Goal: Task Accomplishment & Management: Use online tool/utility

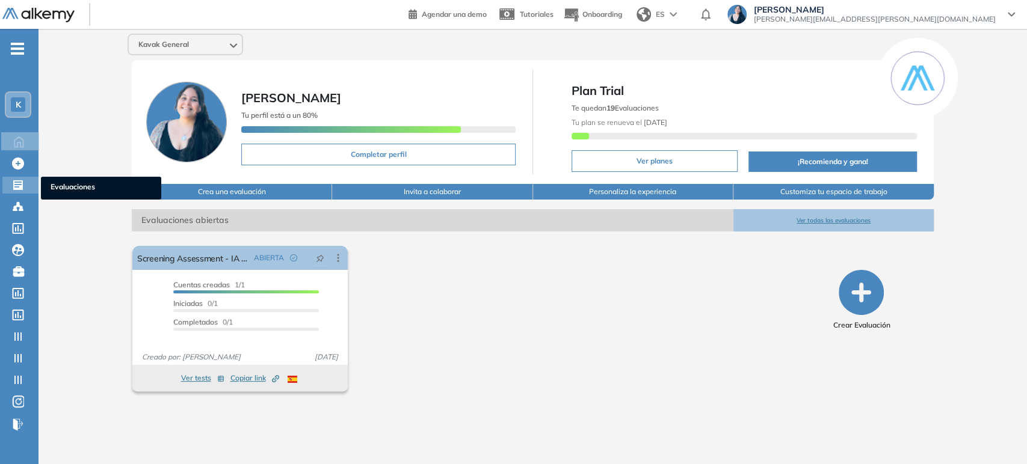
click at [18, 189] on icon at bounding box center [18, 185] width 10 height 10
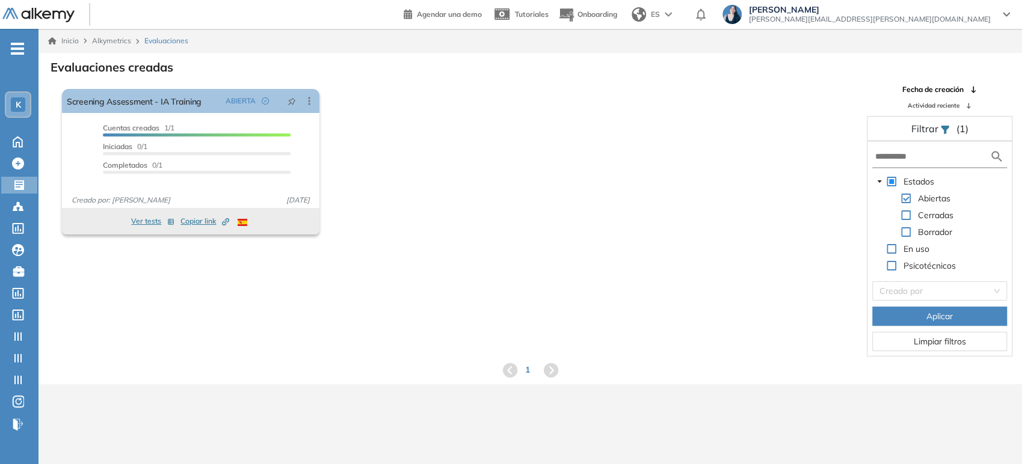
click at [907, 214] on span at bounding box center [906, 216] width 10 height 10
click at [926, 316] on span "Aplicar" at bounding box center [939, 316] width 26 height 13
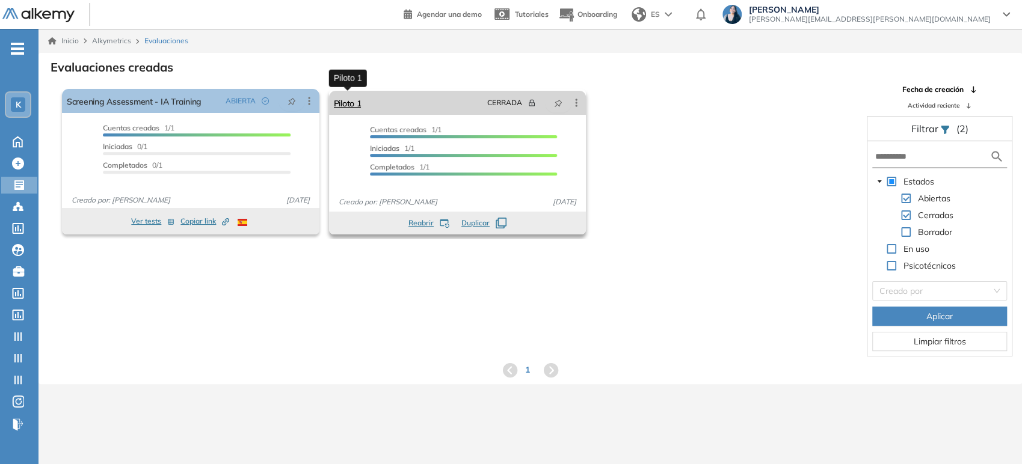
click at [353, 101] on link "Piloto 1" at bounding box center [348, 103] width 28 height 24
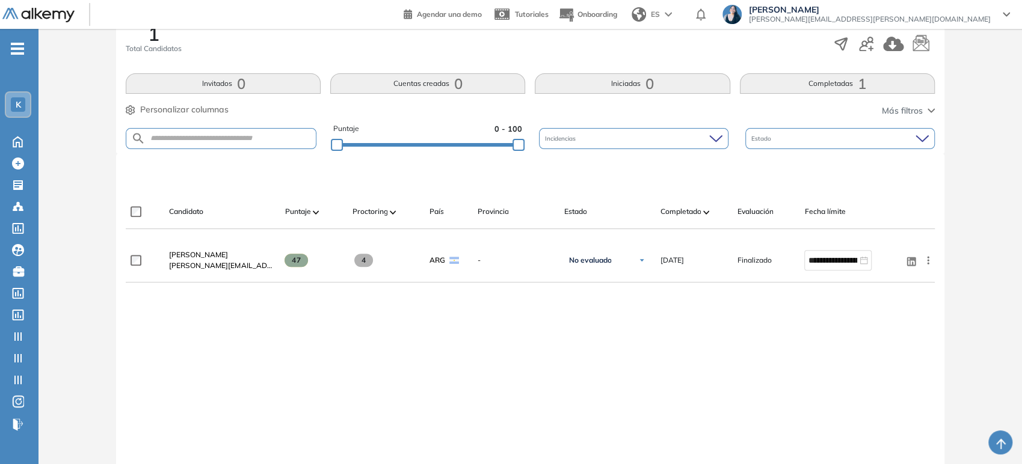
scroll to position [132, 0]
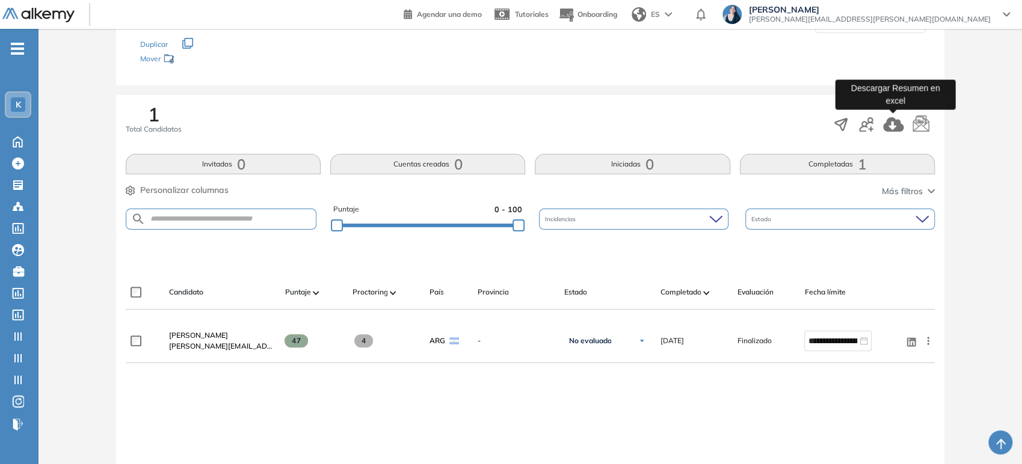
click at [891, 124] on icon "button" at bounding box center [893, 124] width 21 height 14
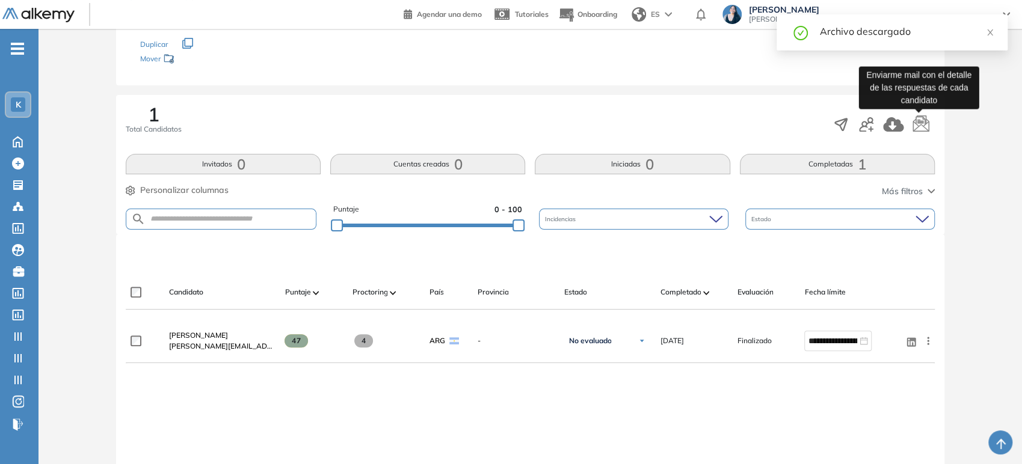
click at [922, 128] on icon "button" at bounding box center [921, 125] width 18 height 18
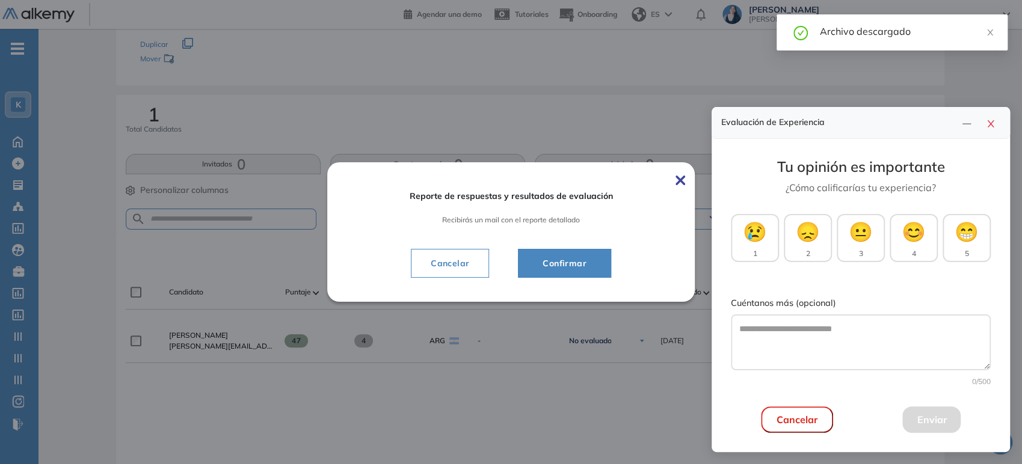
click at [583, 263] on span "Confirmar" at bounding box center [564, 263] width 63 height 14
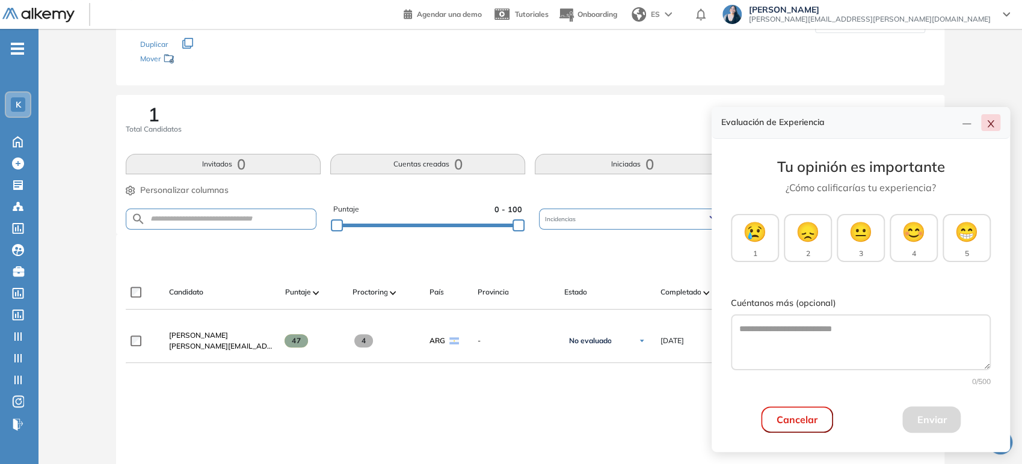
click at [991, 121] on icon "close" at bounding box center [991, 124] width 10 height 10
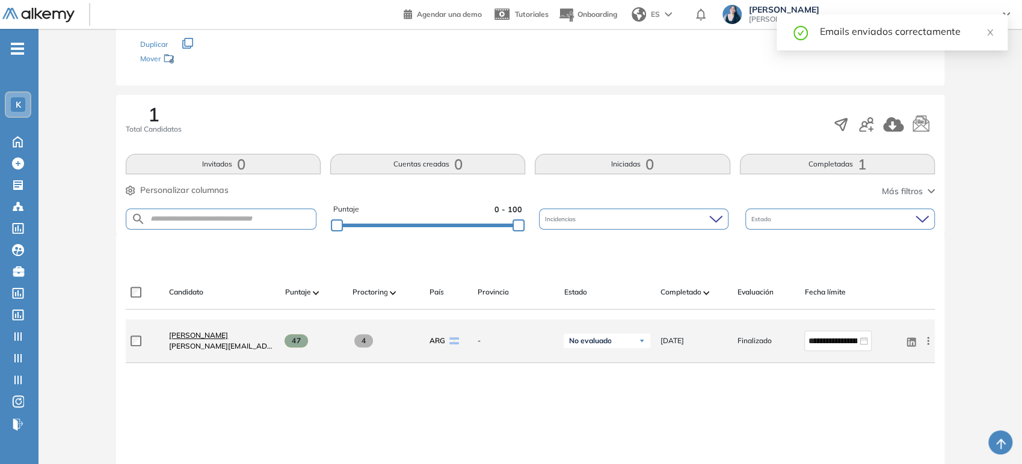
click at [228, 334] on span "[PERSON_NAME]" at bounding box center [198, 335] width 59 height 9
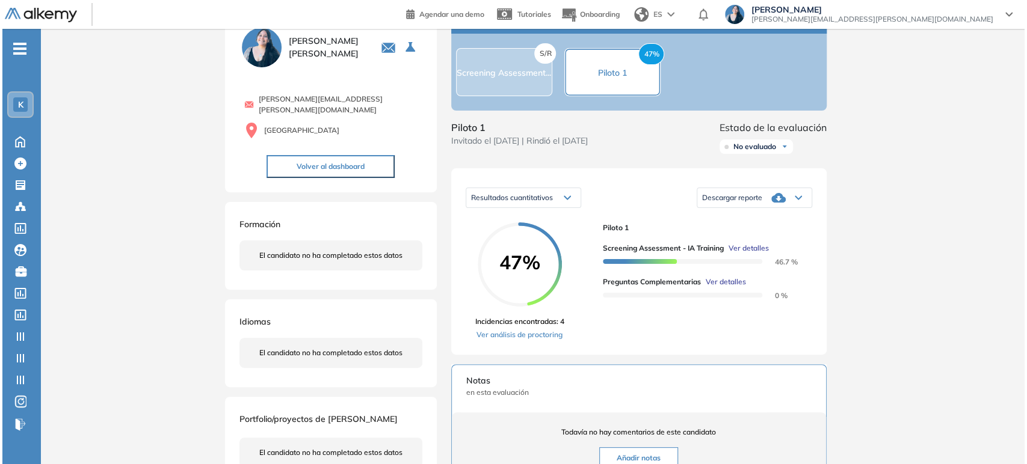
scroll to position [67, 0]
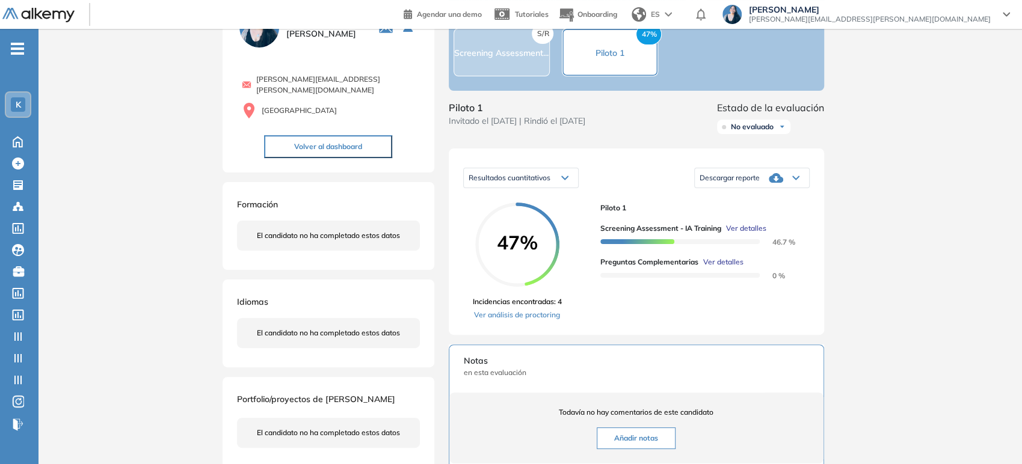
click at [734, 268] on span "Ver detalles" at bounding box center [723, 262] width 40 height 11
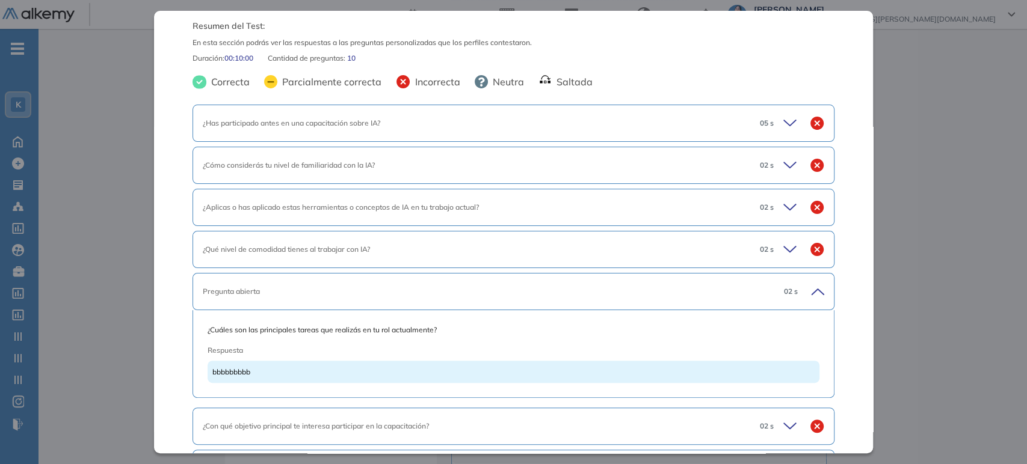
scroll to position [0, 0]
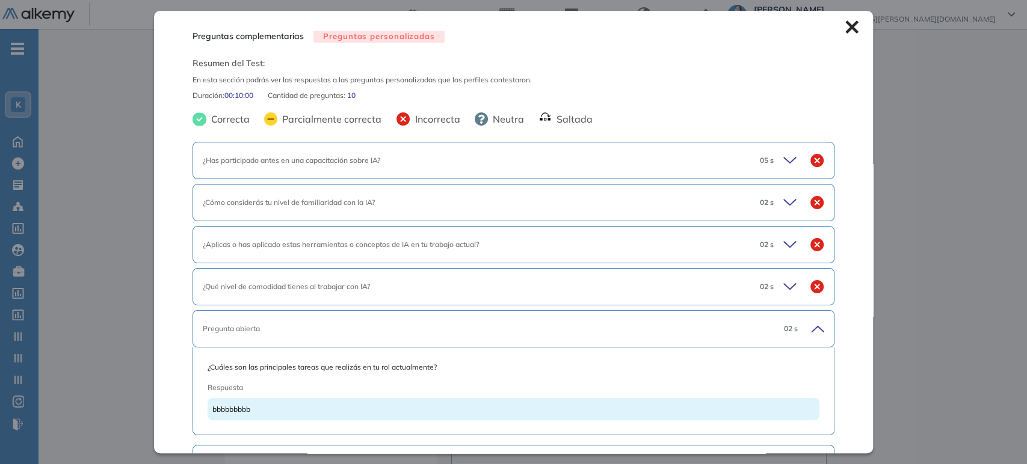
click at [784, 164] on icon at bounding box center [791, 160] width 17 height 17
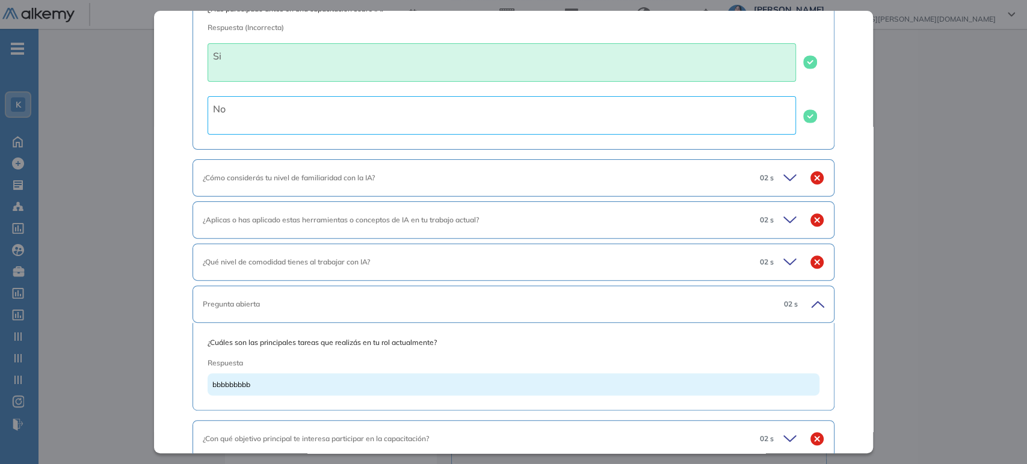
scroll to position [200, 0]
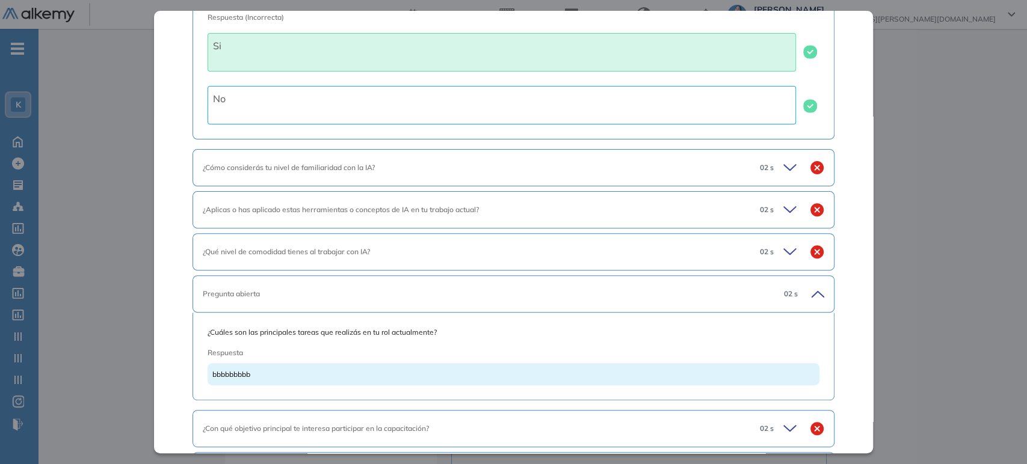
click at [784, 164] on icon at bounding box center [791, 167] width 17 height 17
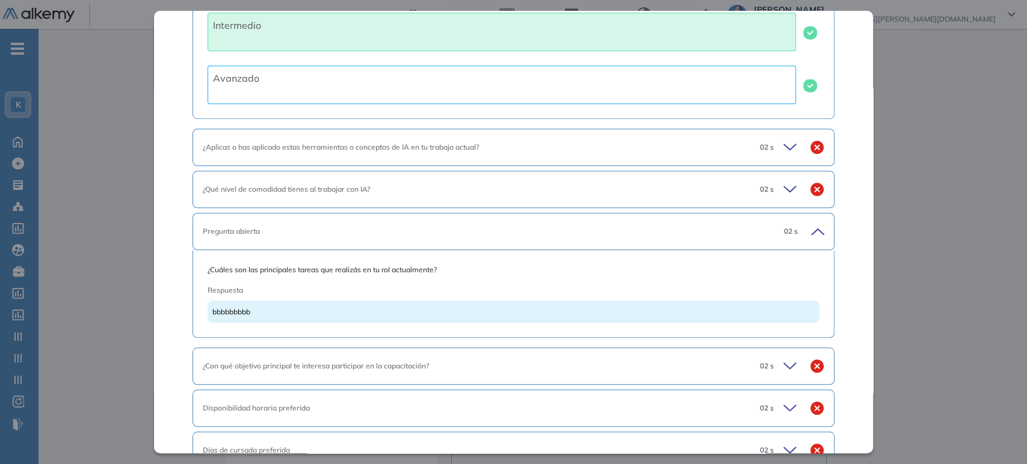
click at [783, 152] on icon at bounding box center [791, 147] width 17 height 17
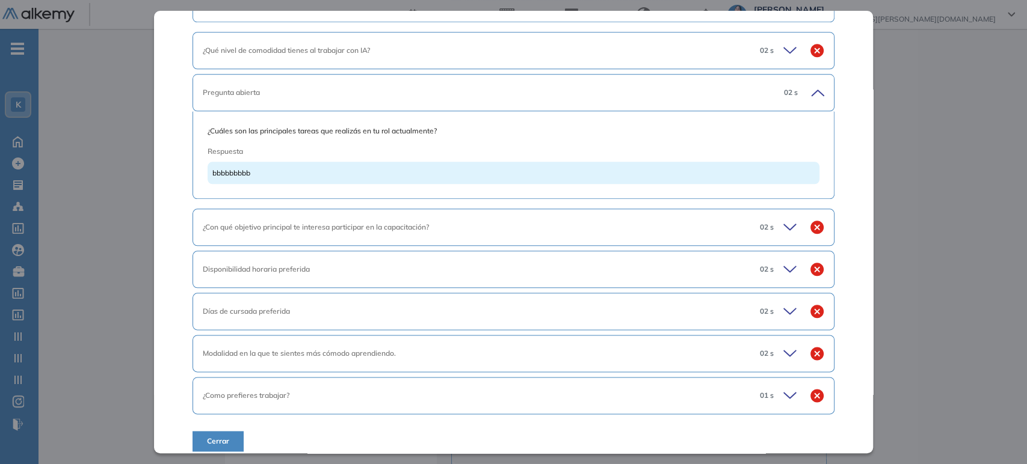
scroll to position [847, 0]
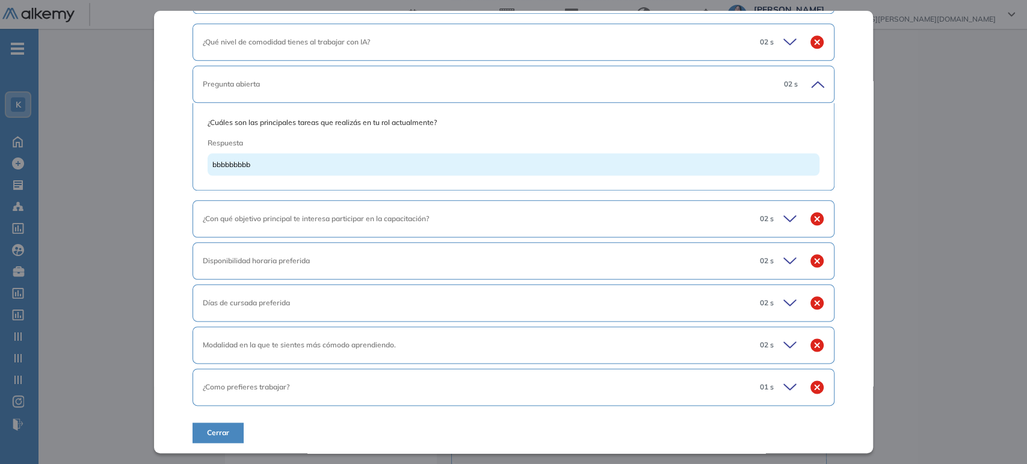
click at [772, 45] on div "02 s" at bounding box center [787, 42] width 74 height 17
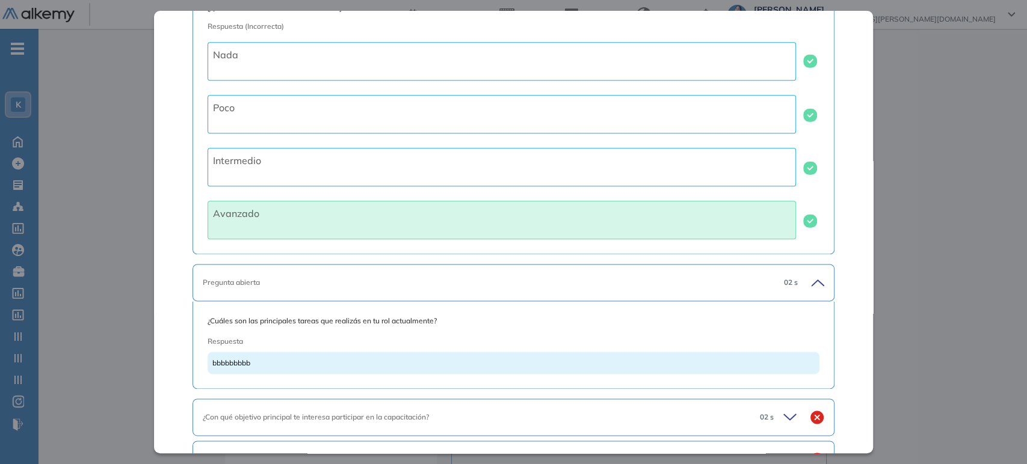
scroll to position [1114, 0]
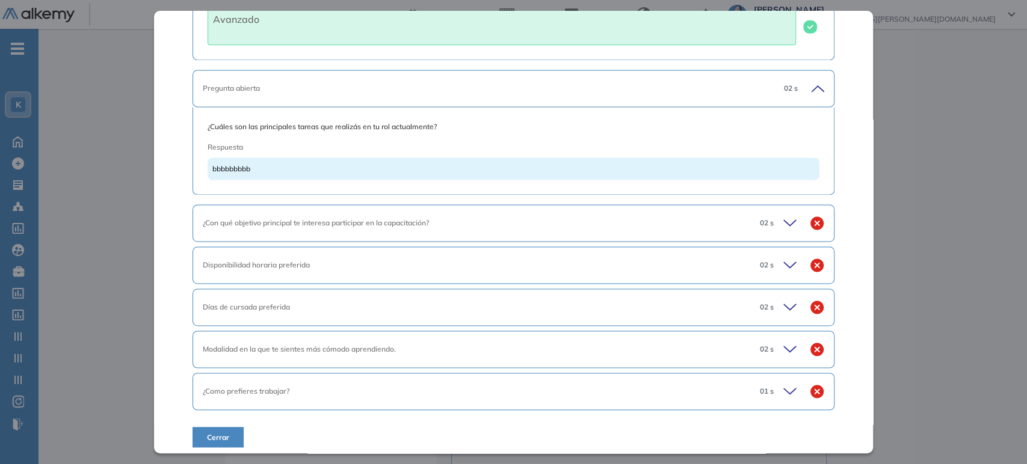
click at [813, 78] on div "Pregunta abierta 02 s" at bounding box center [514, 88] width 642 height 37
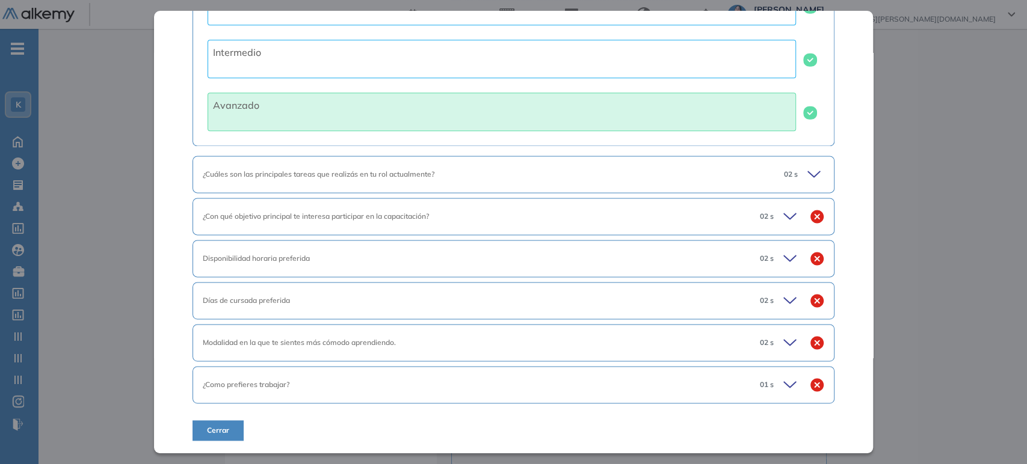
click at [809, 85] on div "Avanzado" at bounding box center [514, 107] width 612 height 48
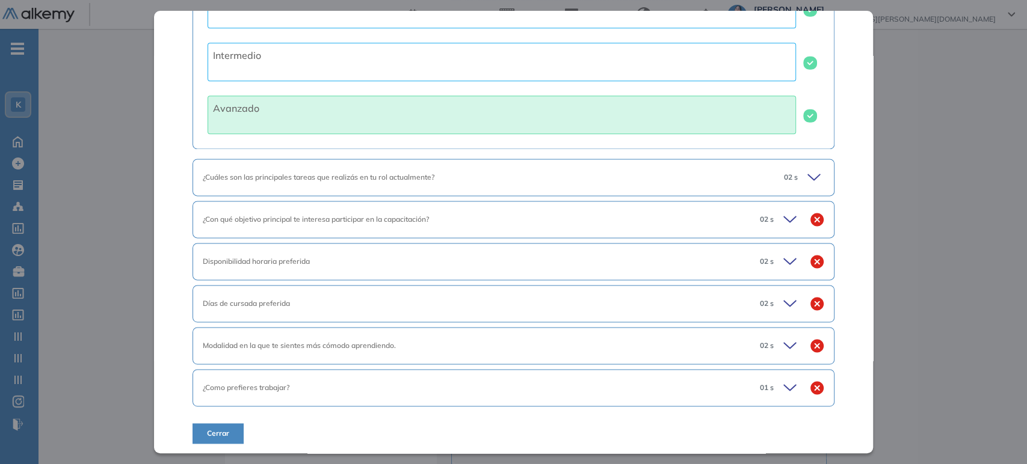
click at [785, 227] on div "¿Con qué objetivo principal te interesa participar en la capacitación? 02 s" at bounding box center [514, 219] width 642 height 37
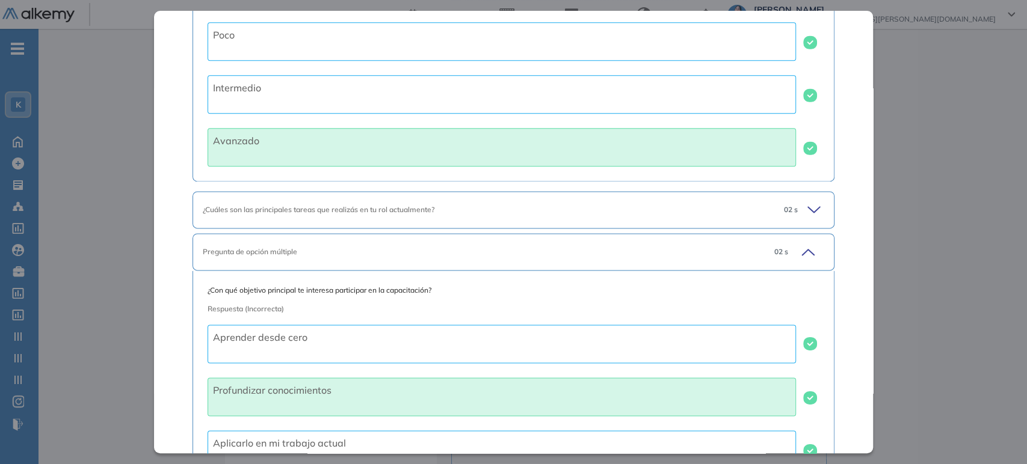
scroll to position [963, 0]
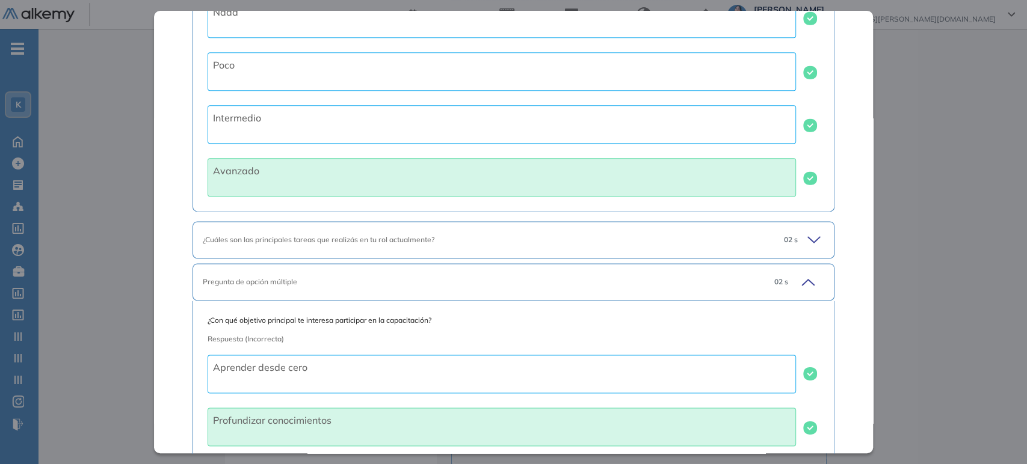
click at [804, 278] on icon at bounding box center [806, 282] width 17 height 17
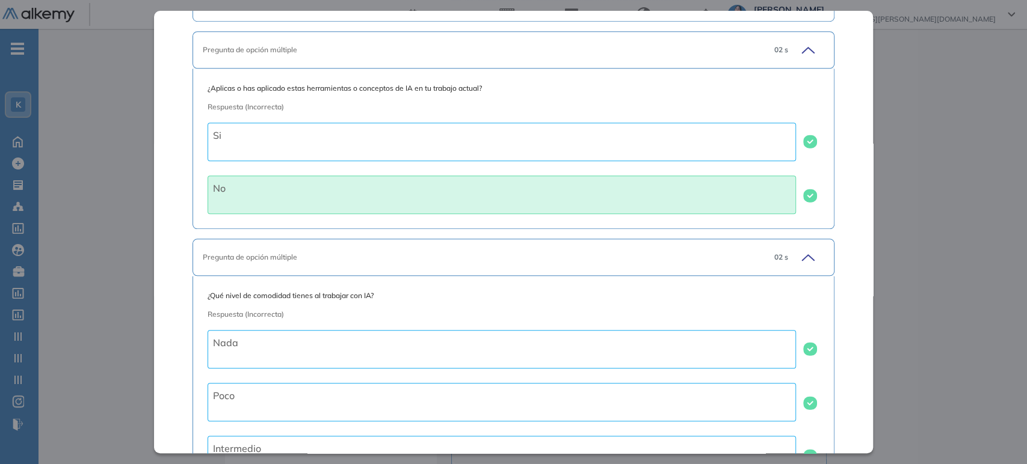
scroll to position [628, 0]
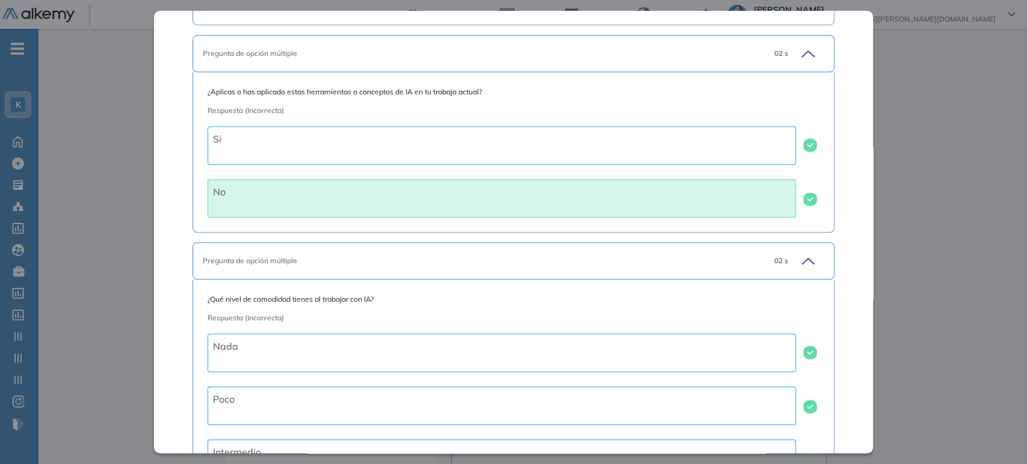
click at [804, 263] on icon at bounding box center [806, 261] width 17 height 17
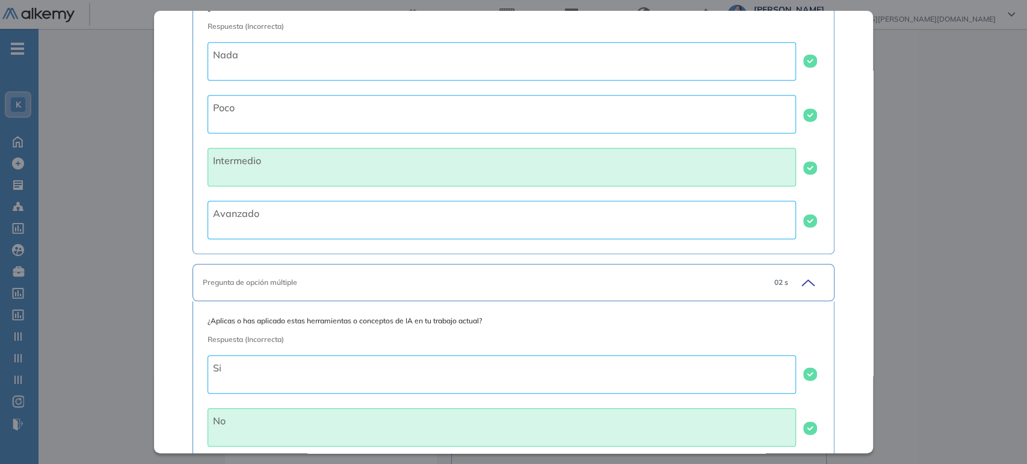
scroll to position [361, 0]
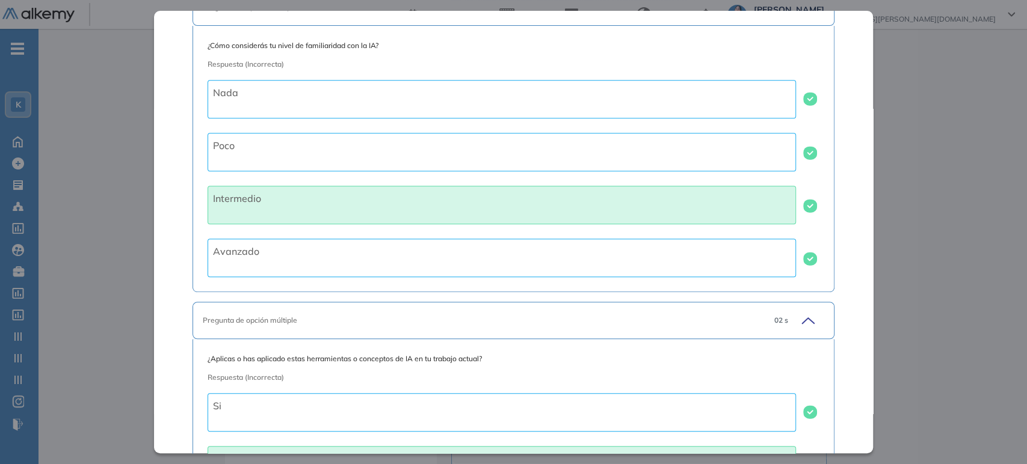
click at [798, 323] on icon at bounding box center [806, 320] width 17 height 17
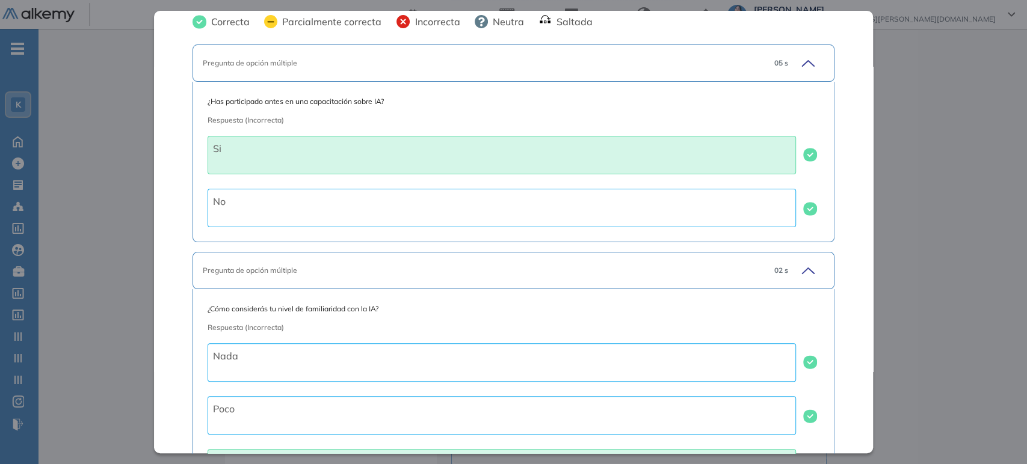
scroll to position [93, 0]
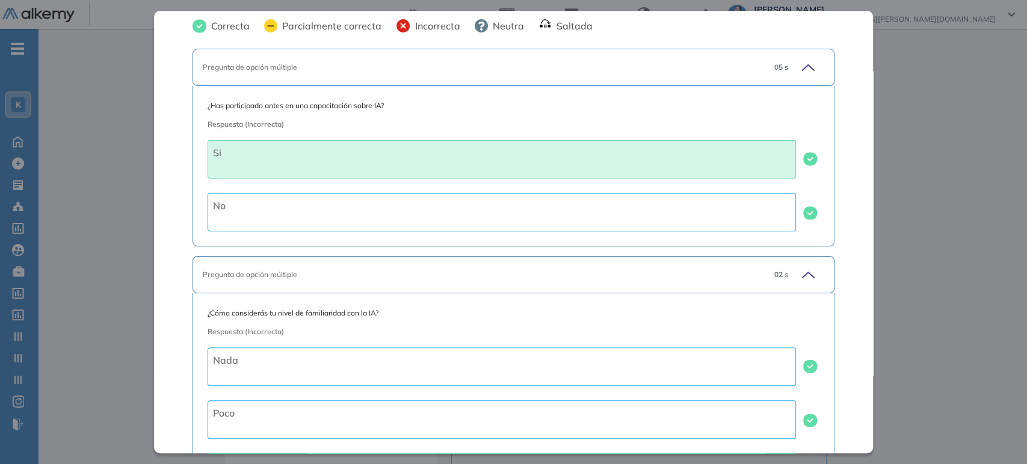
click at [799, 276] on icon at bounding box center [806, 274] width 17 height 17
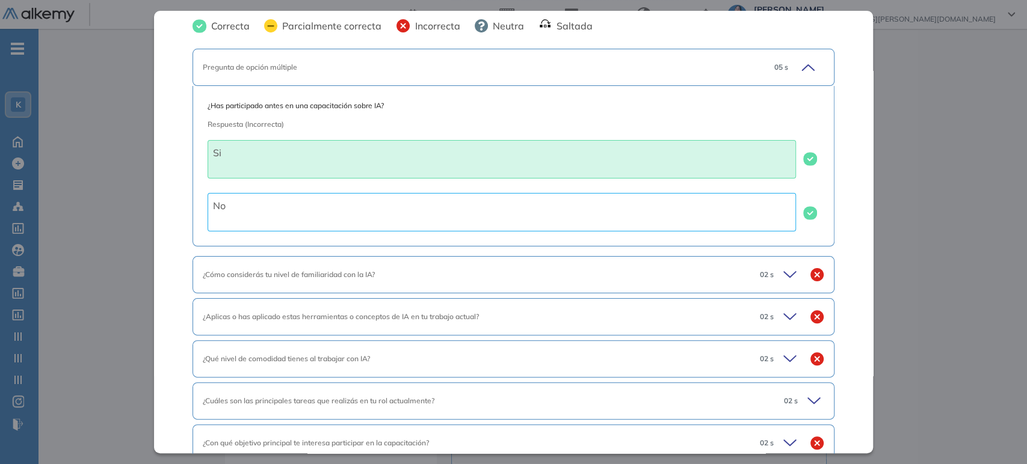
click at [799, 76] on div "Pregunta de opción múltiple 05 s" at bounding box center [514, 67] width 642 height 37
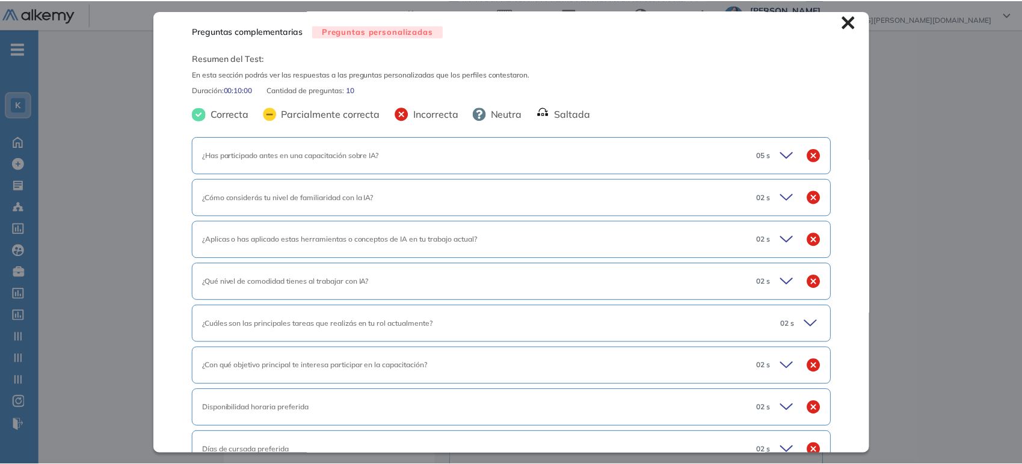
scroll to position [0, 0]
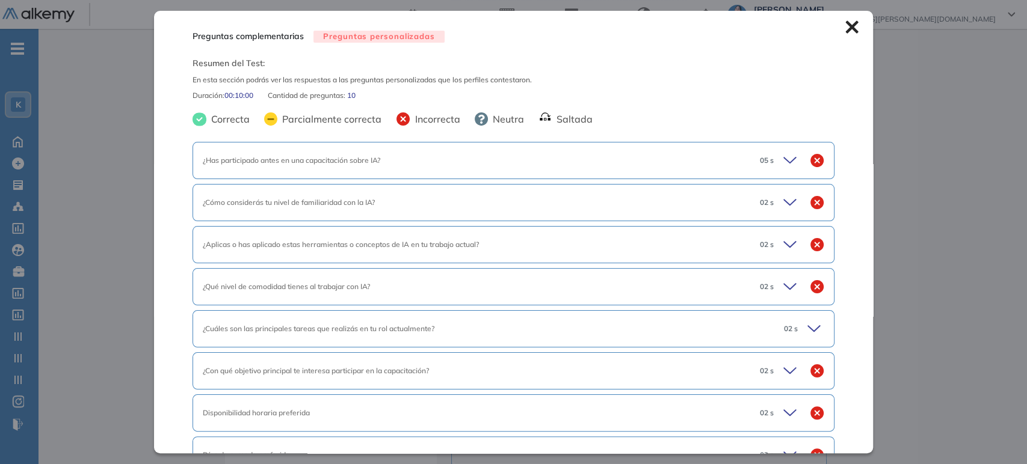
click at [845, 29] on icon at bounding box center [851, 27] width 13 height 13
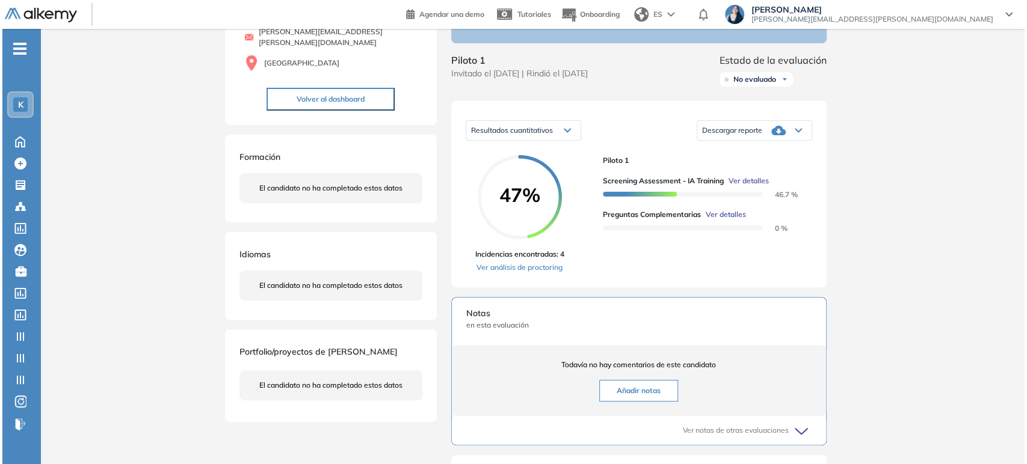
scroll to position [91, 0]
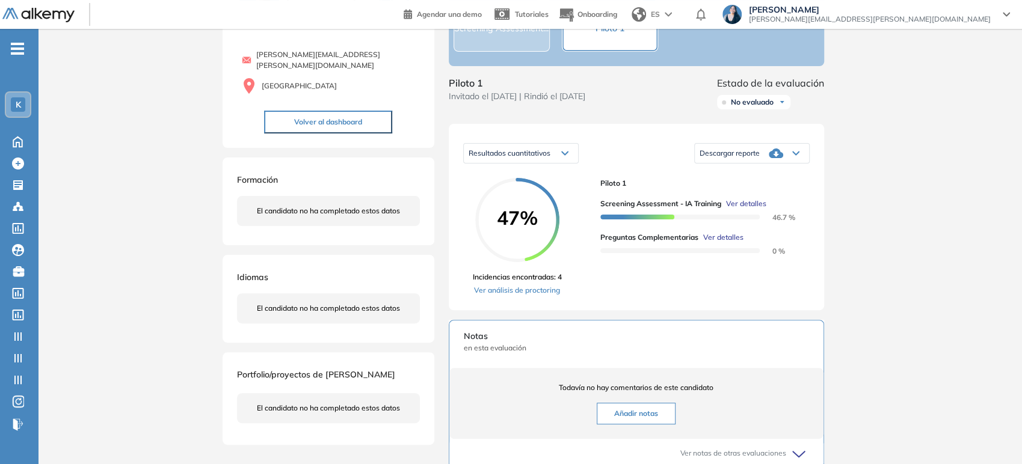
click at [750, 209] on span "Ver detalles" at bounding box center [746, 204] width 40 height 11
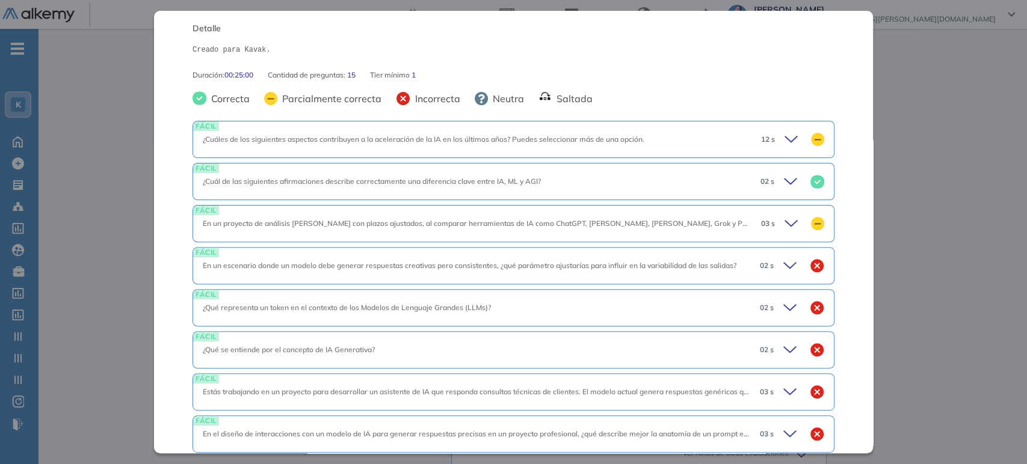
scroll to position [200, 0]
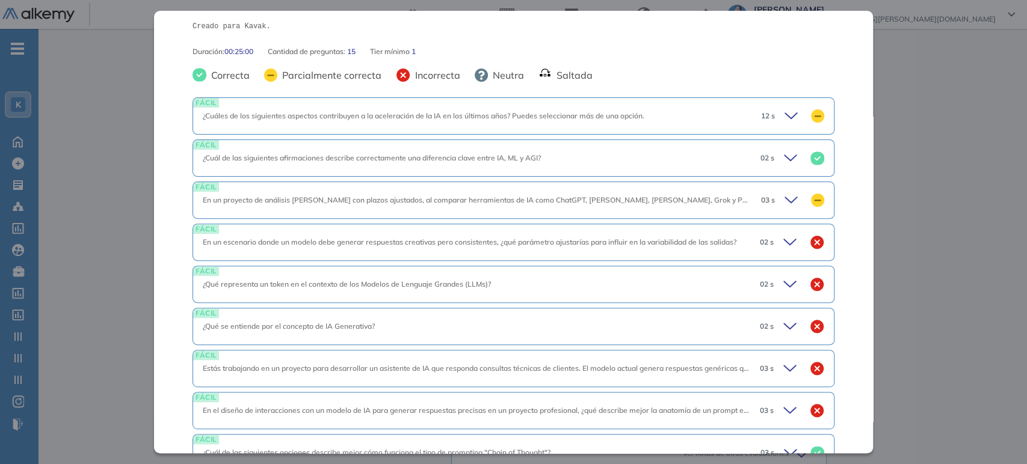
click at [785, 116] on icon at bounding box center [791, 115] width 12 height 5
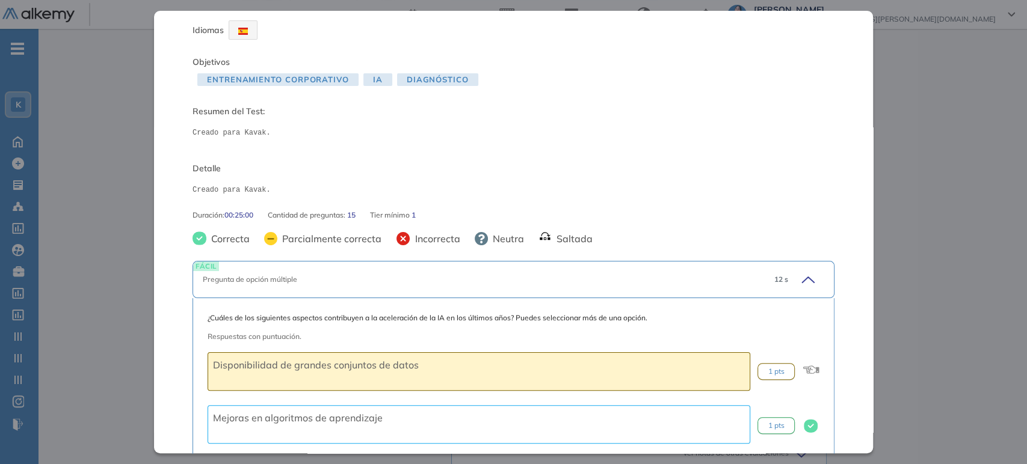
scroll to position [67, 0]
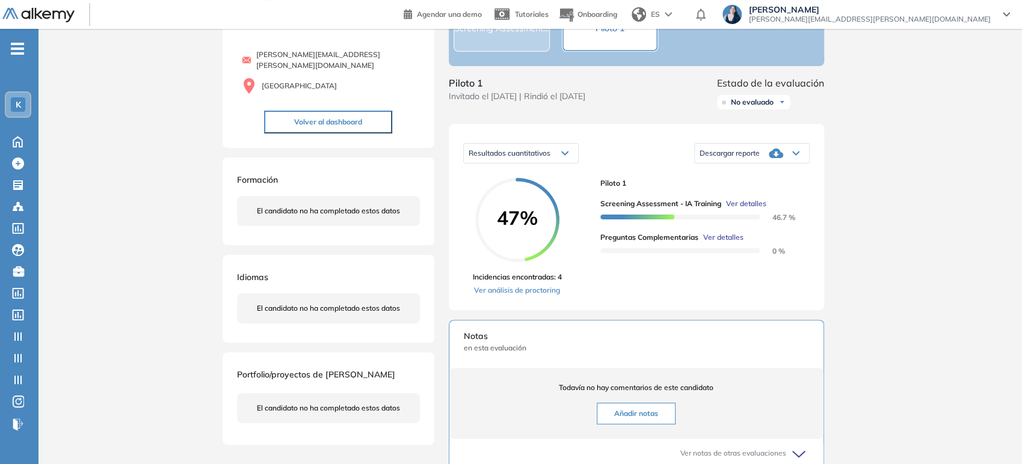
click at [131, 249] on div "Inicio Alkymetrics Evaluaciones Dashboard Candidato Screening Assessment - IA T…" at bounding box center [531, 362] width 984 height 851
click at [756, 209] on span "Ver detalles" at bounding box center [746, 204] width 40 height 11
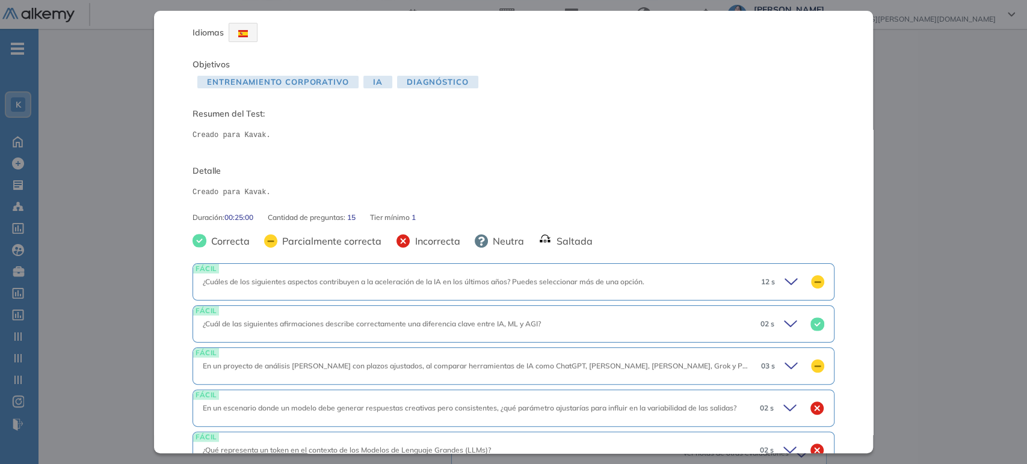
scroll to position [11, 0]
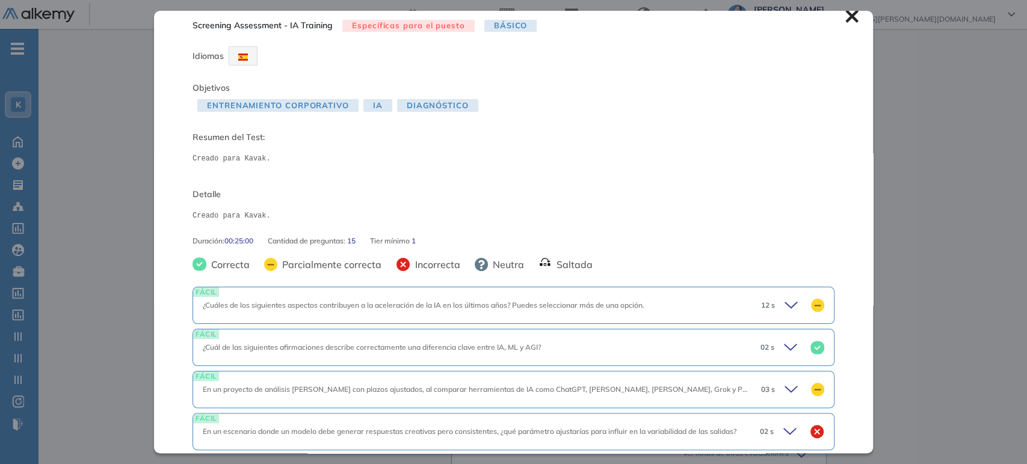
click at [784, 298] on icon at bounding box center [792, 305] width 17 height 17
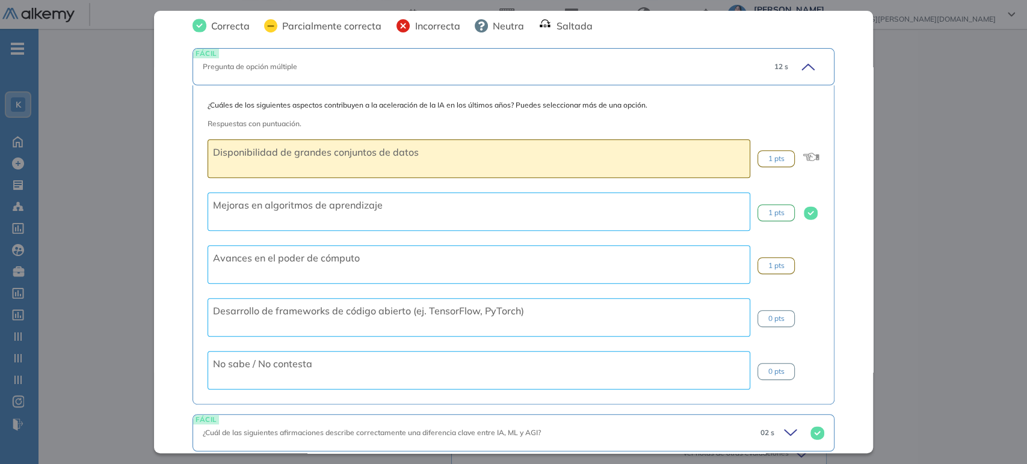
scroll to position [279, 0]
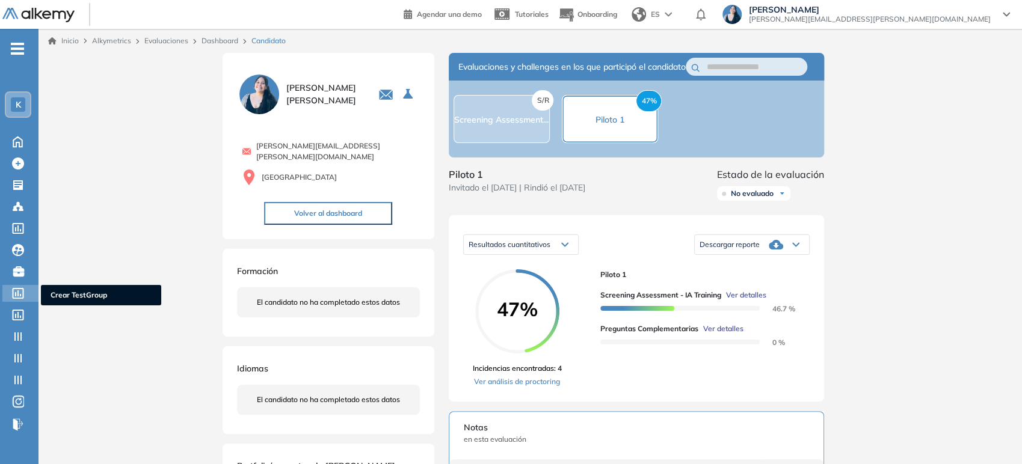
click at [25, 297] on div at bounding box center [19, 292] width 14 height 14
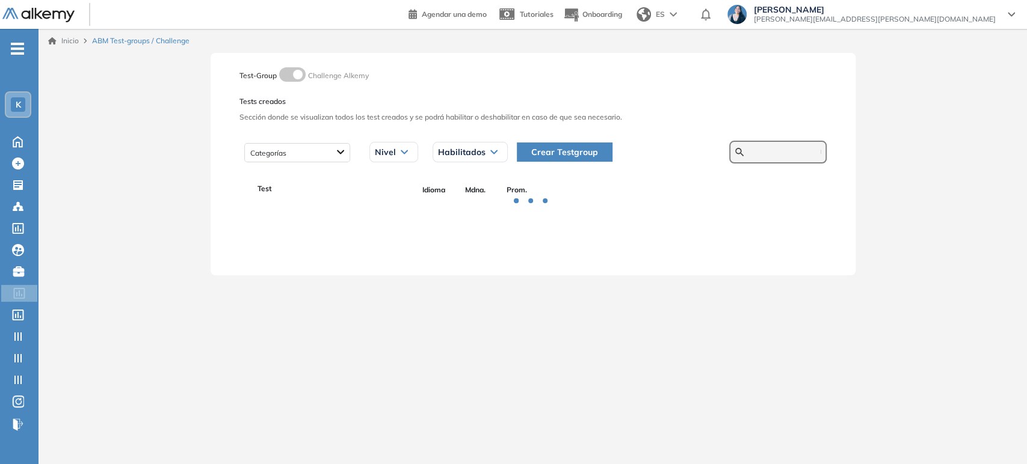
click at [778, 153] on input "text" at bounding box center [784, 152] width 72 height 11
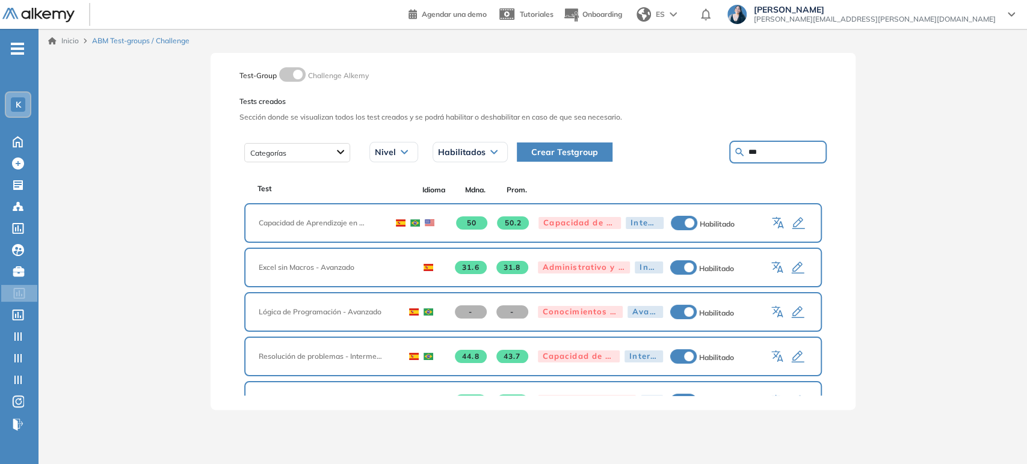
type input "**"
click at [792, 308] on icon "button" at bounding box center [797, 313] width 13 height 12
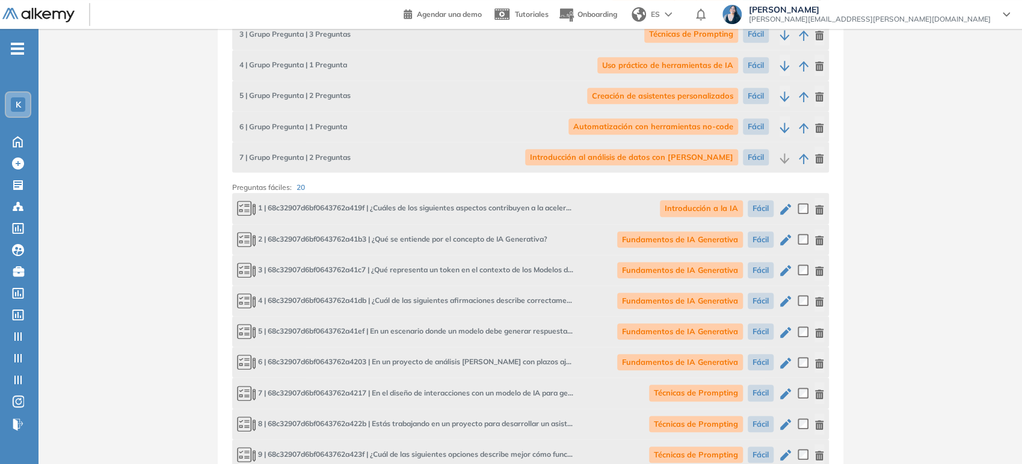
scroll to position [334, 0]
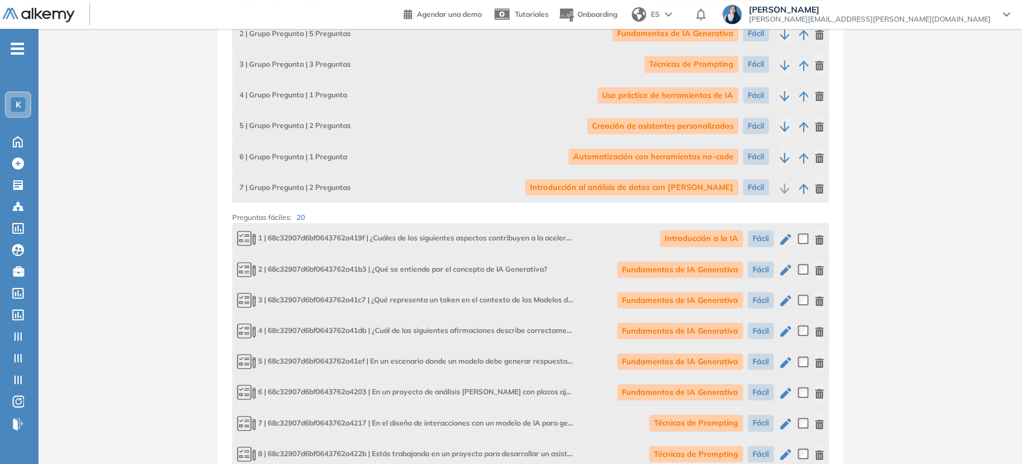
click at [785, 241] on icon "button" at bounding box center [785, 239] width 14 height 14
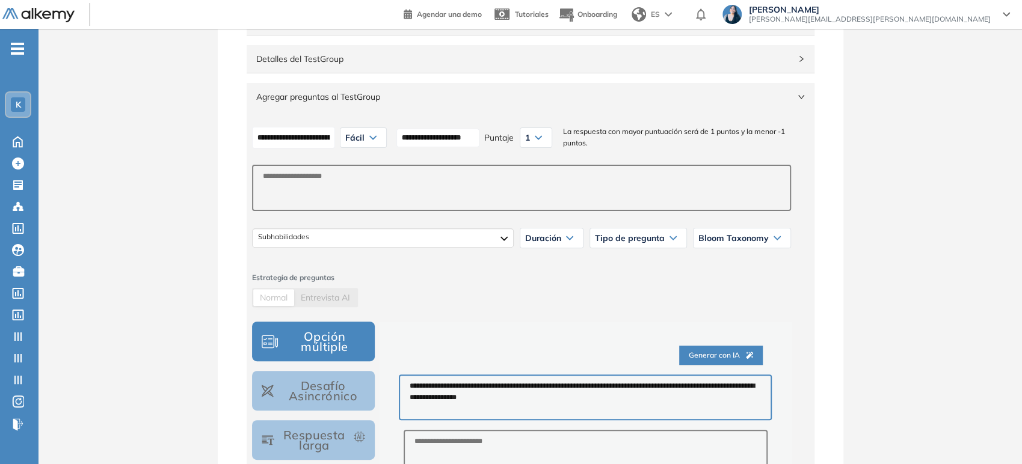
scroll to position [134, 0]
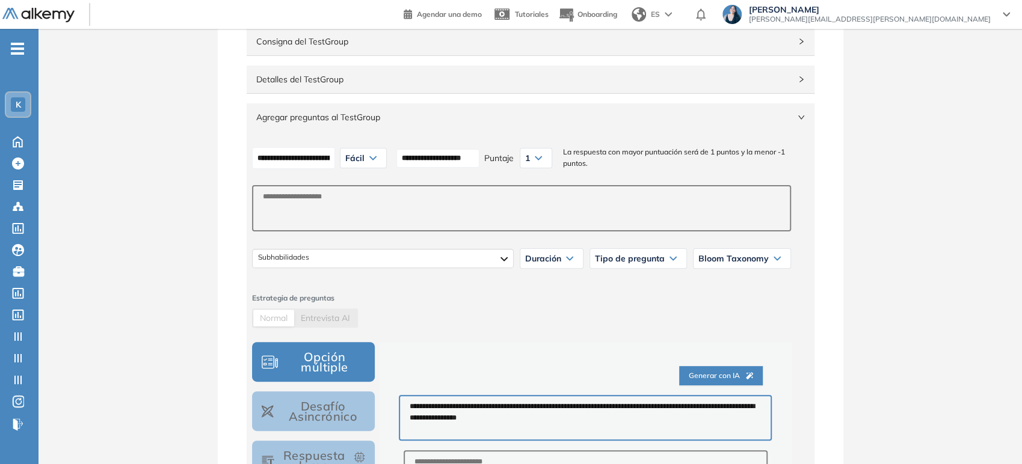
click at [626, 260] on span "Tipo de pregunta" at bounding box center [630, 259] width 70 height 10
click at [625, 260] on span "Tipo de pregunta" at bounding box center [630, 259] width 70 height 10
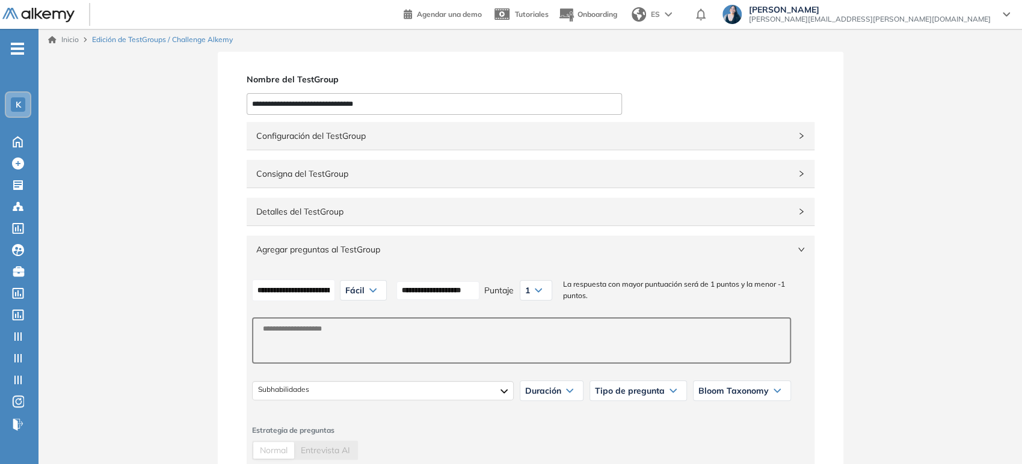
scroll to position [0, 0]
click at [655, 257] on div "Agregar preguntas al TestGroup" at bounding box center [531, 251] width 568 height 28
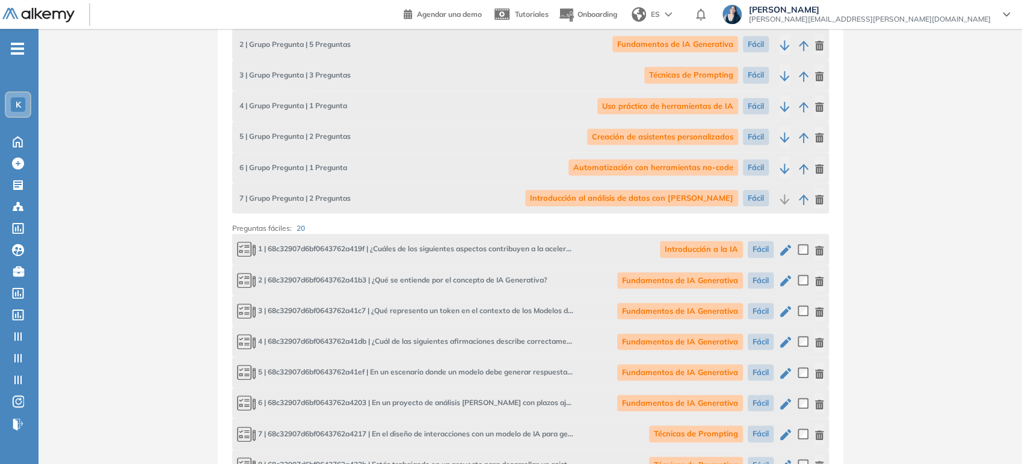
scroll to position [334, 0]
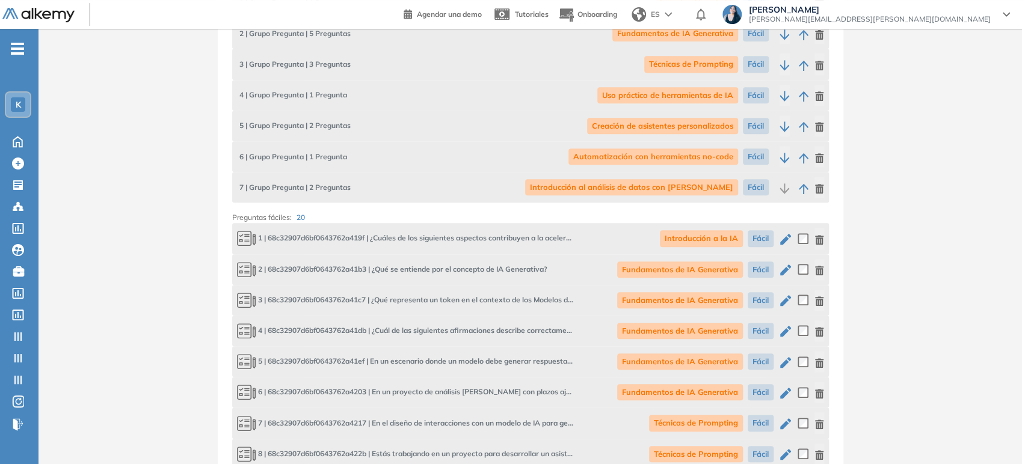
click at [819, 243] on icon "button" at bounding box center [819, 240] width 8 height 10
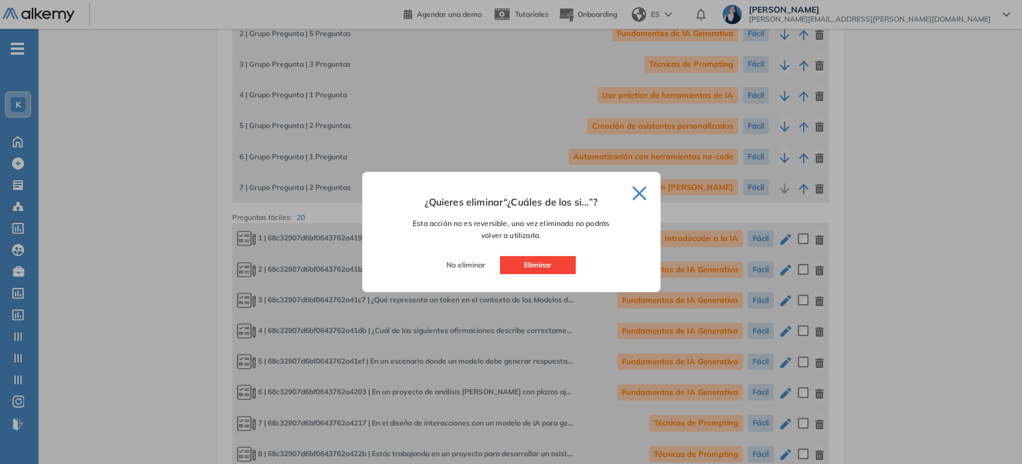
click at [563, 264] on button "Eliminar" at bounding box center [538, 265] width 76 height 18
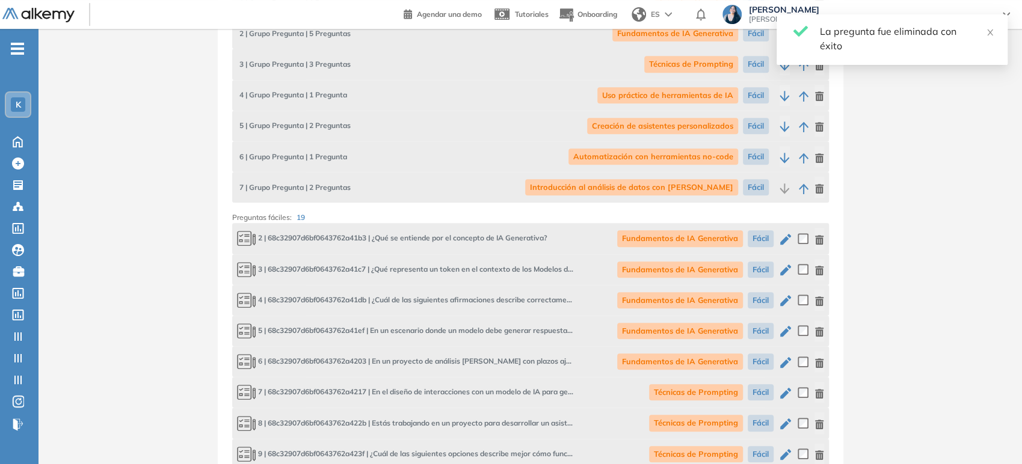
click at [826, 239] on div "2 | 68c32907d6bf0643762a41b3 | ¿Qué se entiende por el concepto de IA Generativ…" at bounding box center [530, 238] width 597 height 31
click at [819, 237] on icon "button" at bounding box center [819, 240] width 8 height 10
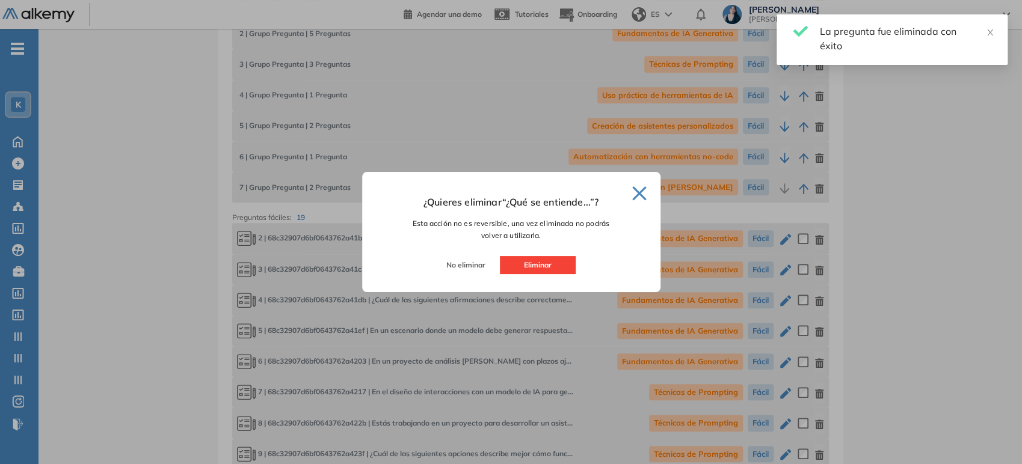
click at [552, 270] on button "Eliminar" at bounding box center [538, 265] width 76 height 18
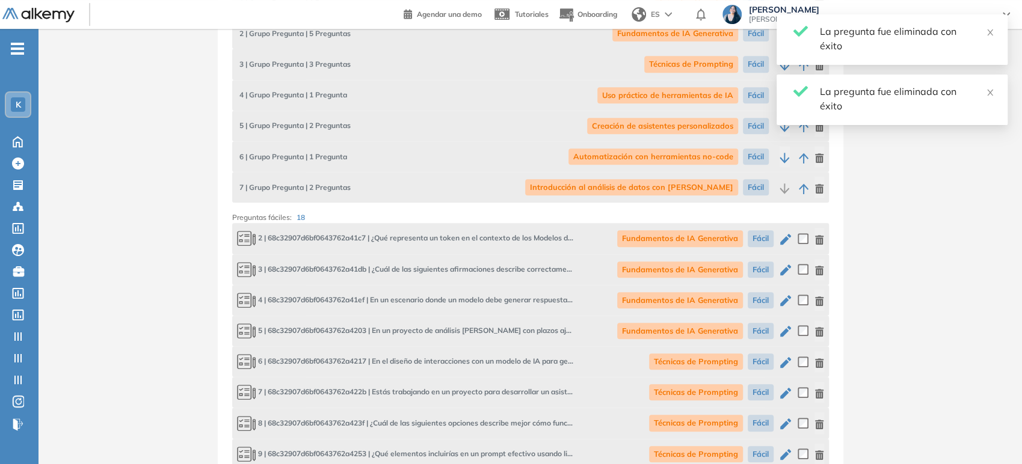
click at [824, 241] on div "2 | 68c32907d6bf0643762a41c7 | ¿Qué representa un token en el contexto de los M…" at bounding box center [530, 238] width 597 height 31
click at [815, 241] on icon "button" at bounding box center [819, 240] width 8 height 10
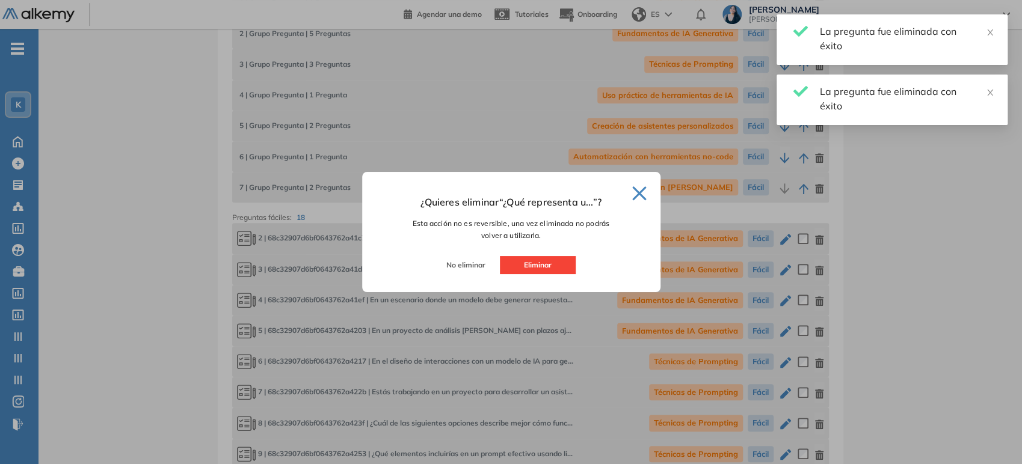
click at [543, 270] on button "Eliminar" at bounding box center [538, 265] width 76 height 18
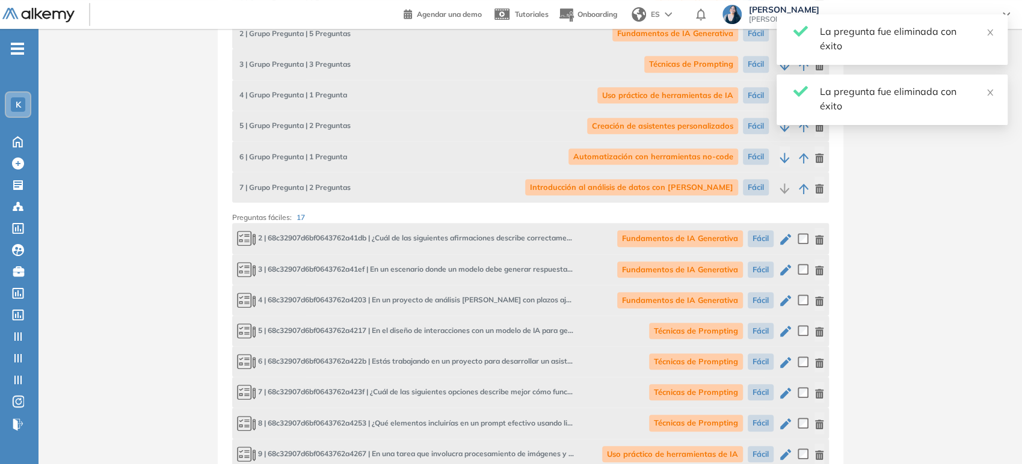
click at [818, 235] on icon "button" at bounding box center [819, 240] width 8 height 10
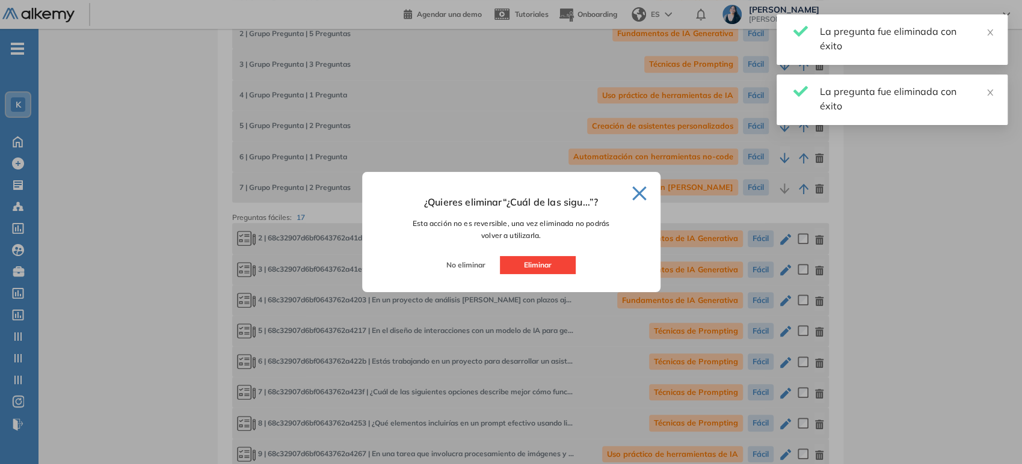
drag, startPoint x: 546, startPoint y: 267, endPoint x: 560, endPoint y: 268, distance: 13.9
click at [546, 268] on button "Eliminar" at bounding box center [538, 265] width 76 height 18
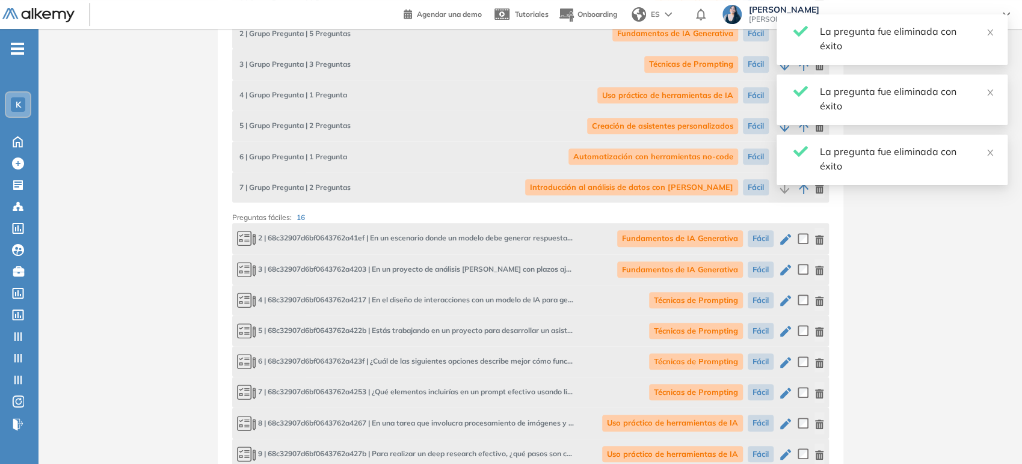
click at [824, 239] on div "2 | 68c32907d6bf0643762a41ef | En un escenario donde un modelo debe generar res…" at bounding box center [530, 238] width 597 height 31
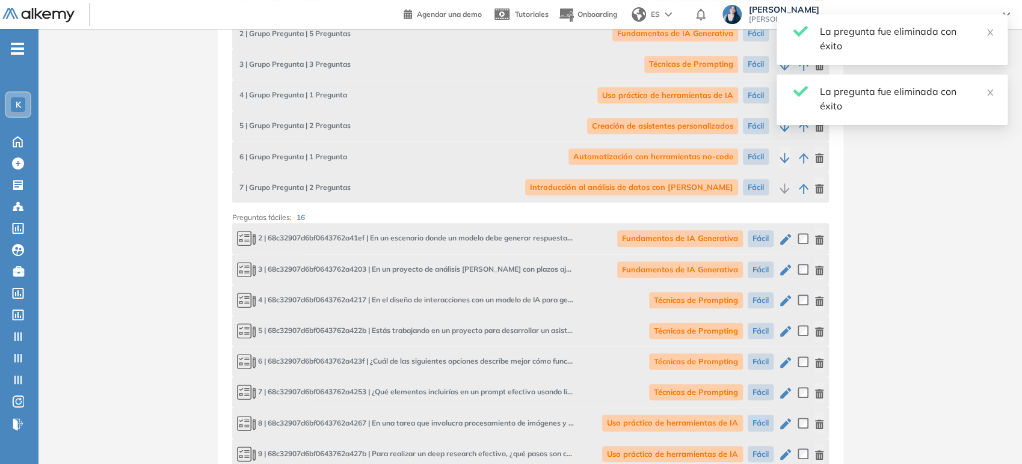
click at [821, 235] on icon "button" at bounding box center [819, 240] width 8 height 10
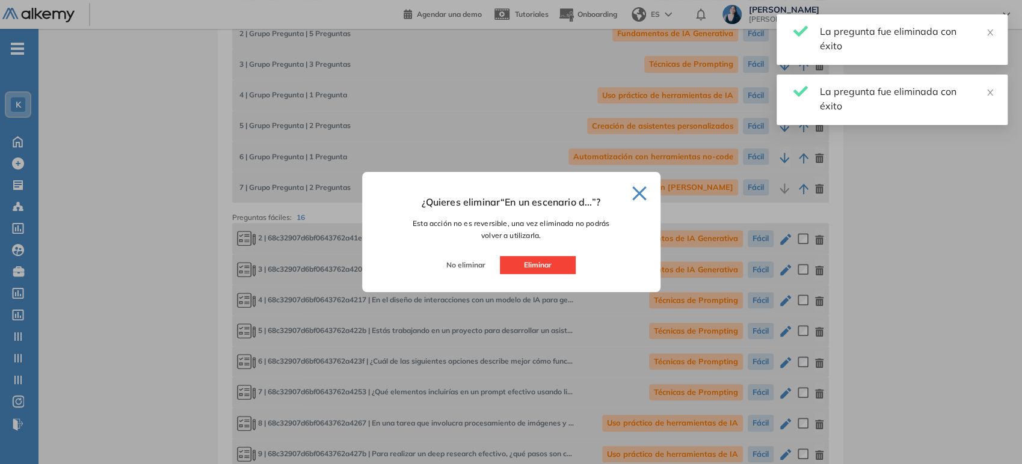
click at [552, 268] on button "Eliminar" at bounding box center [538, 265] width 76 height 18
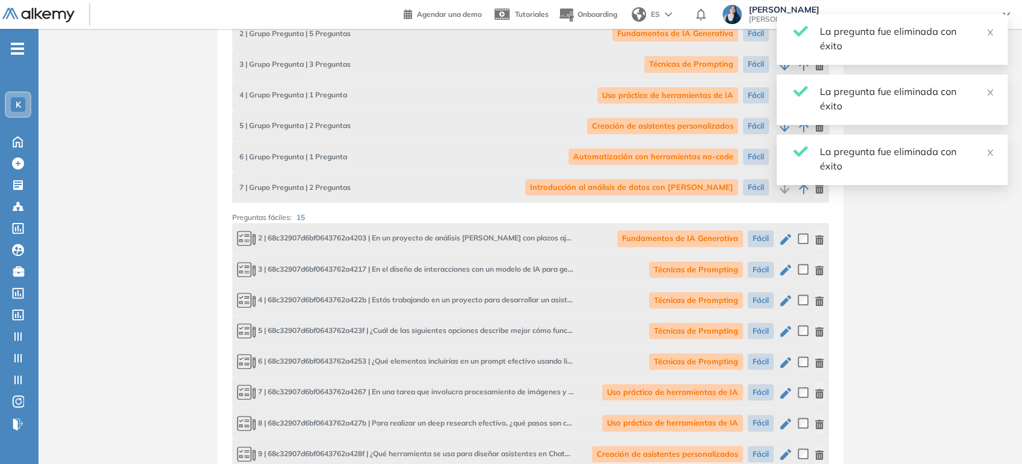
click at [821, 236] on icon "button" at bounding box center [819, 240] width 8 height 10
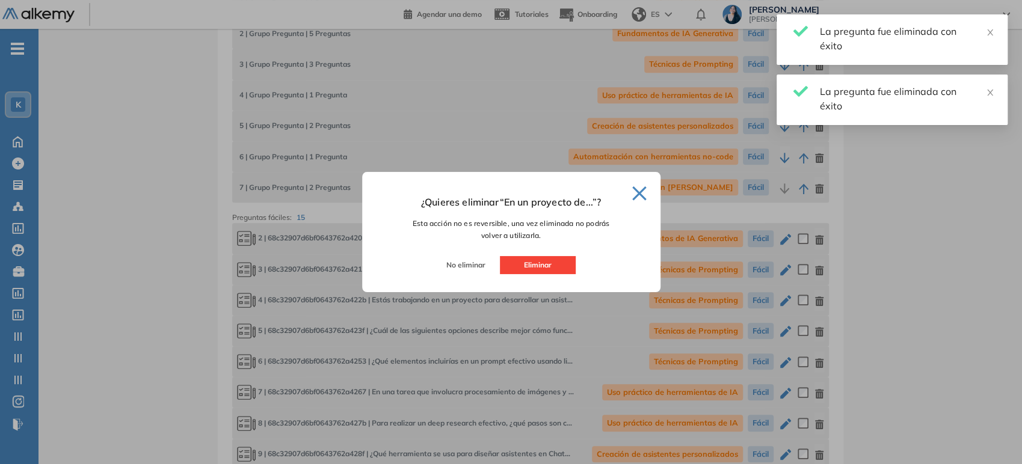
click at [549, 267] on button "Eliminar" at bounding box center [538, 265] width 76 height 18
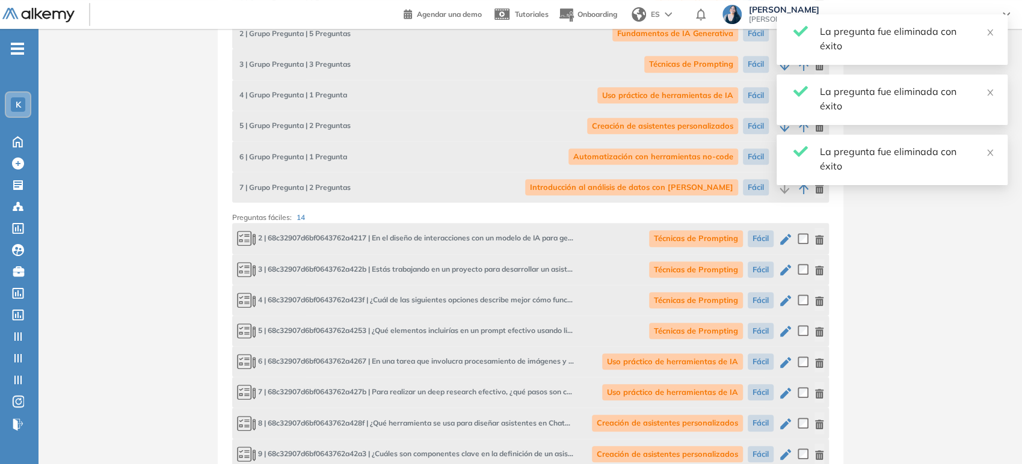
click at [815, 239] on icon "button" at bounding box center [820, 240] width 10 height 10
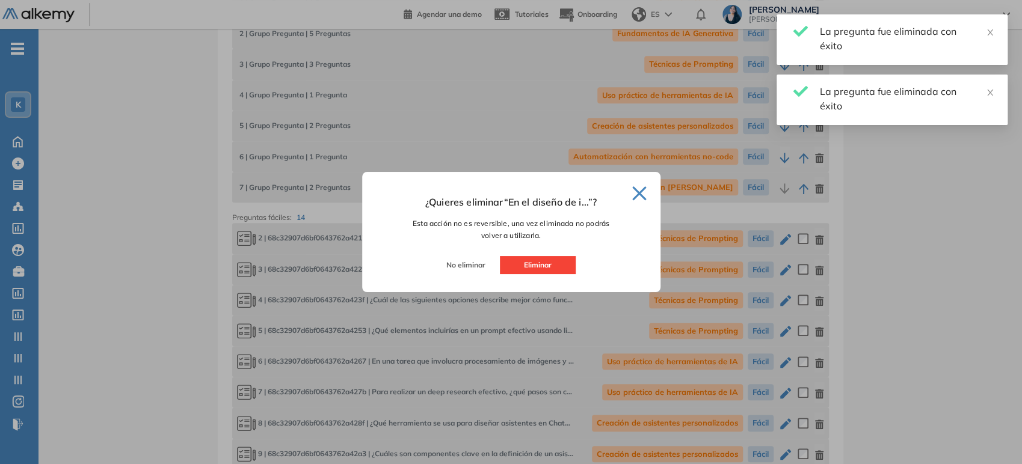
click at [553, 271] on button "Eliminar" at bounding box center [538, 265] width 76 height 18
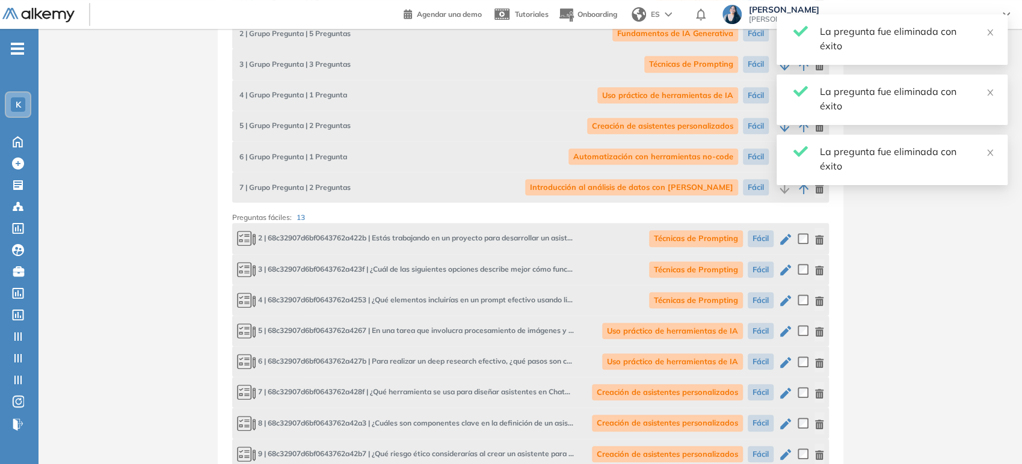
click at [816, 241] on icon "button" at bounding box center [819, 240] width 8 height 10
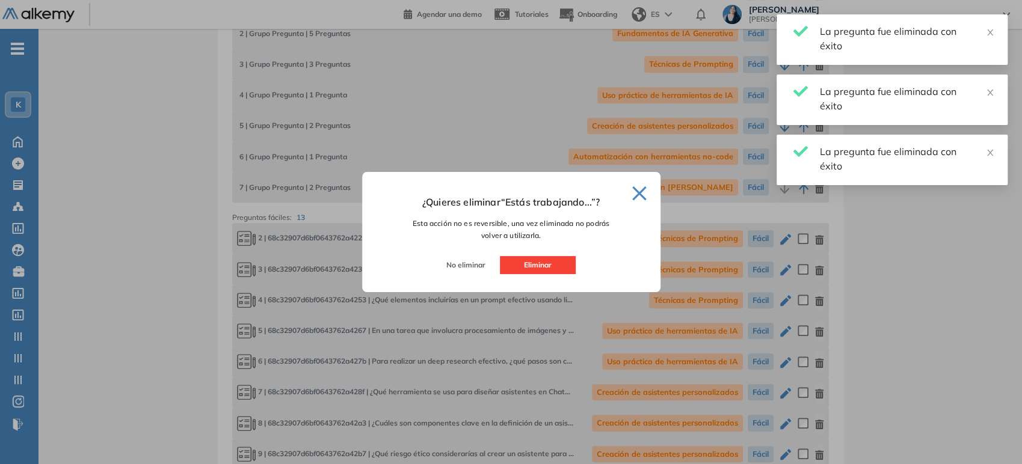
click at [549, 266] on button "Eliminar" at bounding box center [538, 265] width 76 height 18
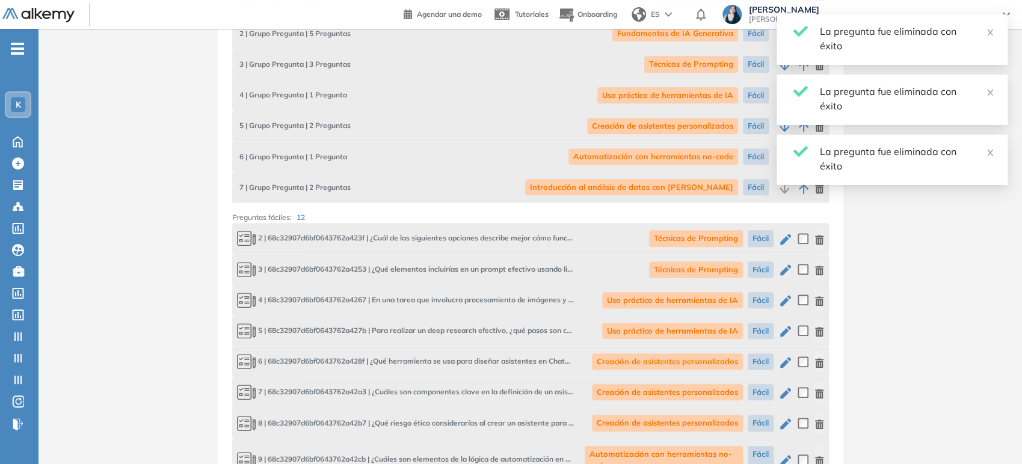
click at [815, 236] on icon "button" at bounding box center [820, 240] width 10 height 10
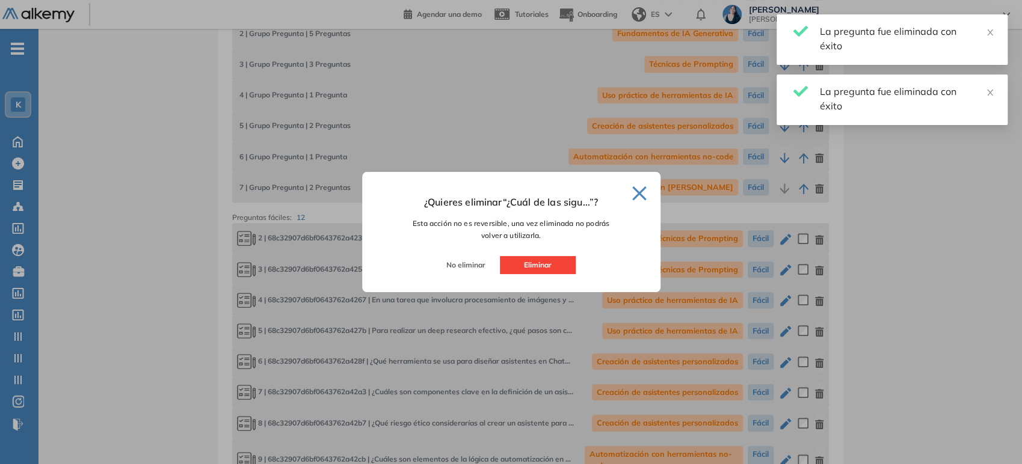
drag, startPoint x: 544, startPoint y: 263, endPoint x: 575, endPoint y: 261, distance: 31.3
click at [544, 263] on button "Eliminar" at bounding box center [538, 265] width 76 height 18
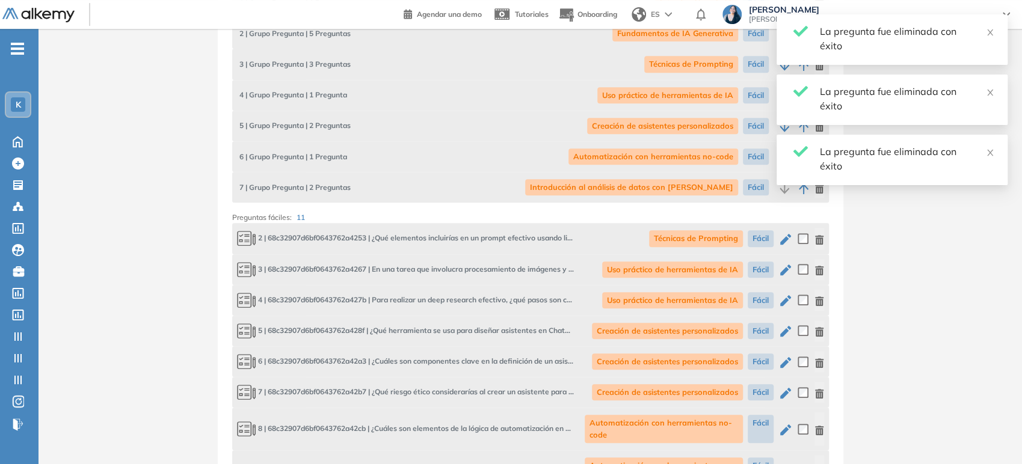
click at [816, 239] on icon "button" at bounding box center [819, 240] width 8 height 10
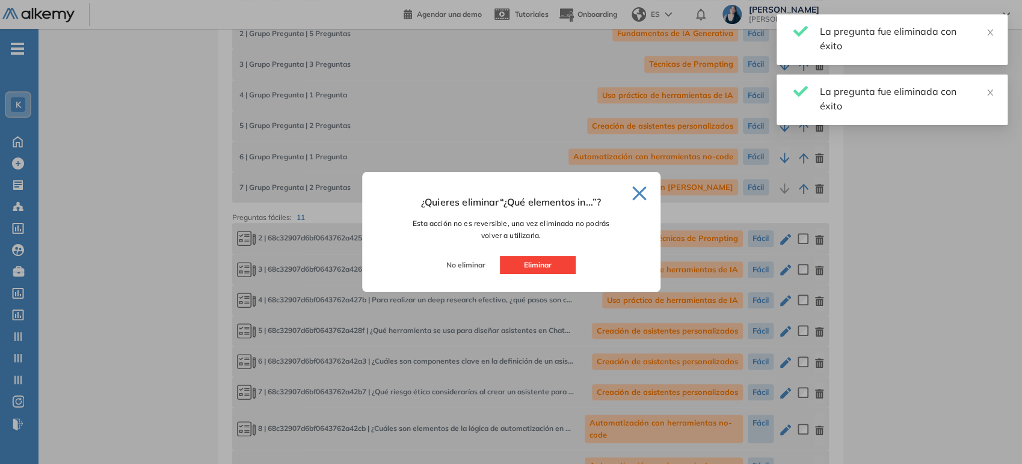
click at [531, 263] on button "Eliminar" at bounding box center [538, 265] width 76 height 18
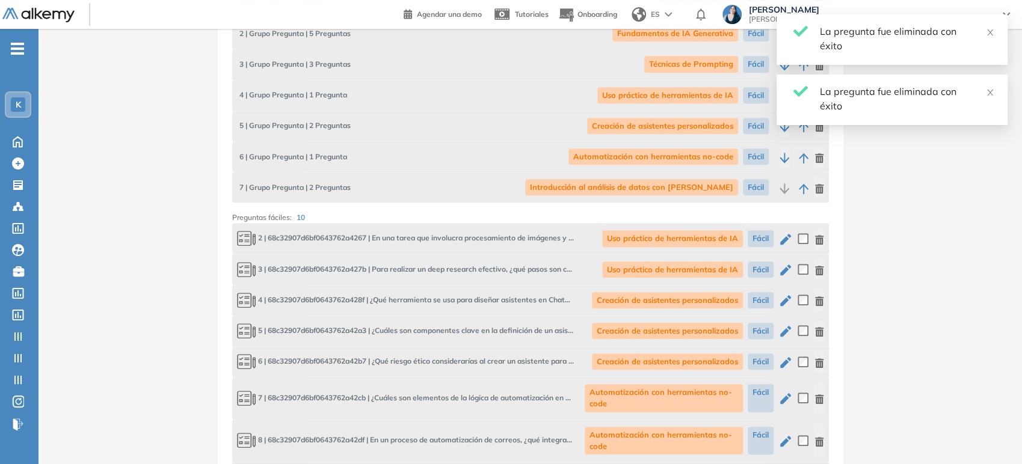
click at [817, 240] on icon "button" at bounding box center [820, 240] width 10 height 10
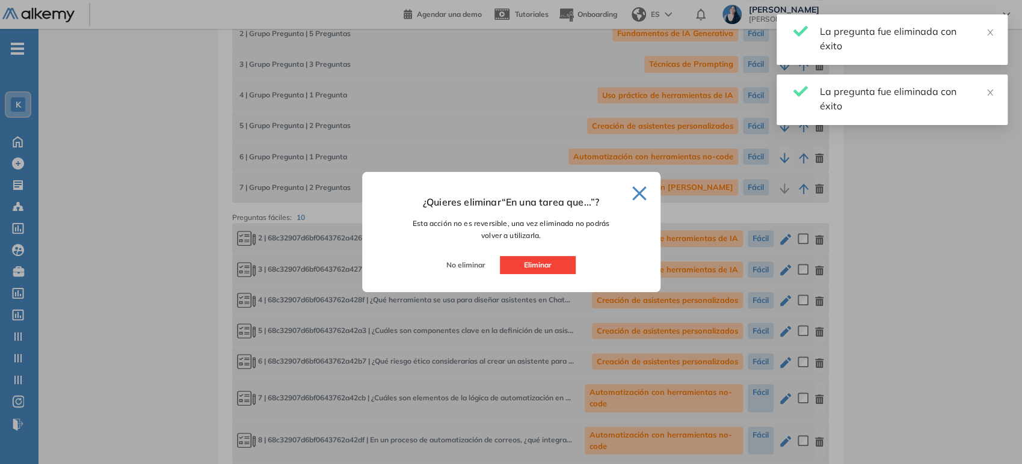
click at [549, 262] on button "Eliminar" at bounding box center [538, 265] width 76 height 18
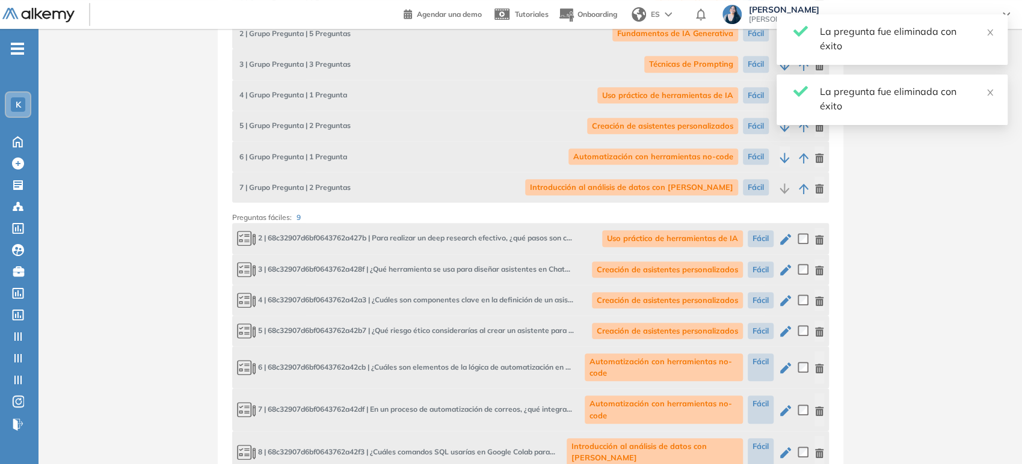
click at [815, 241] on icon "button" at bounding box center [820, 240] width 10 height 10
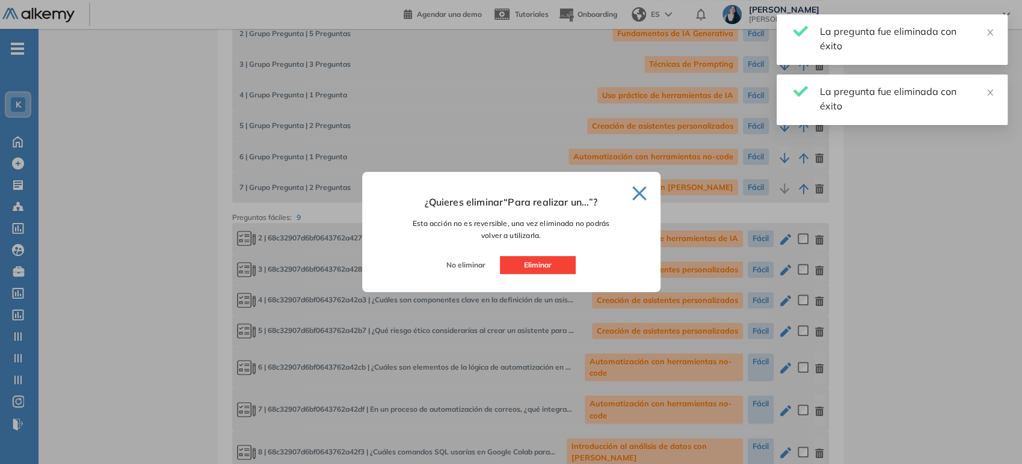
click at [550, 270] on button "Eliminar" at bounding box center [538, 265] width 76 height 18
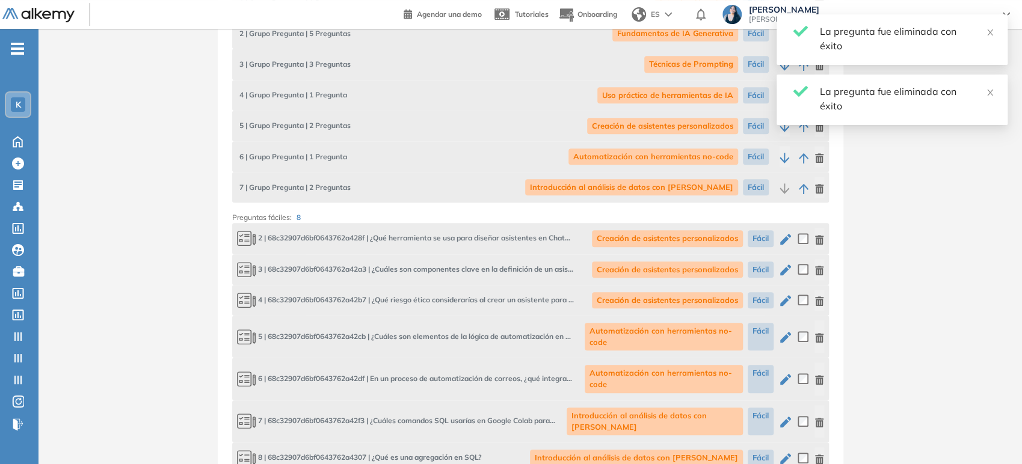
click at [810, 243] on div "Creación de asistentes personalizados Fácil" at bounding box center [708, 238] width 232 height 21
click at [821, 240] on icon "button" at bounding box center [820, 240] width 10 height 10
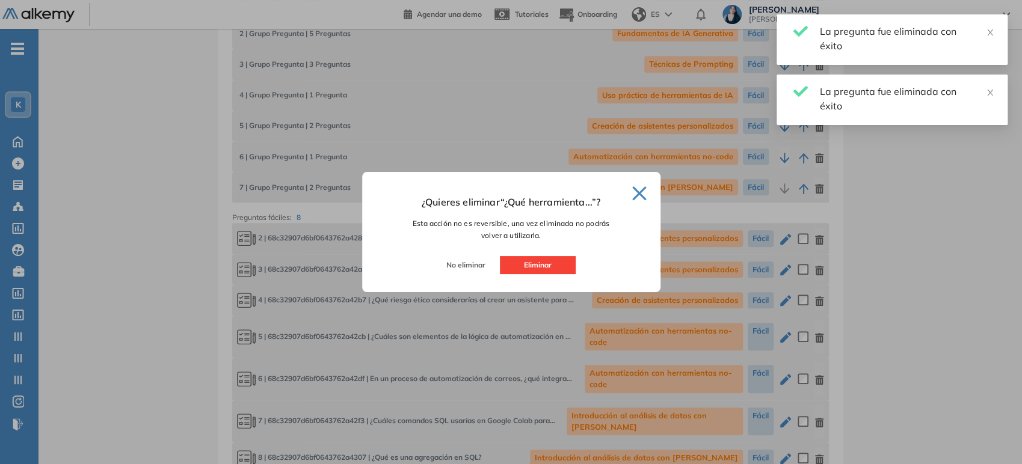
click at [557, 267] on button "Eliminar" at bounding box center [538, 265] width 76 height 18
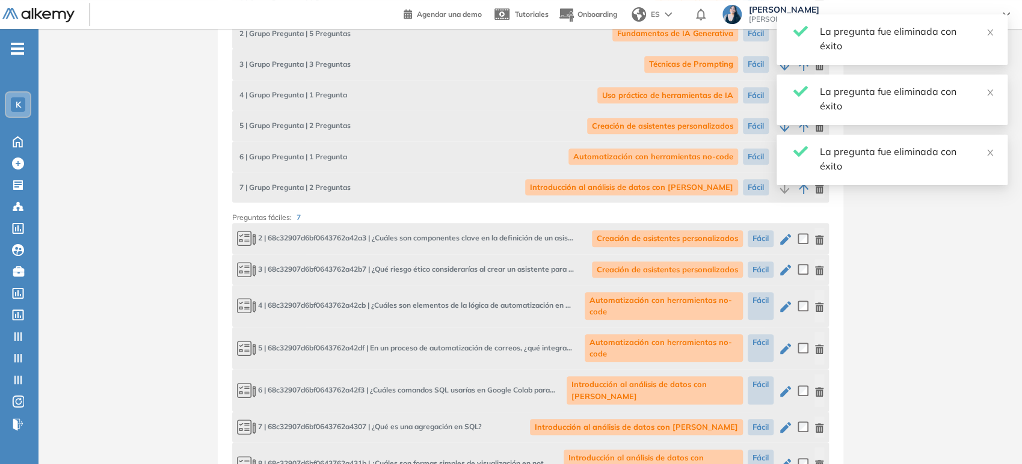
click at [815, 241] on icon "button" at bounding box center [819, 240] width 8 height 10
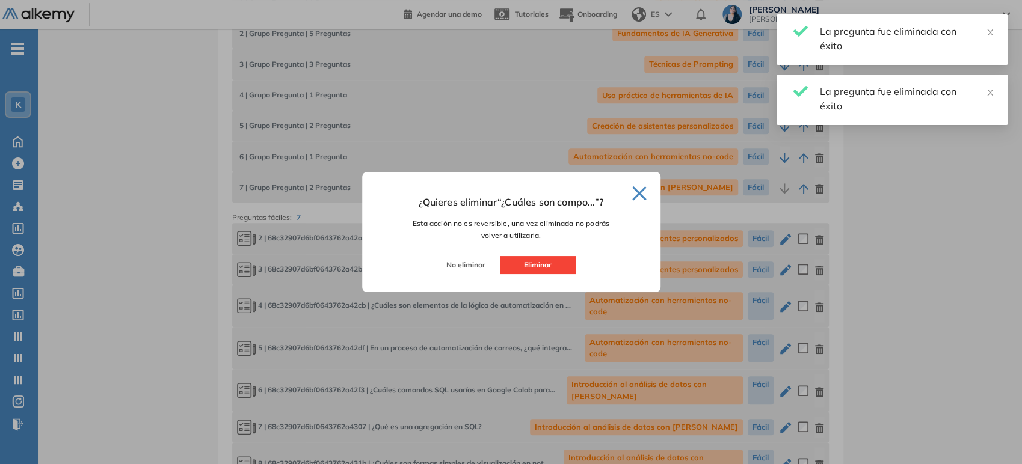
click at [553, 273] on button "Eliminar" at bounding box center [538, 265] width 76 height 18
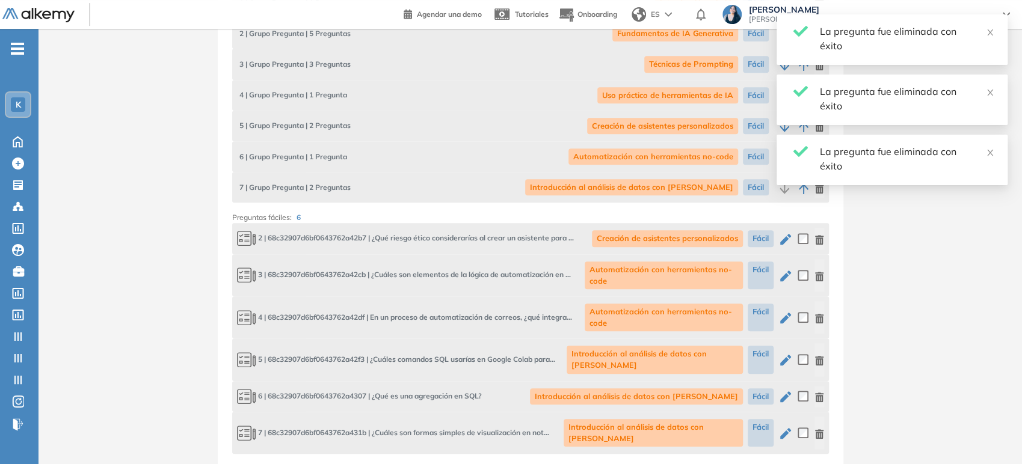
click at [824, 244] on div "2 | 68c32907d6bf0643762a42b7 | ¿Qué riesgo ético considerarías al crear un asis…" at bounding box center [530, 238] width 597 height 31
click at [821, 242] on icon "button" at bounding box center [820, 240] width 10 height 10
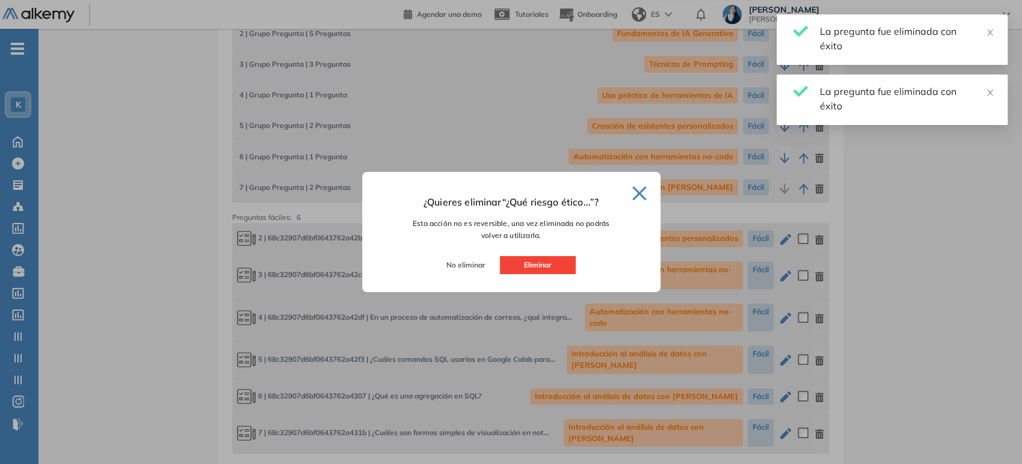
drag, startPoint x: 567, startPoint y: 268, endPoint x: 624, endPoint y: 263, distance: 57.4
click at [567, 268] on button "Eliminar" at bounding box center [538, 265] width 76 height 18
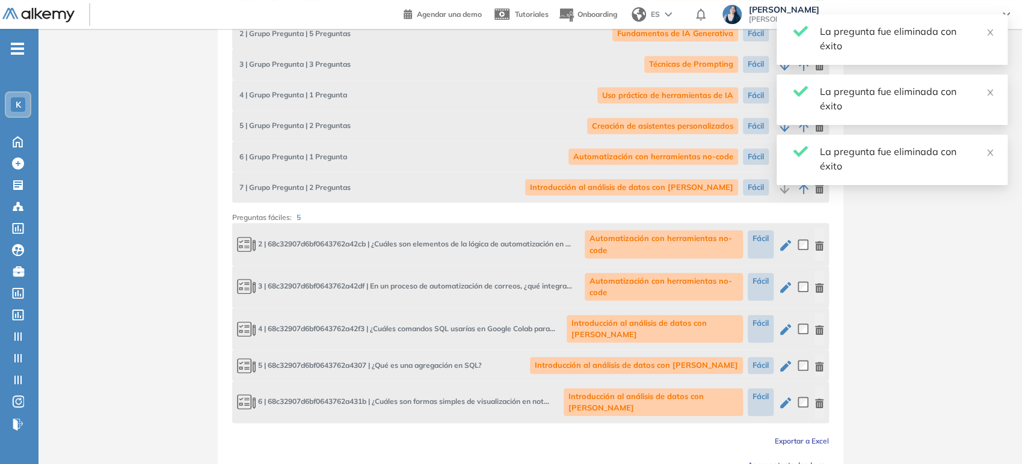
click at [818, 245] on icon "button" at bounding box center [820, 246] width 10 height 10
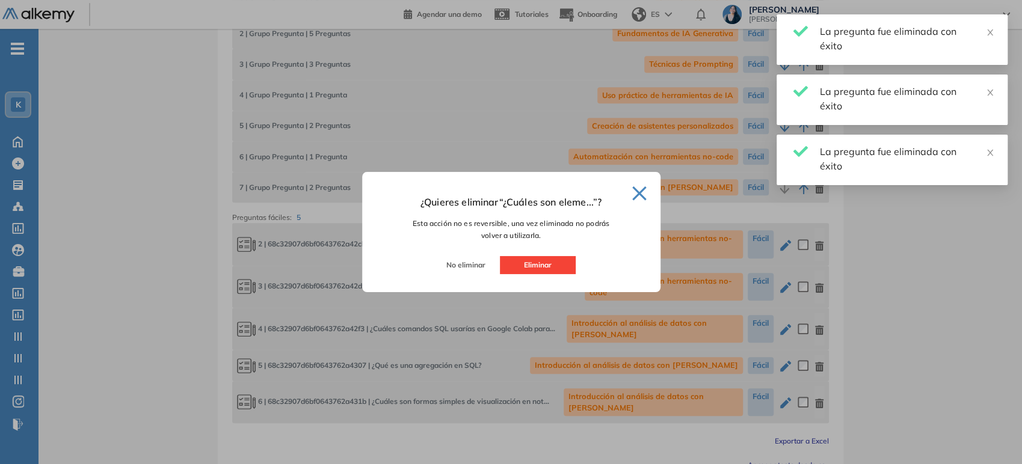
click at [558, 268] on button "Eliminar" at bounding box center [538, 265] width 76 height 18
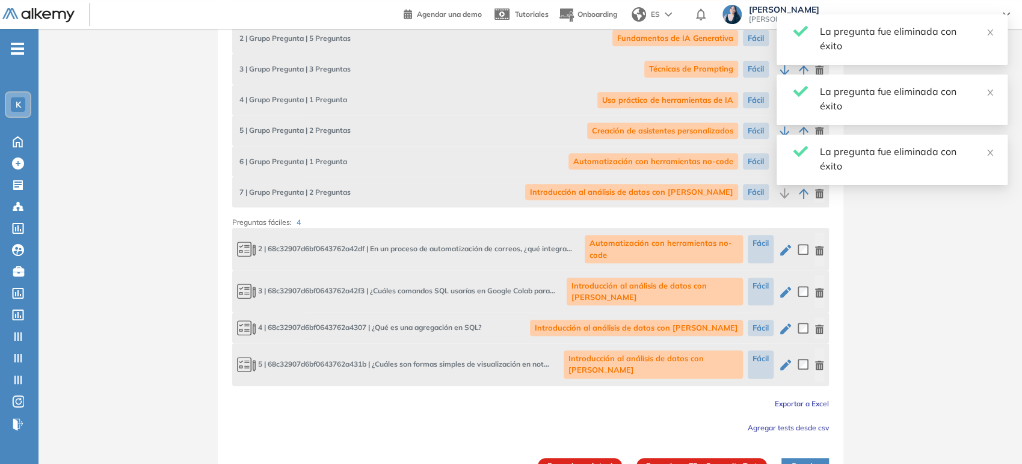
click at [818, 248] on icon "button" at bounding box center [819, 251] width 8 height 10
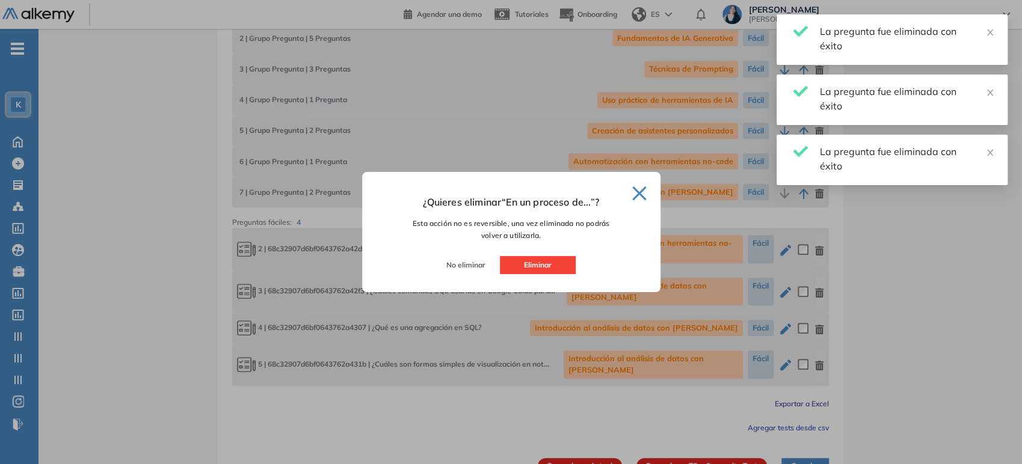
drag, startPoint x: 549, startPoint y: 270, endPoint x: 614, endPoint y: 266, distance: 65.1
click at [549, 270] on button "Eliminar" at bounding box center [538, 265] width 76 height 18
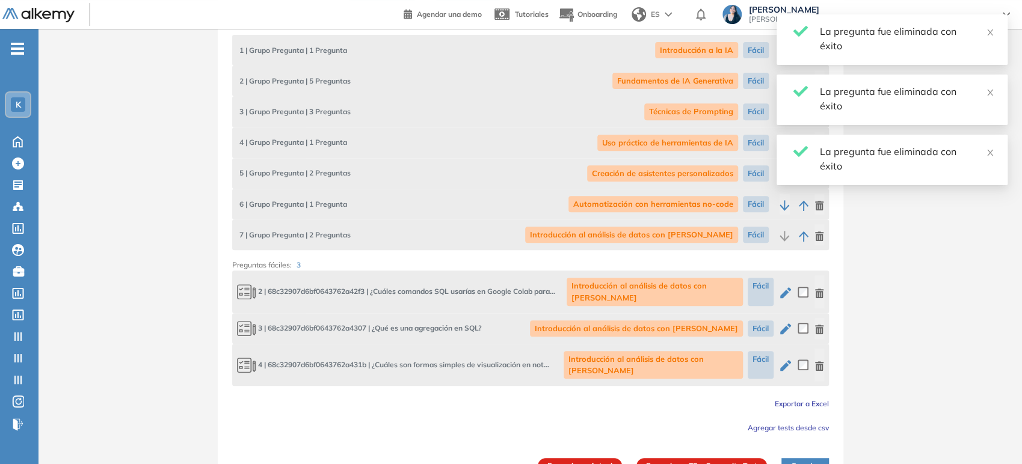
click at [824, 280] on div "2 | 68c32907d6bf0643762a42f3 | ¿Cuáles comandos SQL usarías en Google Colab par…" at bounding box center [530, 292] width 597 height 42
click at [821, 289] on icon "button" at bounding box center [819, 294] width 8 height 10
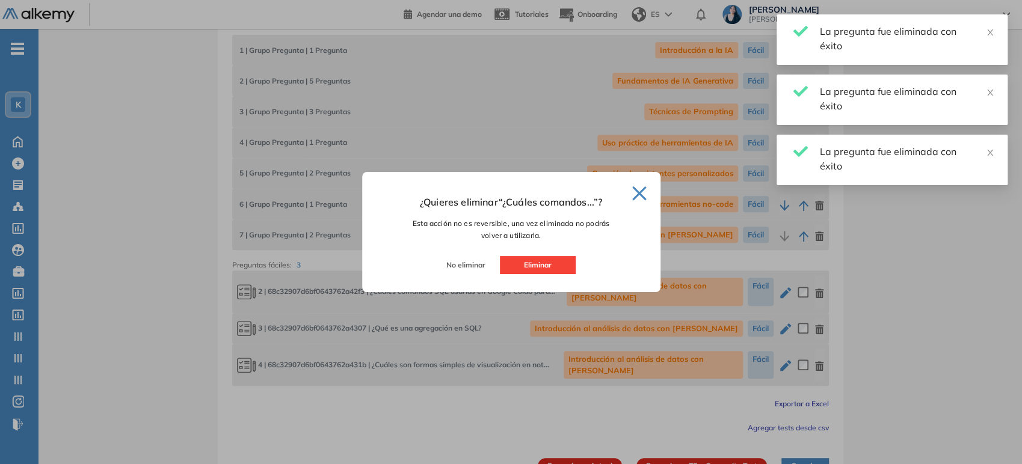
click at [560, 274] on button "Eliminar" at bounding box center [538, 265] width 76 height 18
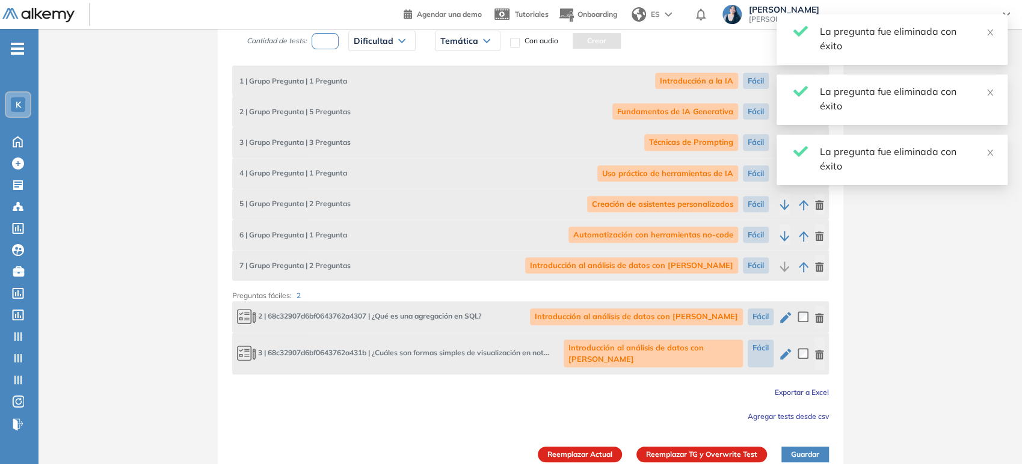
click at [821, 316] on icon "button" at bounding box center [820, 318] width 10 height 10
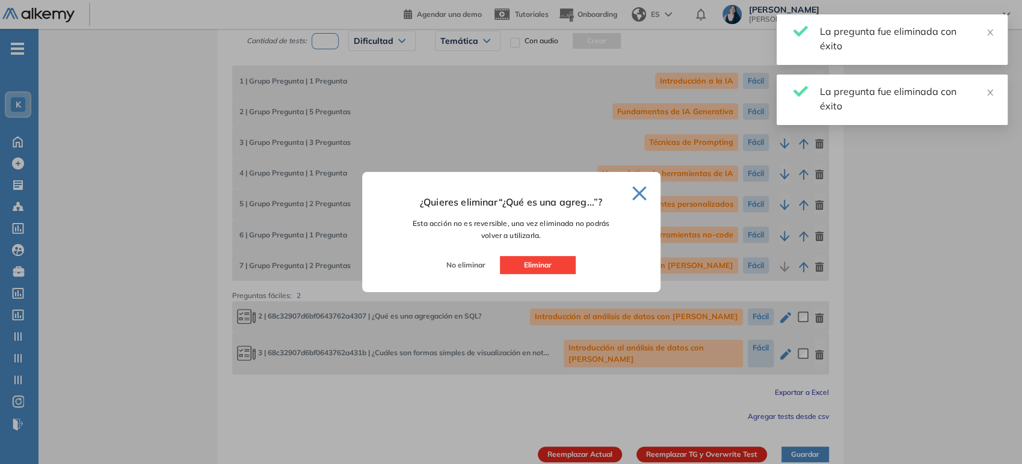
click at [532, 270] on button "Eliminar" at bounding box center [538, 265] width 76 height 18
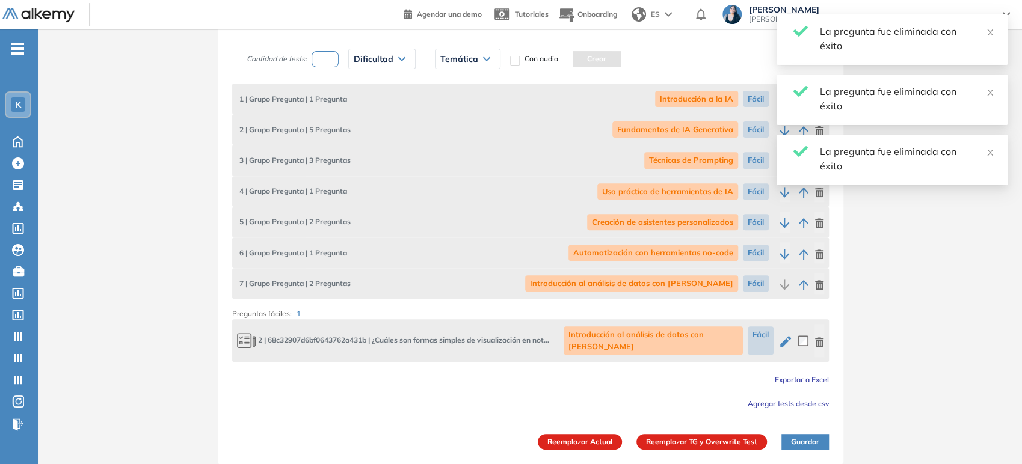
scroll to position [225, 0]
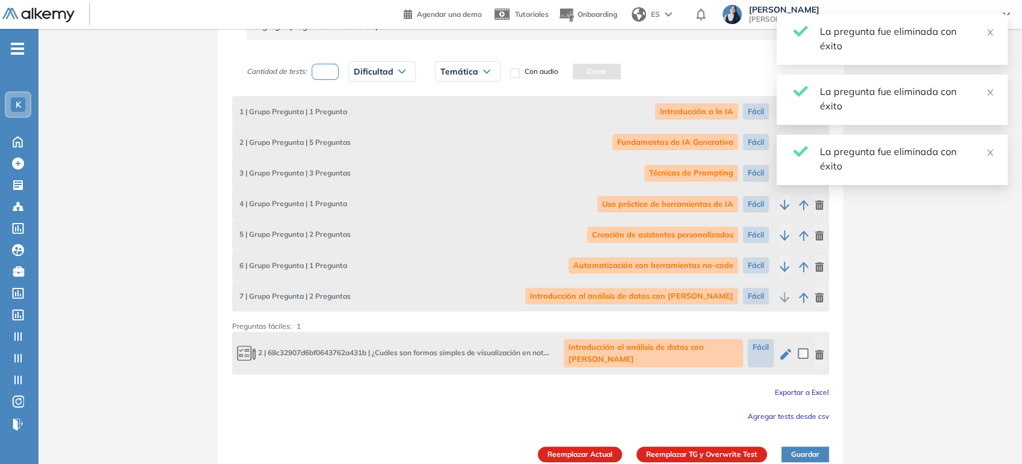
click at [822, 350] on icon "button" at bounding box center [819, 355] width 8 height 10
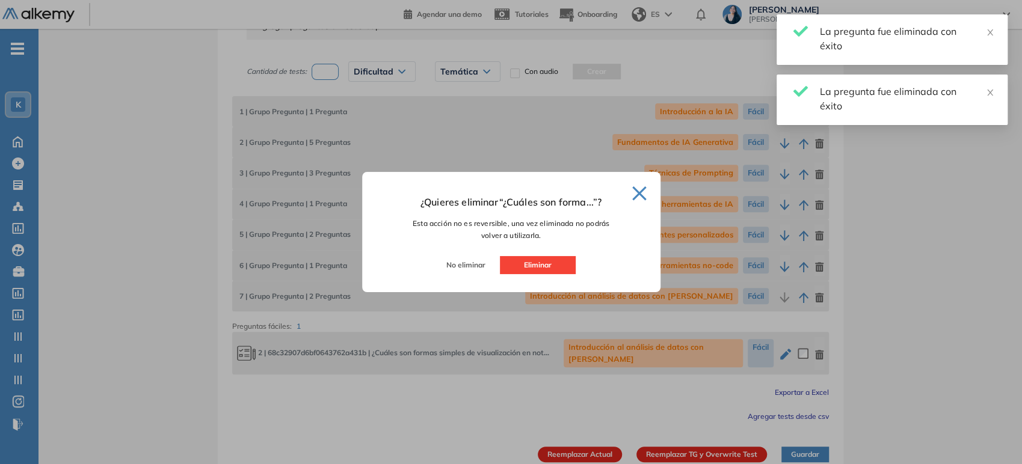
click at [528, 265] on button "Eliminar" at bounding box center [538, 265] width 76 height 18
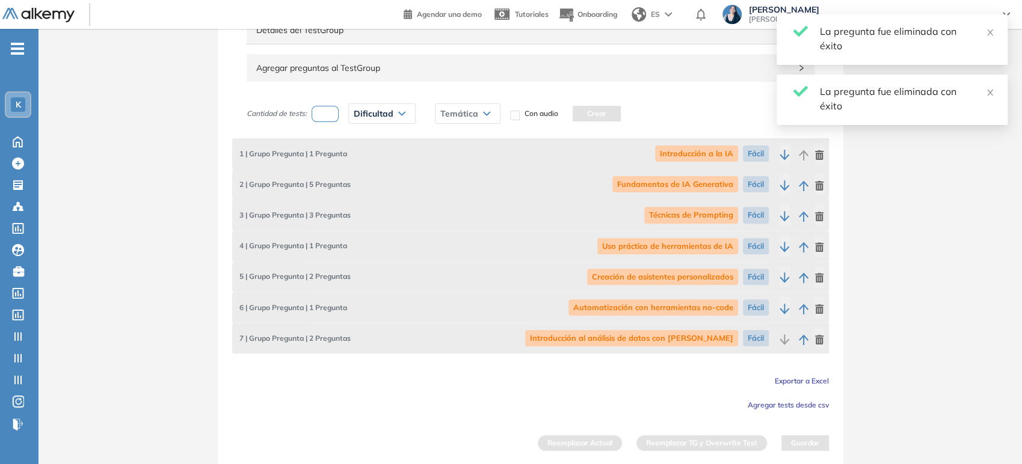
click at [799, 405] on span "Agregar tests desde csv" at bounding box center [788, 405] width 81 height 9
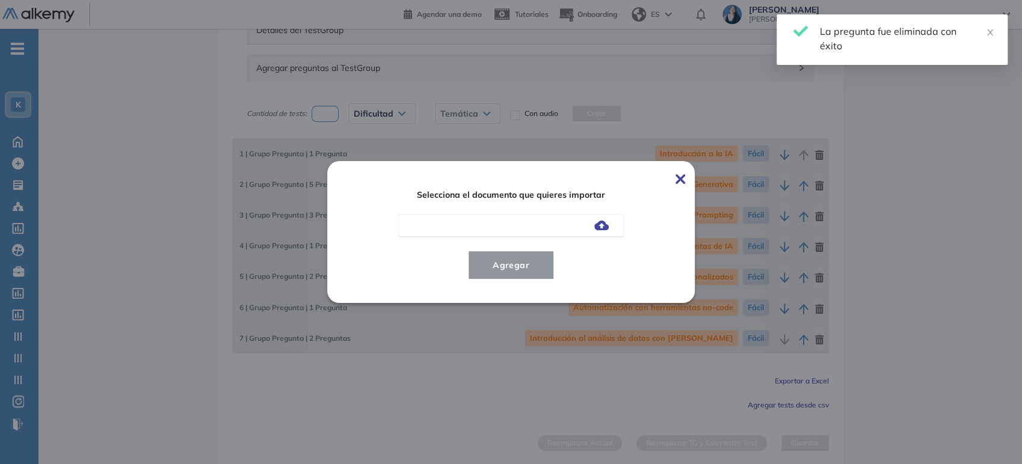
click at [602, 223] on img at bounding box center [601, 226] width 14 height 10
click at [0, 0] on input "file" at bounding box center [0, 0] width 0 height 0
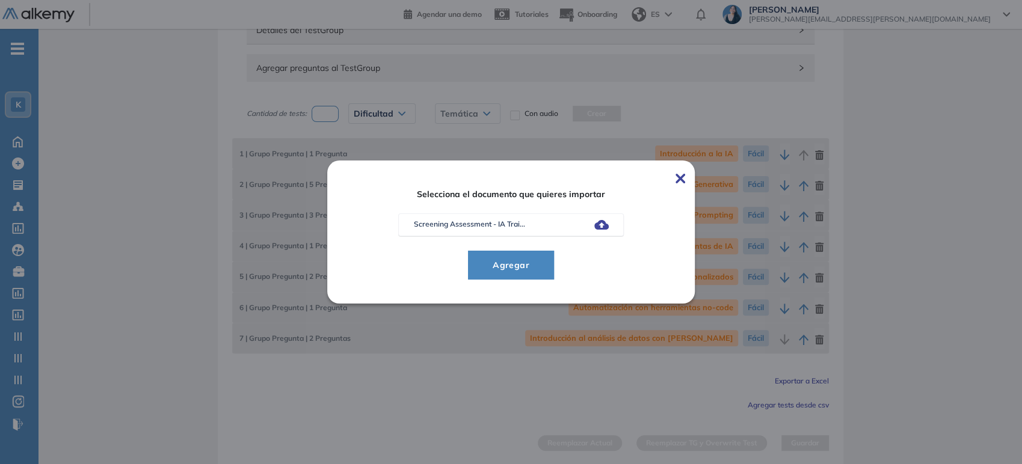
click at [529, 260] on span "Agregar" at bounding box center [511, 265] width 56 height 14
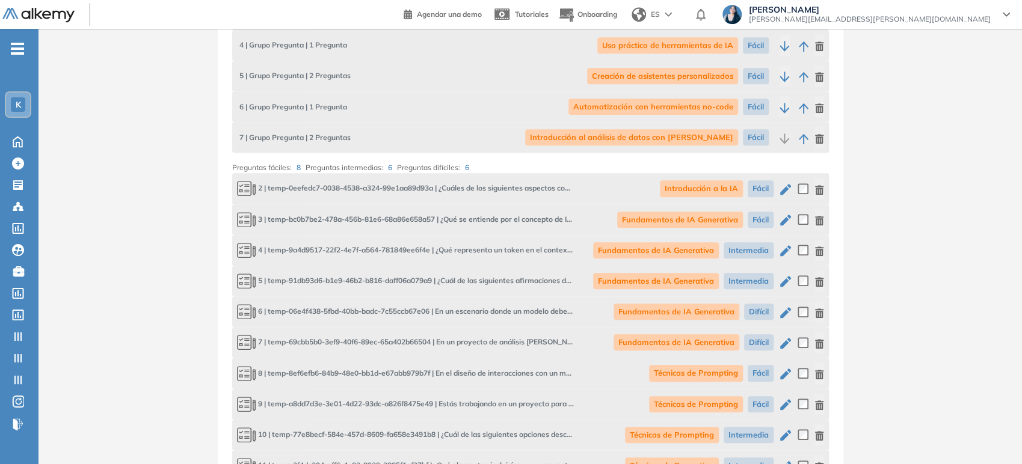
scroll to position [317, 0]
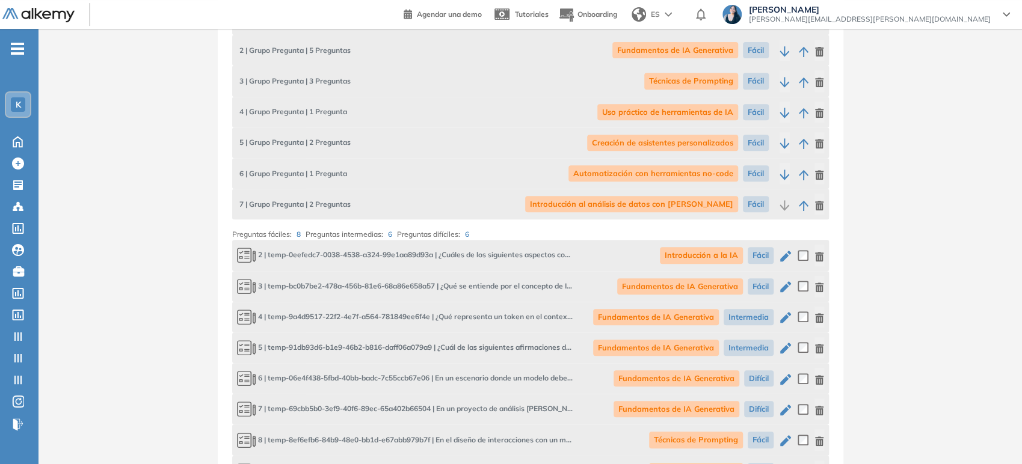
click at [820, 259] on icon "button" at bounding box center [819, 257] width 8 height 10
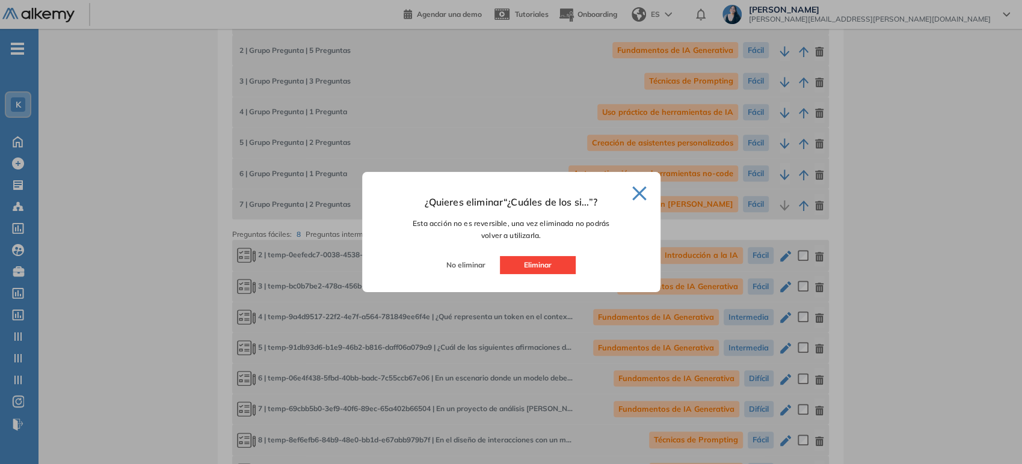
click at [541, 264] on button "Eliminar" at bounding box center [538, 265] width 76 height 18
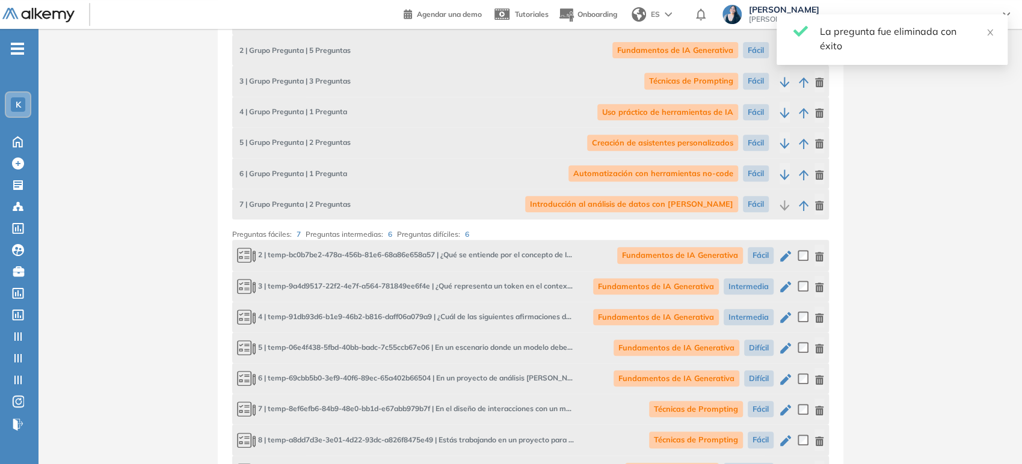
click at [812, 254] on div "Fundamentos de IA Generativa Fácil" at bounding box center [720, 255] width 207 height 21
click at [819, 254] on icon "button" at bounding box center [819, 257] width 8 height 10
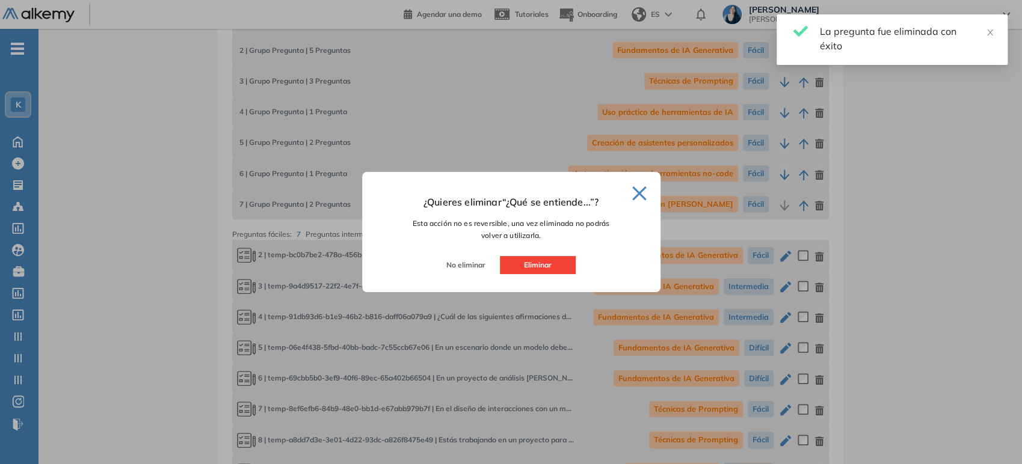
click at [556, 266] on button "Eliminar" at bounding box center [538, 265] width 76 height 18
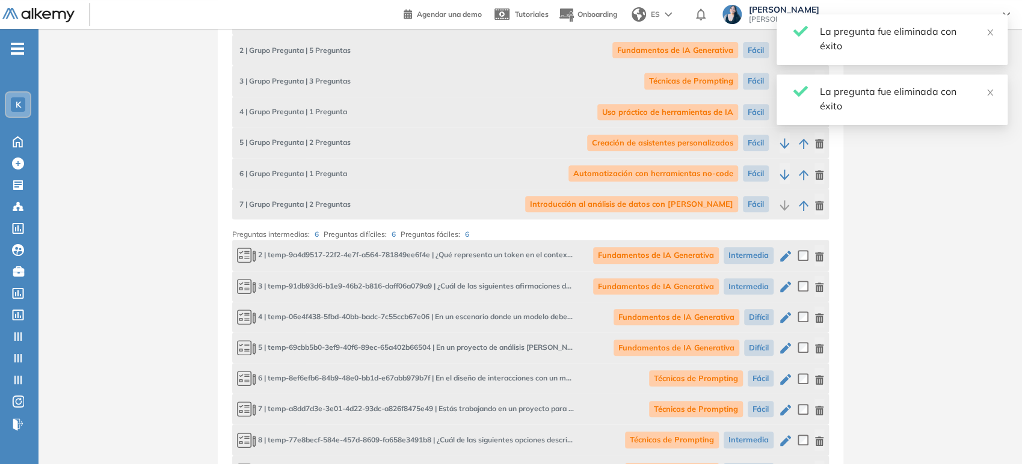
click at [821, 256] on icon "button" at bounding box center [819, 257] width 8 height 10
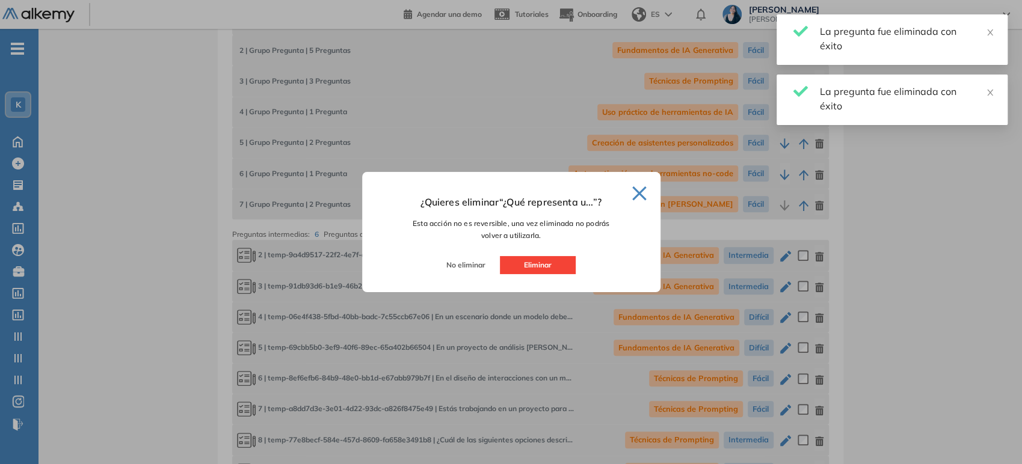
click at [552, 265] on button "Eliminar" at bounding box center [538, 265] width 76 height 18
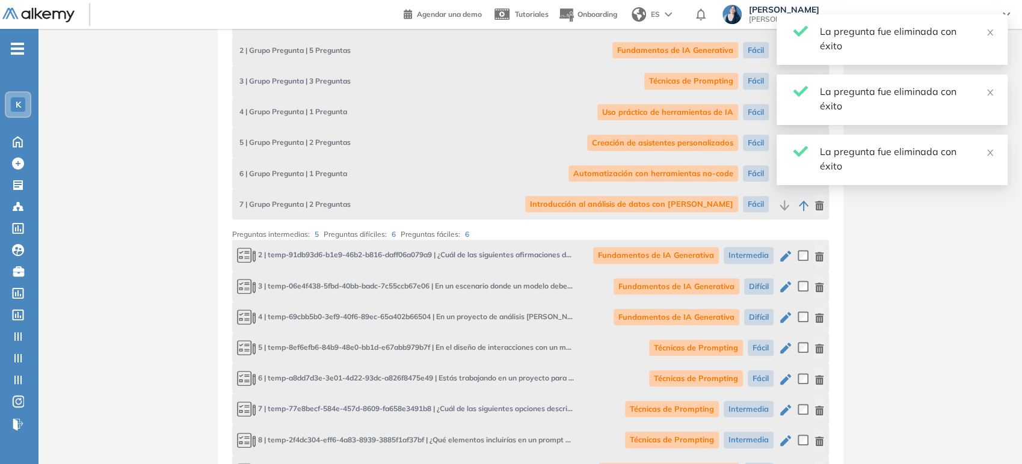
click at [818, 257] on icon "button" at bounding box center [820, 257] width 10 height 10
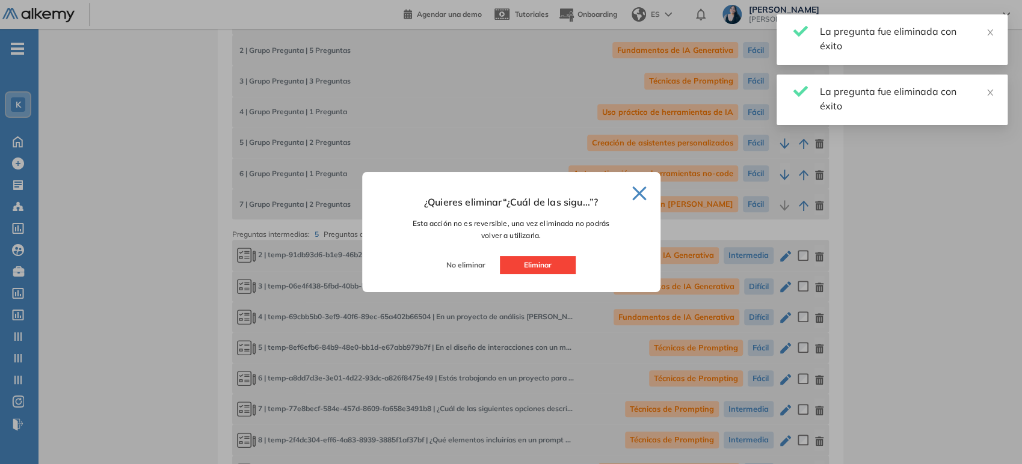
click at [525, 265] on button "Eliminar" at bounding box center [538, 265] width 76 height 18
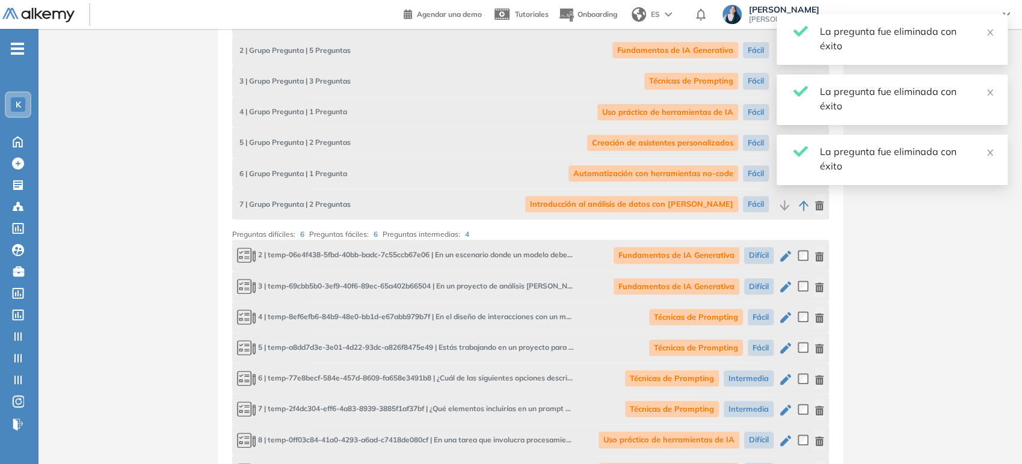
click at [821, 260] on icon "button" at bounding box center [819, 257] width 8 height 10
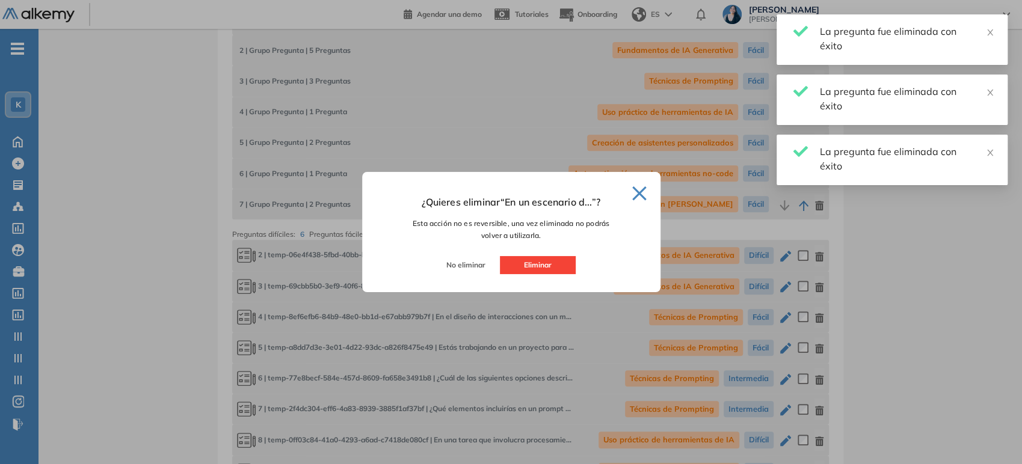
click at [566, 264] on button "Eliminar" at bounding box center [538, 265] width 76 height 18
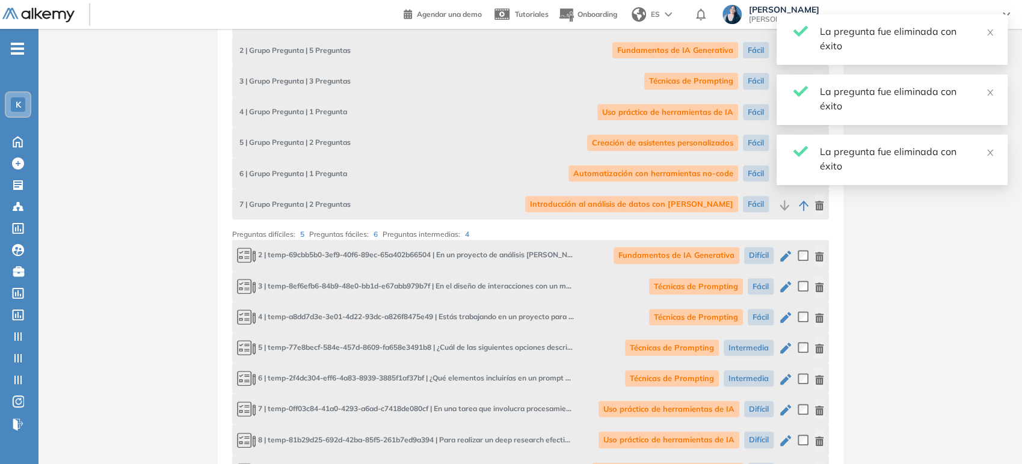
click at [823, 255] on icon "button" at bounding box center [820, 257] width 10 height 10
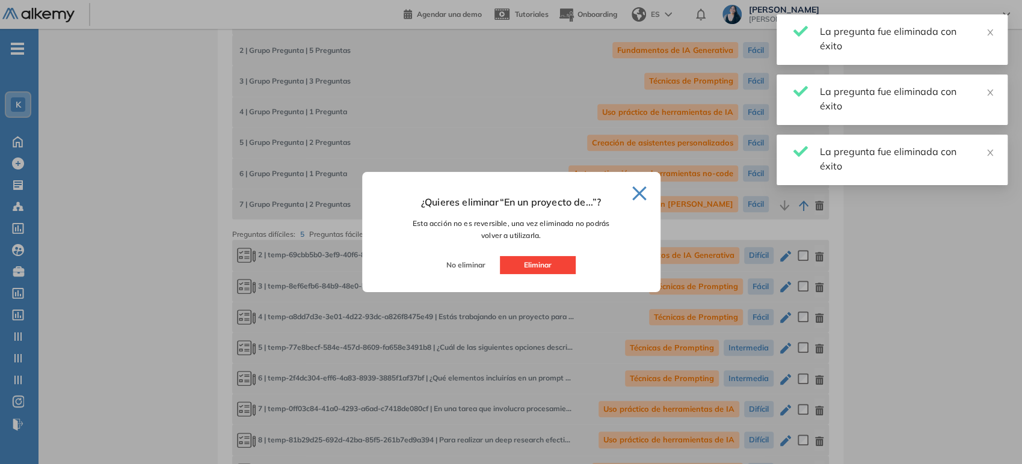
click at [562, 263] on button "Eliminar" at bounding box center [538, 265] width 76 height 18
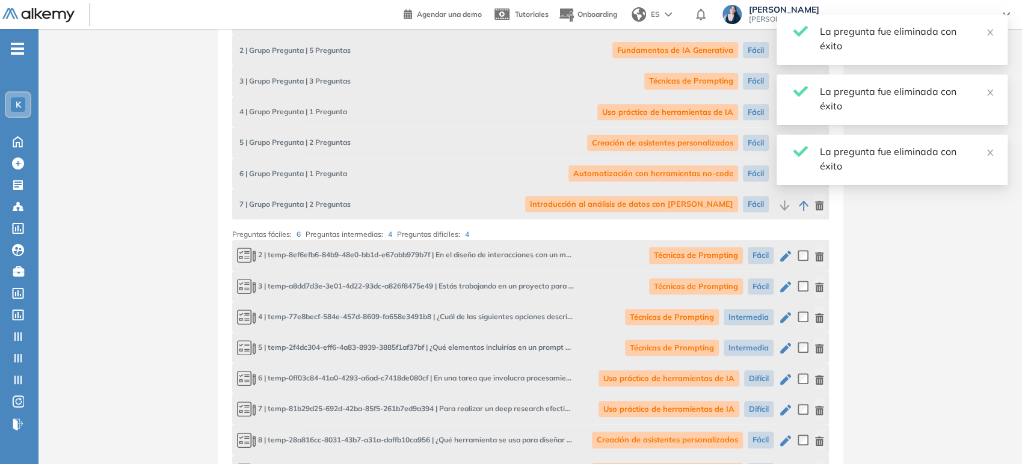
click at [813, 255] on div "Técnicas de Prompting Fácil" at bounding box center [736, 255] width 175 height 21
click at [818, 256] on icon "button" at bounding box center [819, 257] width 8 height 10
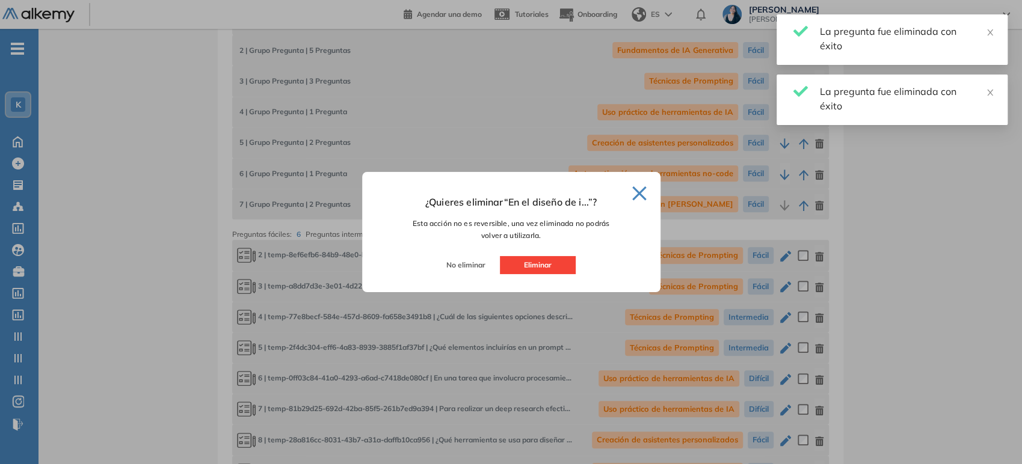
click at [551, 268] on button "Eliminar" at bounding box center [538, 265] width 76 height 18
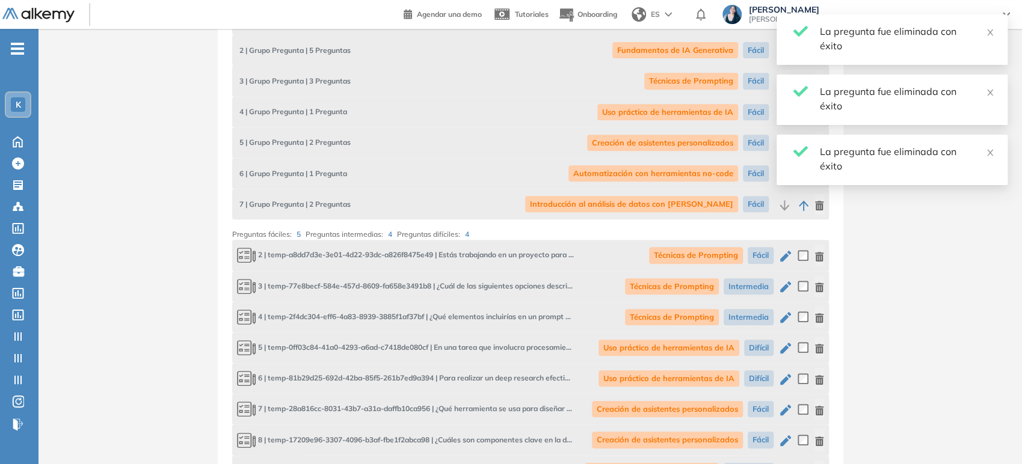
click at [819, 254] on icon "button" at bounding box center [819, 257] width 8 height 10
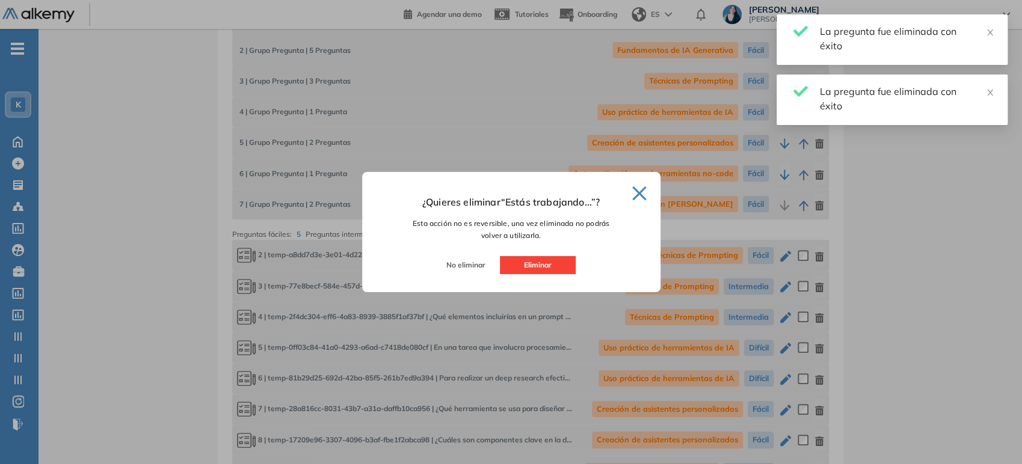
drag, startPoint x: 571, startPoint y: 266, endPoint x: 584, endPoint y: 264, distance: 12.2
click at [571, 266] on button "Eliminar" at bounding box center [538, 265] width 76 height 18
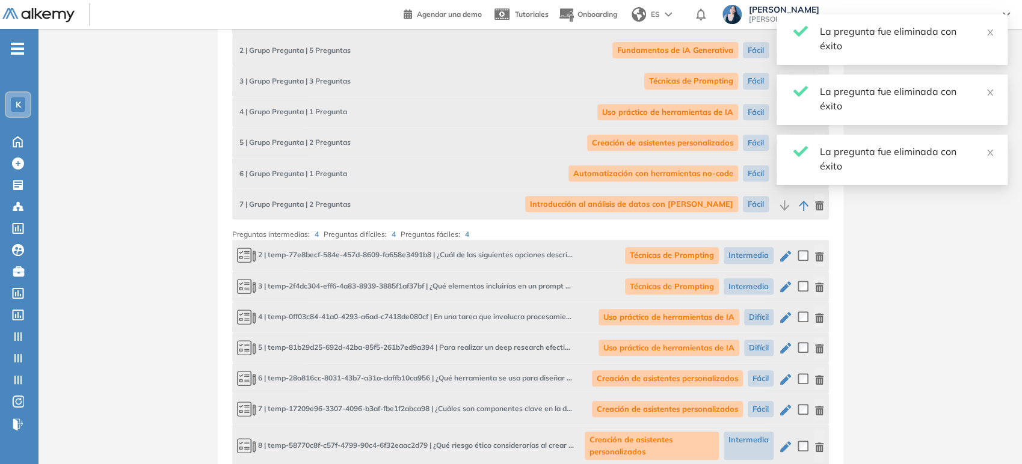
click at [818, 254] on icon "button" at bounding box center [819, 257] width 8 height 10
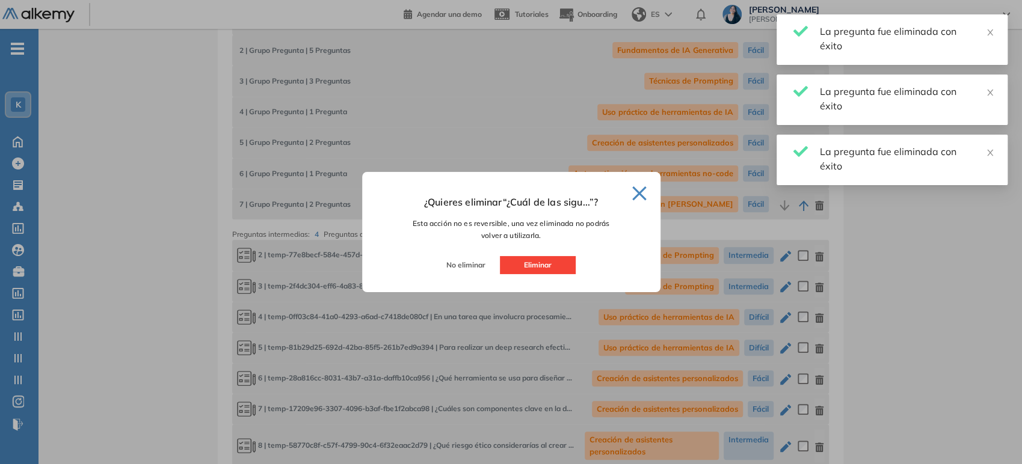
click at [551, 266] on button "Eliminar" at bounding box center [538, 265] width 76 height 18
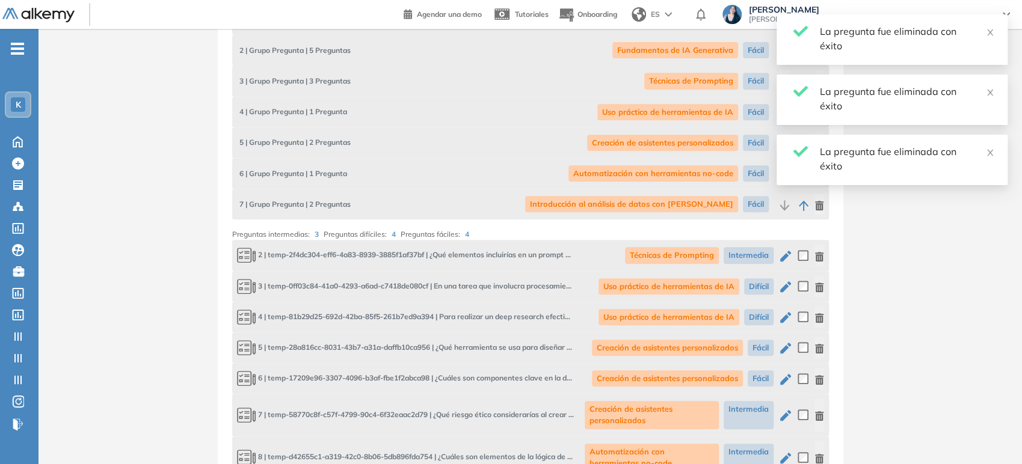
click at [823, 254] on icon "button" at bounding box center [820, 257] width 10 height 10
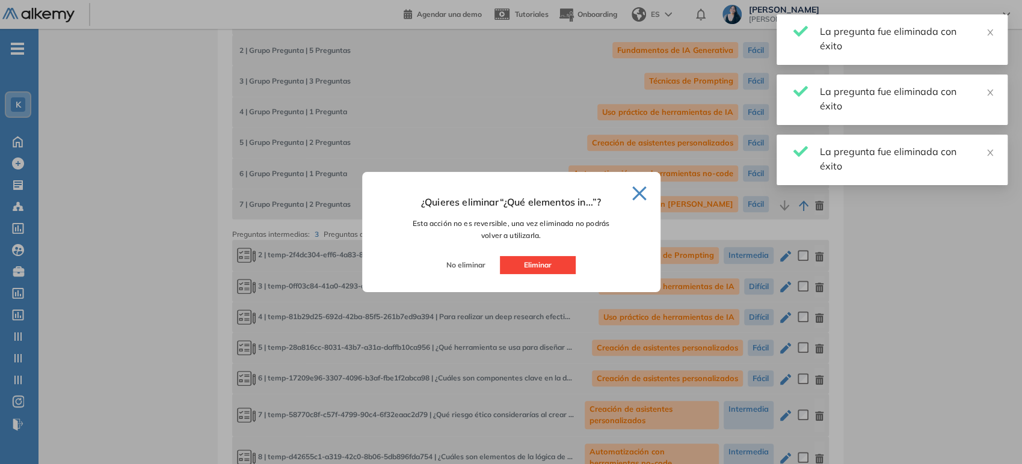
drag, startPoint x: 559, startPoint y: 264, endPoint x: 571, endPoint y: 262, distance: 12.2
click at [558, 265] on button "Eliminar" at bounding box center [538, 265] width 76 height 18
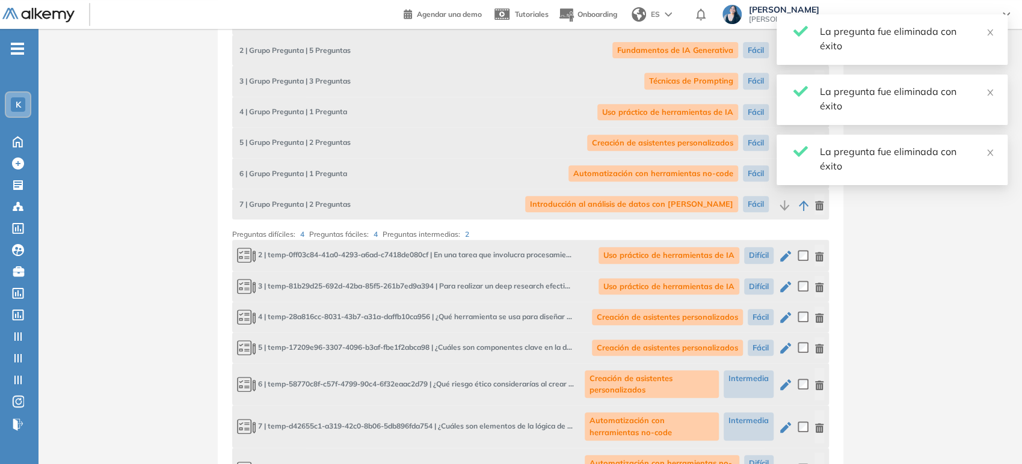
click at [818, 255] on icon "button" at bounding box center [820, 257] width 10 height 10
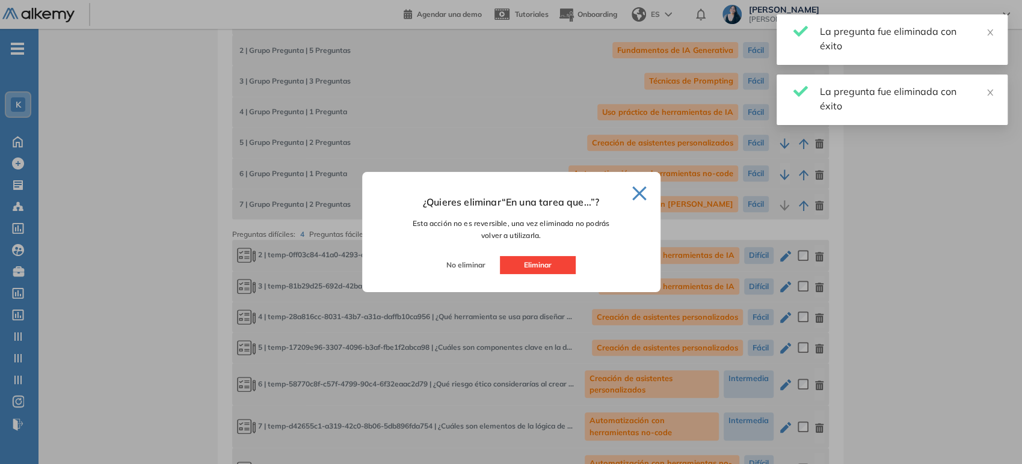
click at [546, 261] on button "Eliminar" at bounding box center [538, 265] width 76 height 18
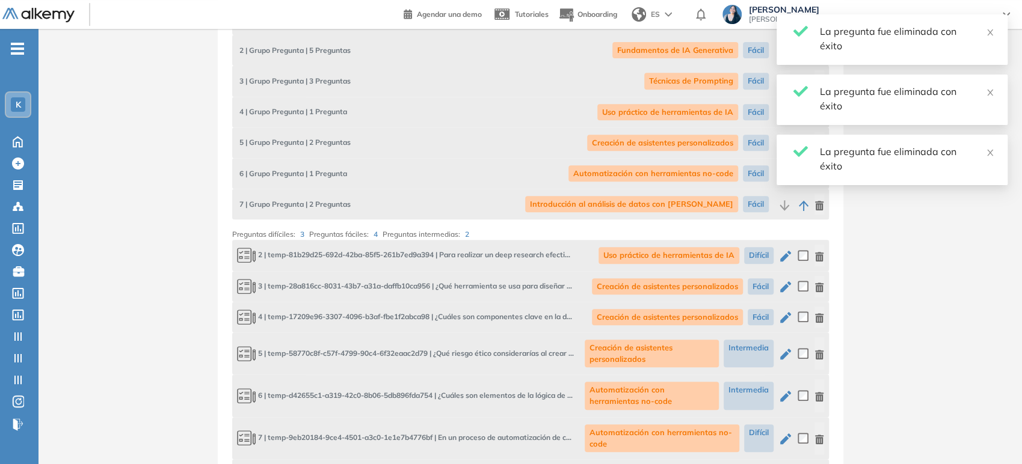
click at [824, 254] on div "2 | temp-81b29d25-692d-42ba-85f5-261b7ed9a394 | Para realizar un deep research …" at bounding box center [530, 255] width 597 height 31
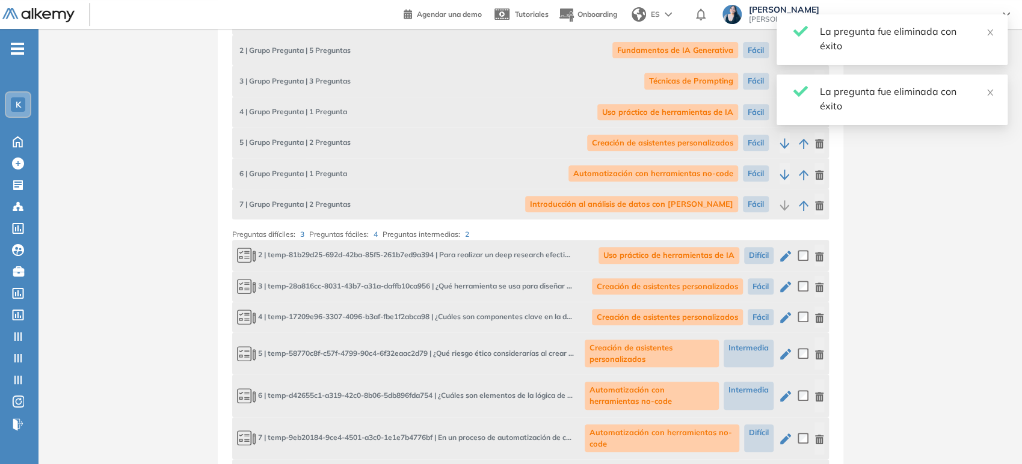
click at [815, 257] on icon "button" at bounding box center [819, 257] width 8 height 10
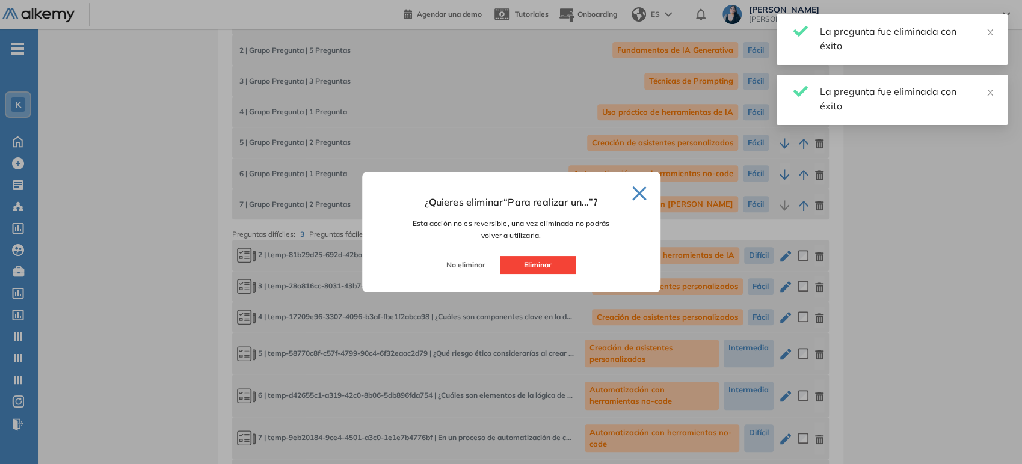
click at [501, 263] on button "Eliminar" at bounding box center [538, 265] width 76 height 18
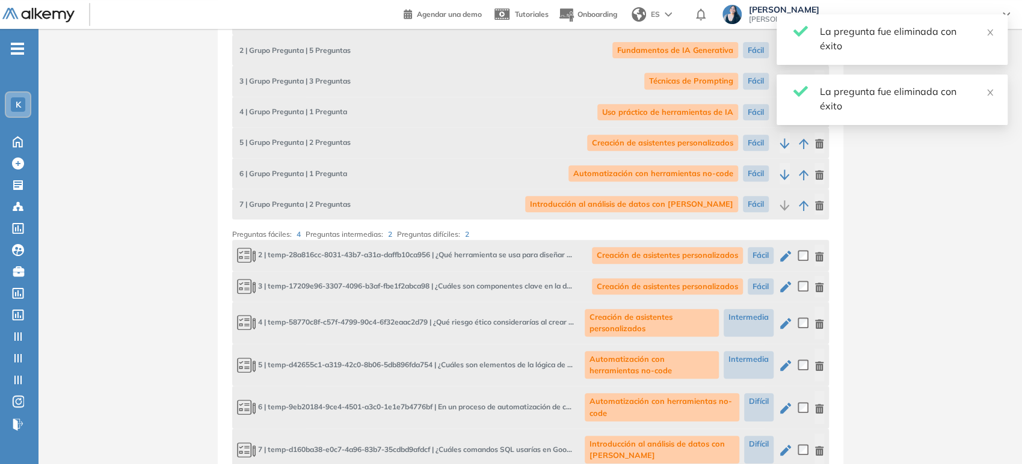
click at [822, 254] on icon "button" at bounding box center [819, 257] width 8 height 10
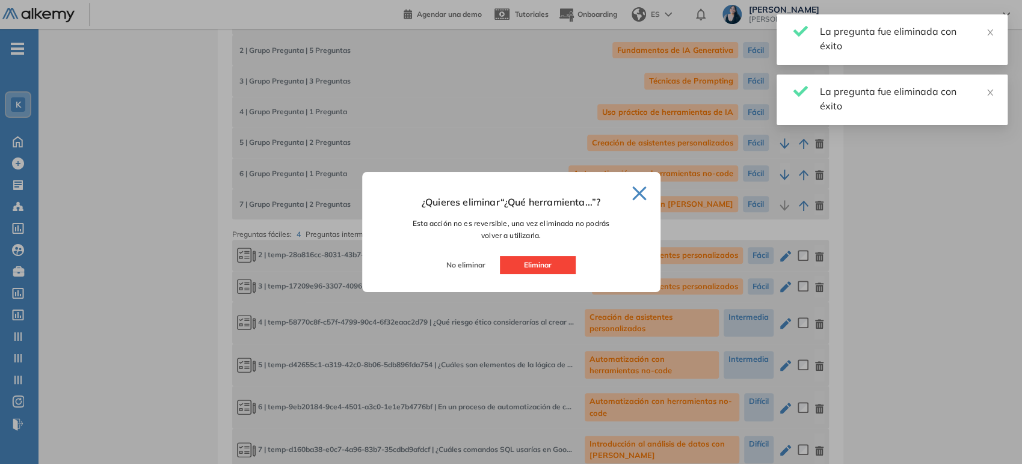
click at [557, 263] on button "Eliminar" at bounding box center [538, 265] width 76 height 18
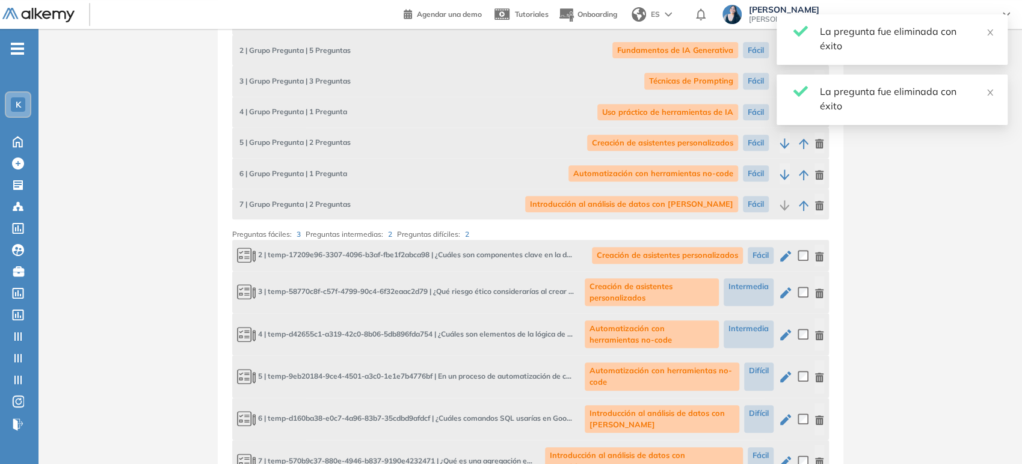
click at [822, 255] on icon "button" at bounding box center [819, 257] width 8 height 10
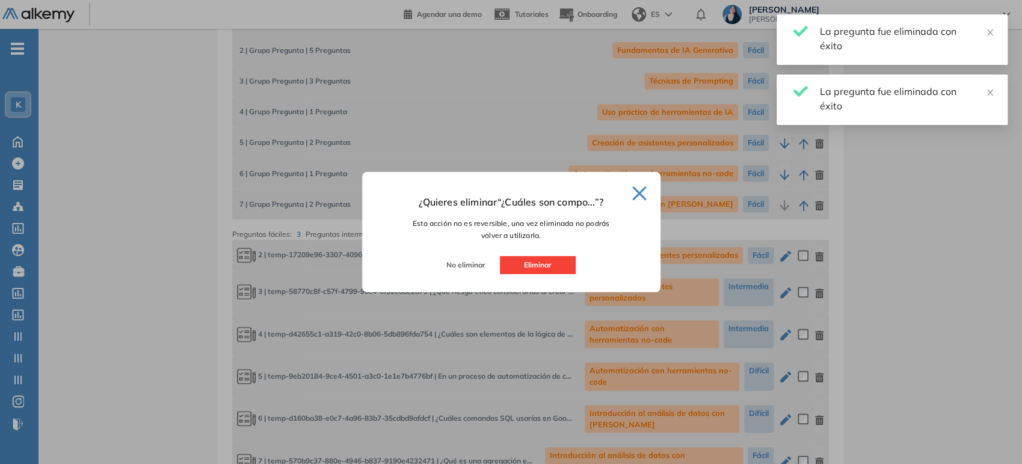
click at [549, 265] on button "Eliminar" at bounding box center [538, 265] width 76 height 18
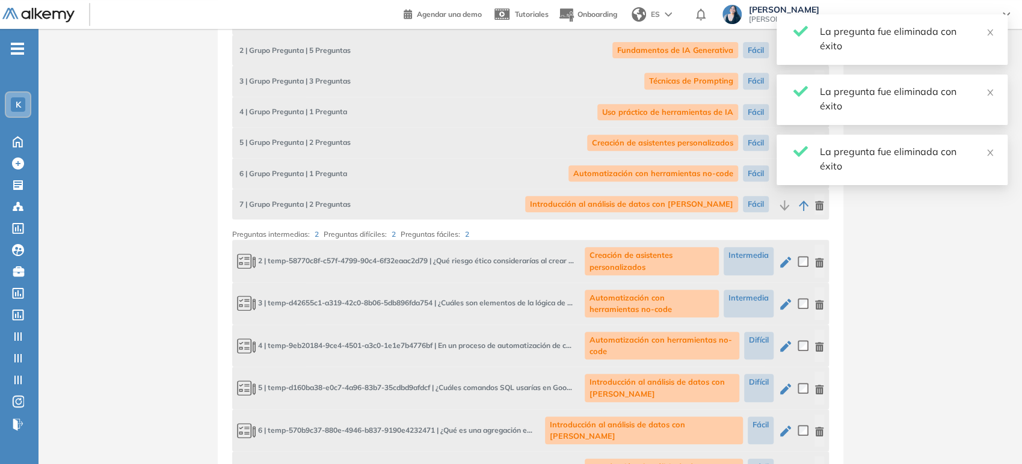
click at [818, 260] on icon "button" at bounding box center [819, 263] width 8 height 10
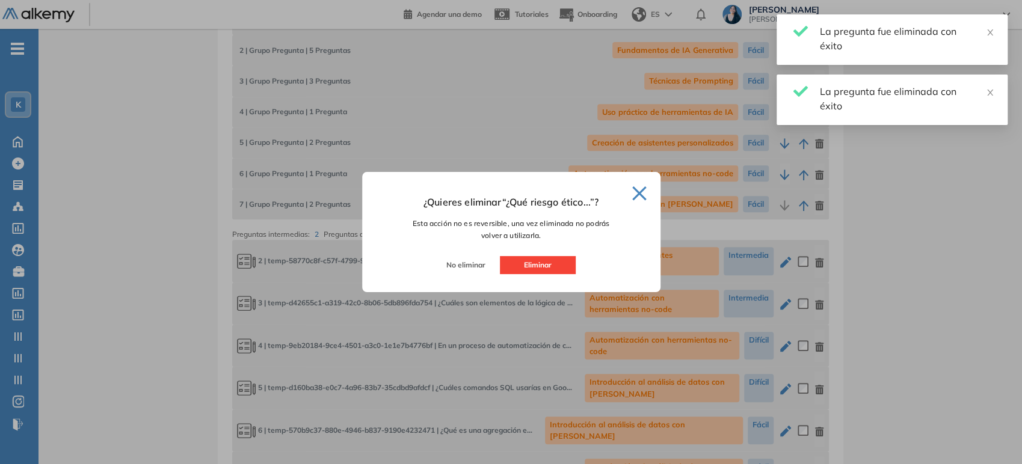
click at [568, 264] on button "Eliminar" at bounding box center [538, 265] width 76 height 18
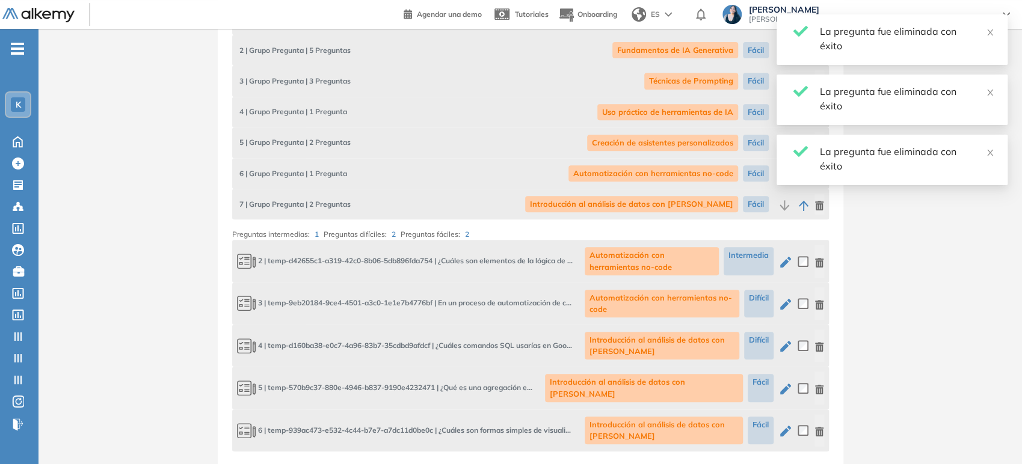
click at [818, 259] on icon "button" at bounding box center [819, 263] width 8 height 10
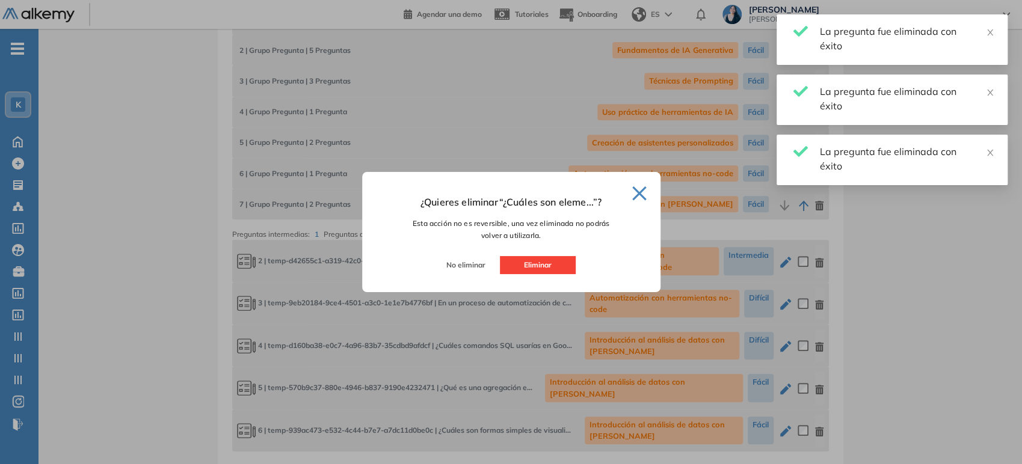
click at [565, 265] on button "Eliminar" at bounding box center [538, 265] width 76 height 18
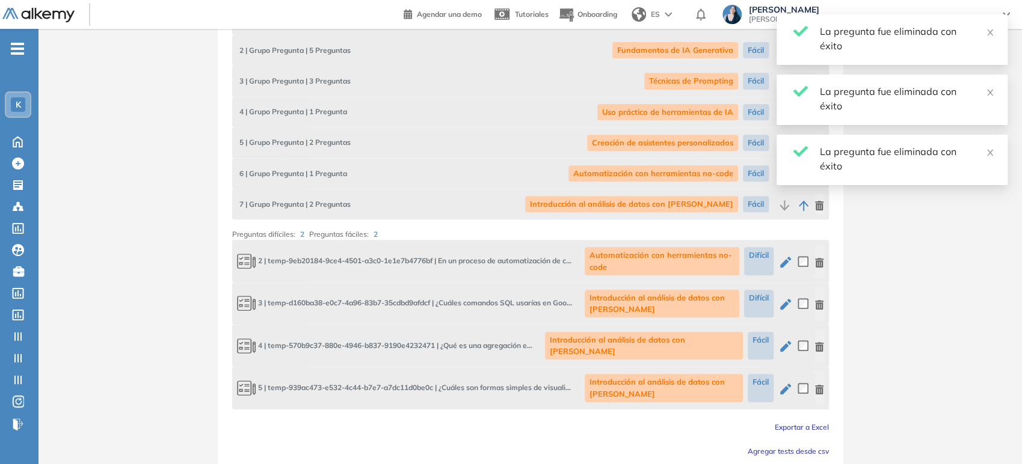
click at [820, 262] on icon "button" at bounding box center [819, 263] width 8 height 10
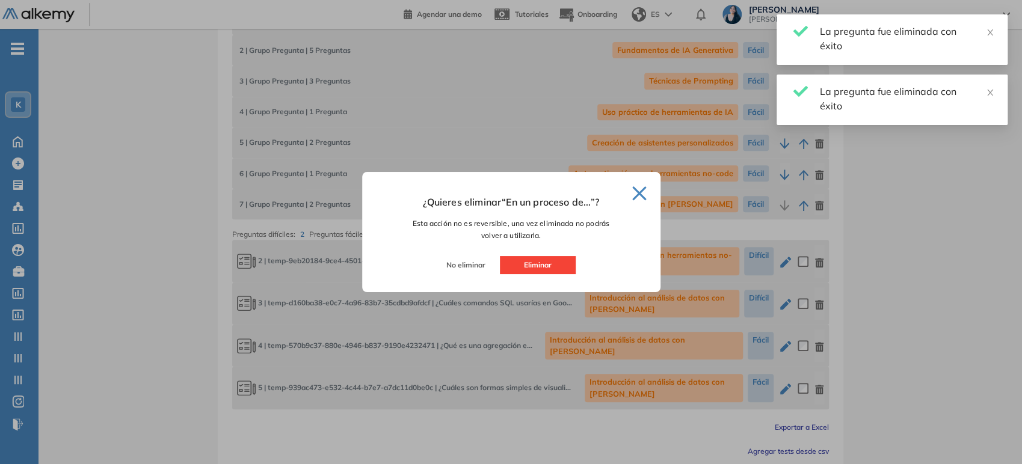
click at [532, 267] on button "Eliminar" at bounding box center [538, 265] width 76 height 18
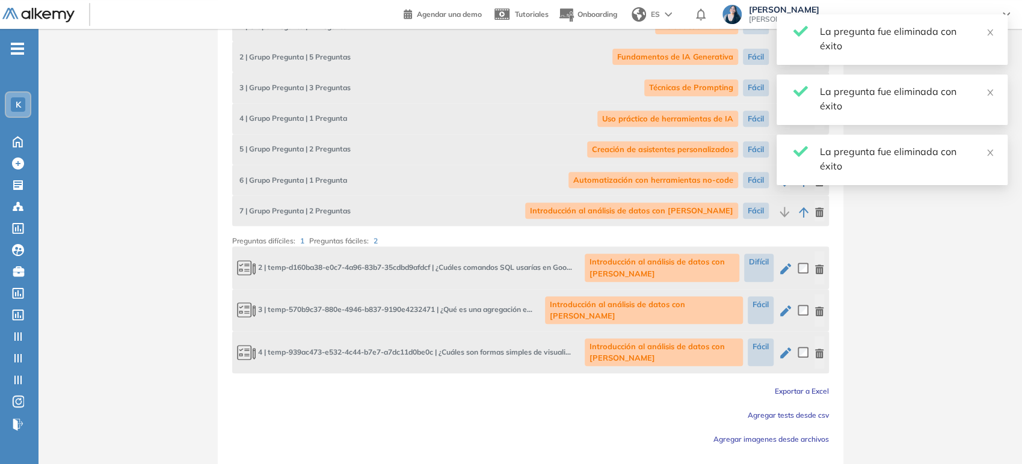
click at [824, 263] on div "2 | temp-d160ba38-e0c7-4a96-83b7-35cdbd9afdcf | ¿Cuáles comandos SQL usarías en…" at bounding box center [530, 268] width 597 height 42
click at [829, 260] on div "**********" at bounding box center [531, 121] width 626 height 757
click at [819, 265] on icon "button" at bounding box center [820, 270] width 10 height 10
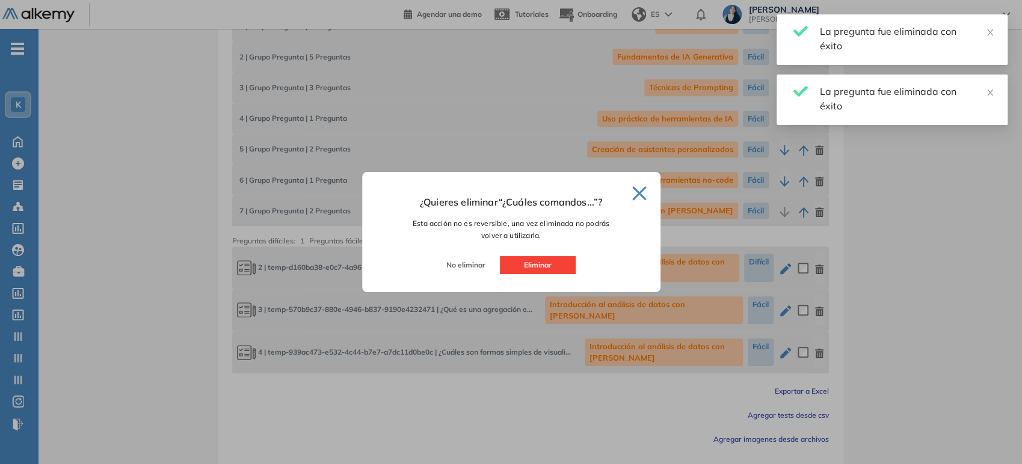
click at [550, 265] on button "Eliminar" at bounding box center [538, 265] width 76 height 18
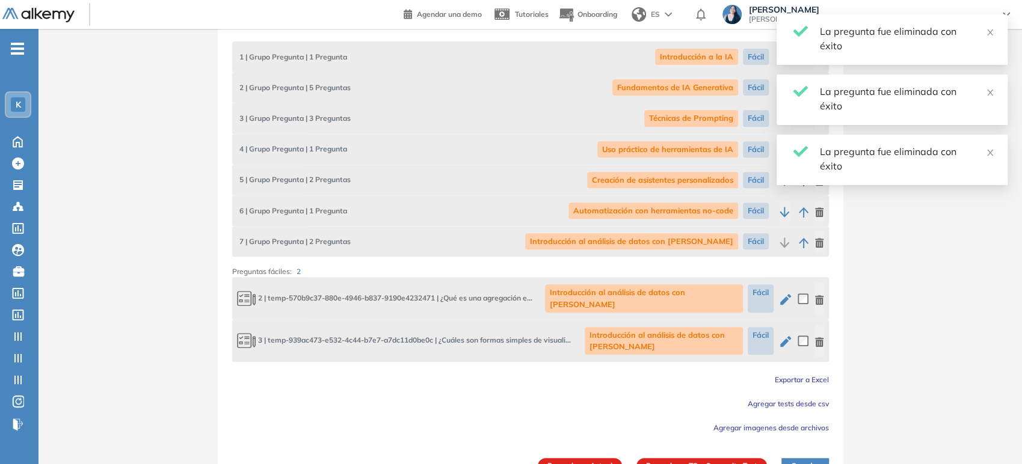
click at [818, 295] on icon "button" at bounding box center [820, 300] width 10 height 10
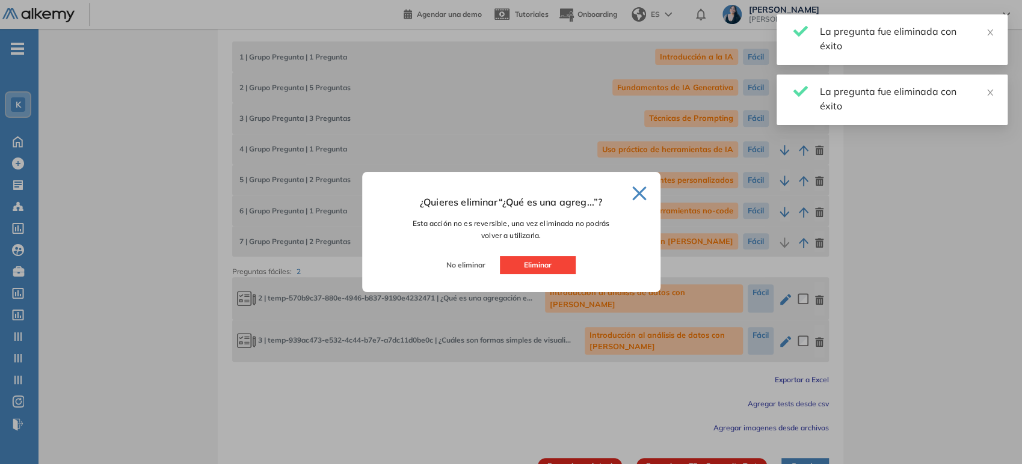
click at [552, 270] on button "Eliminar" at bounding box center [538, 265] width 76 height 18
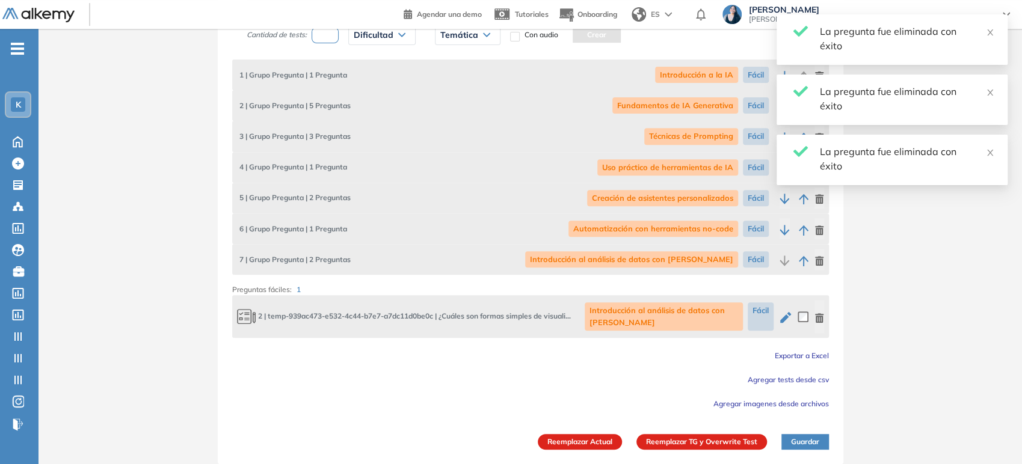
scroll to position [249, 0]
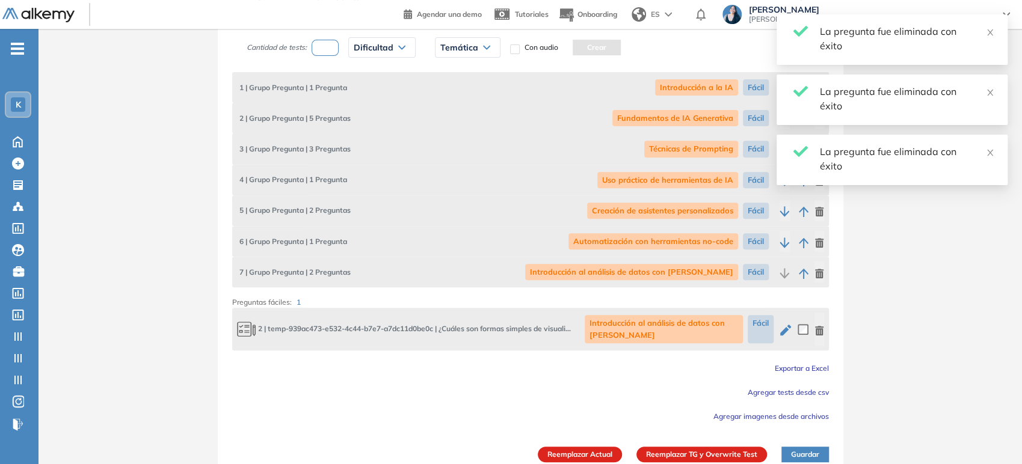
click at [822, 326] on icon "button" at bounding box center [819, 331] width 8 height 10
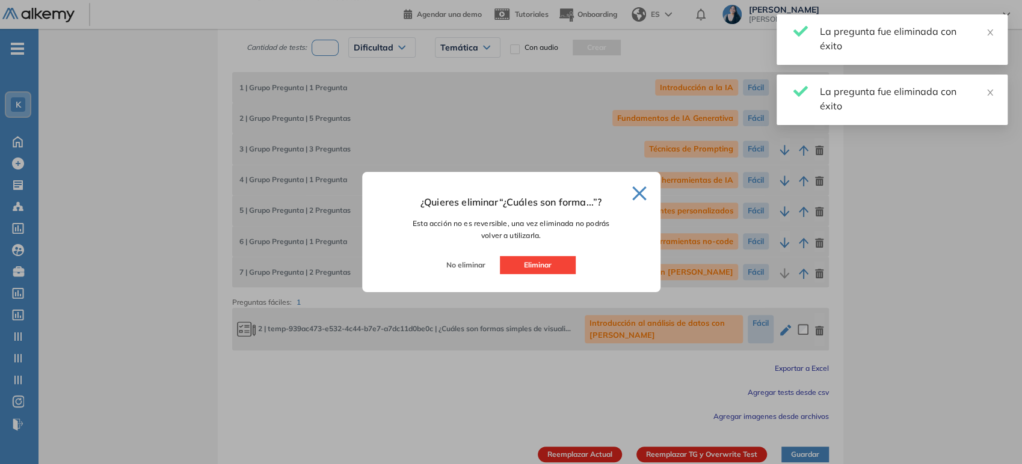
click at [549, 268] on button "Eliminar" at bounding box center [538, 265] width 76 height 18
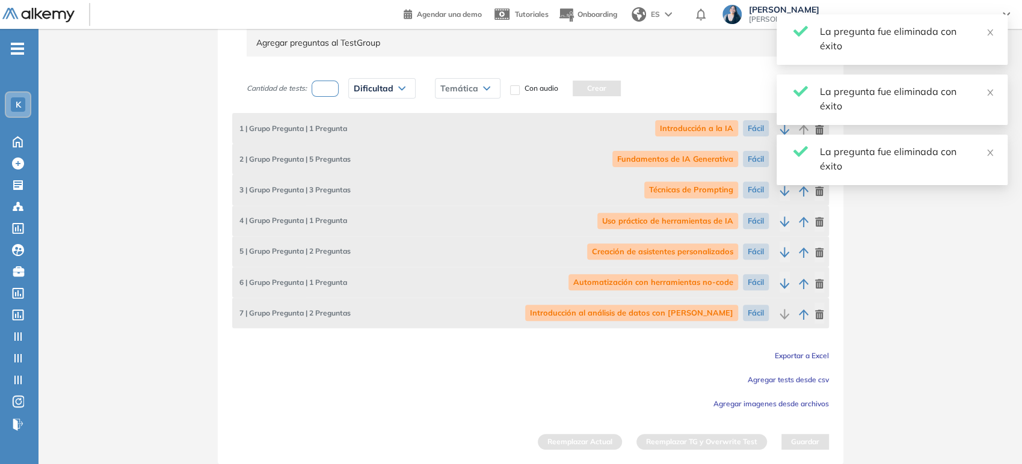
scroll to position [207, 0]
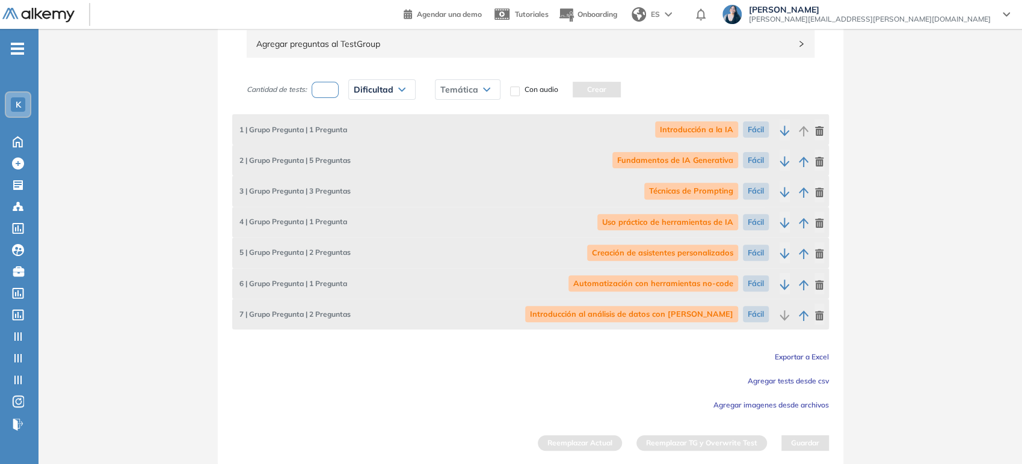
click at [809, 378] on span "Agregar tests desde csv" at bounding box center [788, 381] width 81 height 9
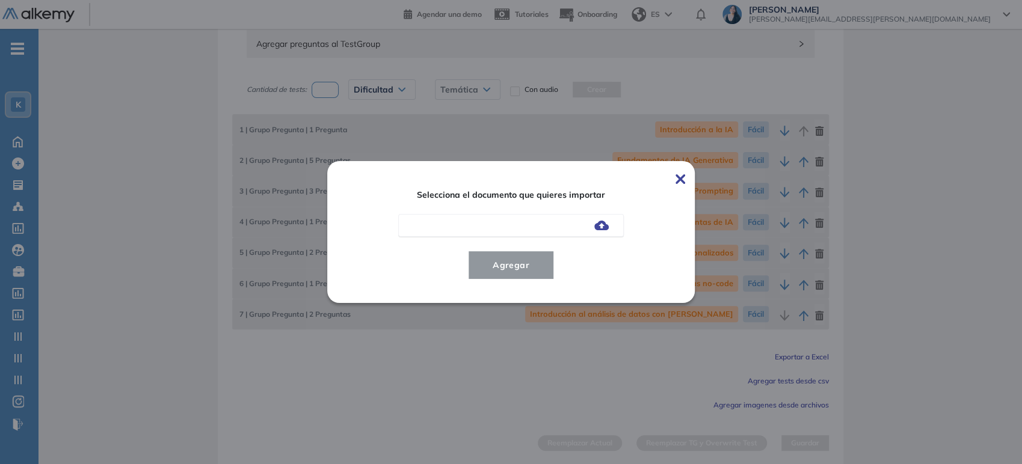
click at [605, 225] on img at bounding box center [601, 226] width 14 height 10
click at [0, 0] on input "file" at bounding box center [0, 0] width 0 height 0
click at [525, 272] on span "Agregar" at bounding box center [511, 265] width 56 height 14
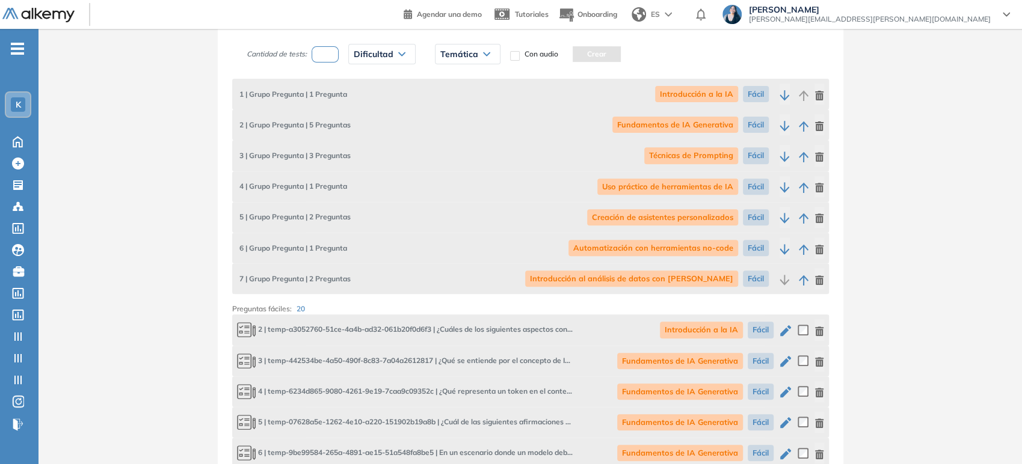
scroll to position [274, 0]
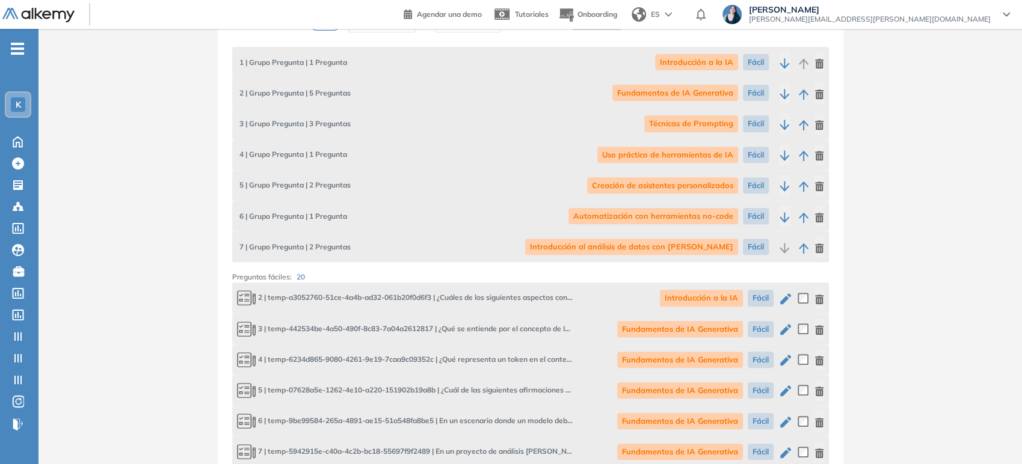
click at [786, 302] on icon "button" at bounding box center [785, 299] width 14 height 14
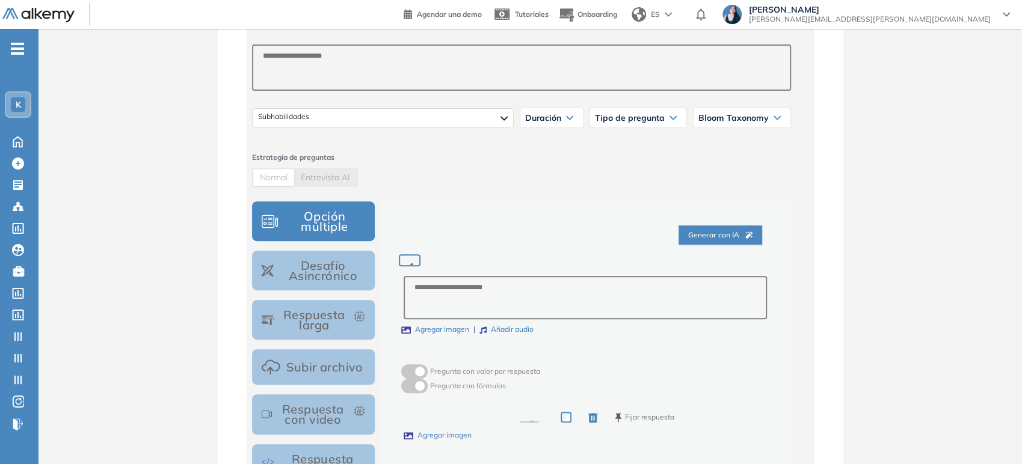
type input "**********"
type textarea "**********"
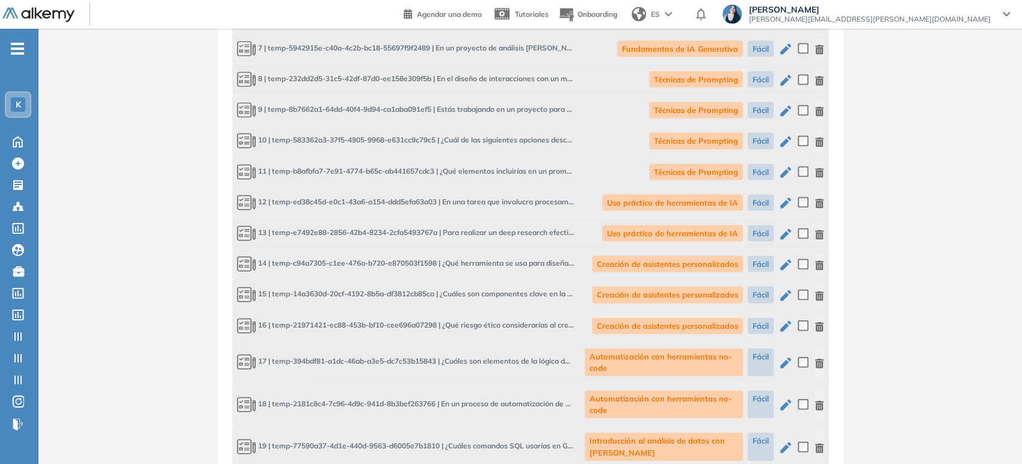
scroll to position [1793, 0]
